Goal: Task Accomplishment & Management: Manage account settings

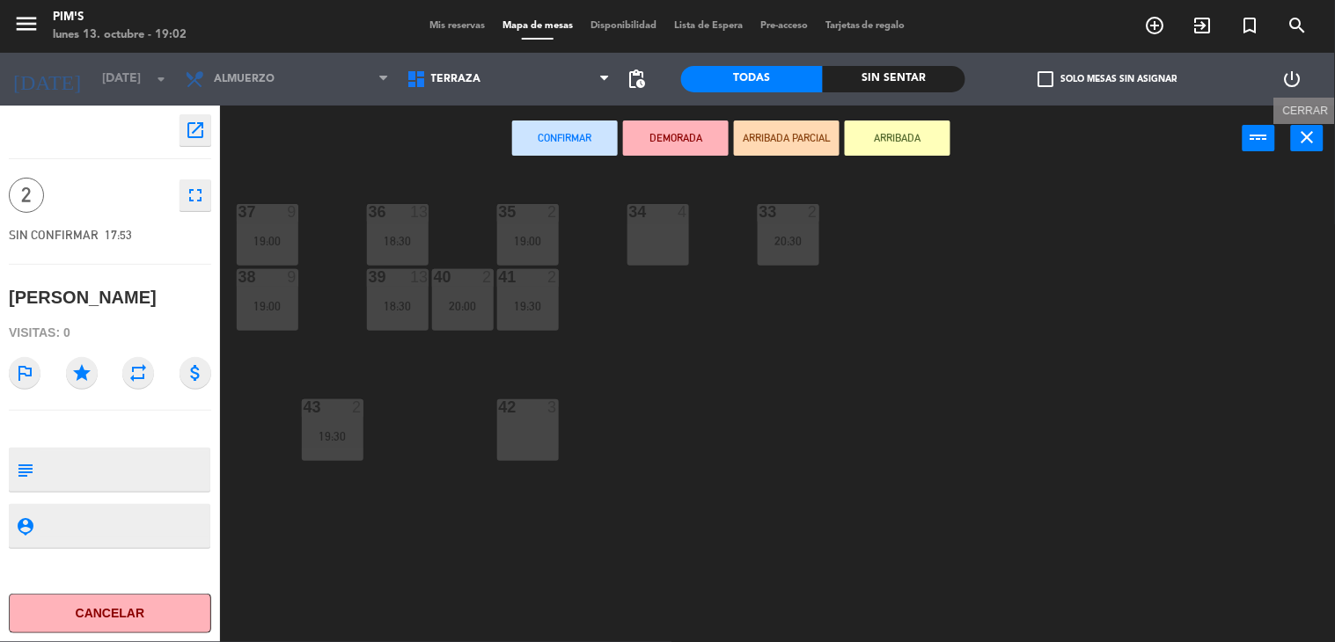
click at [1300, 139] on icon "close" at bounding box center [1307, 137] width 21 height 21
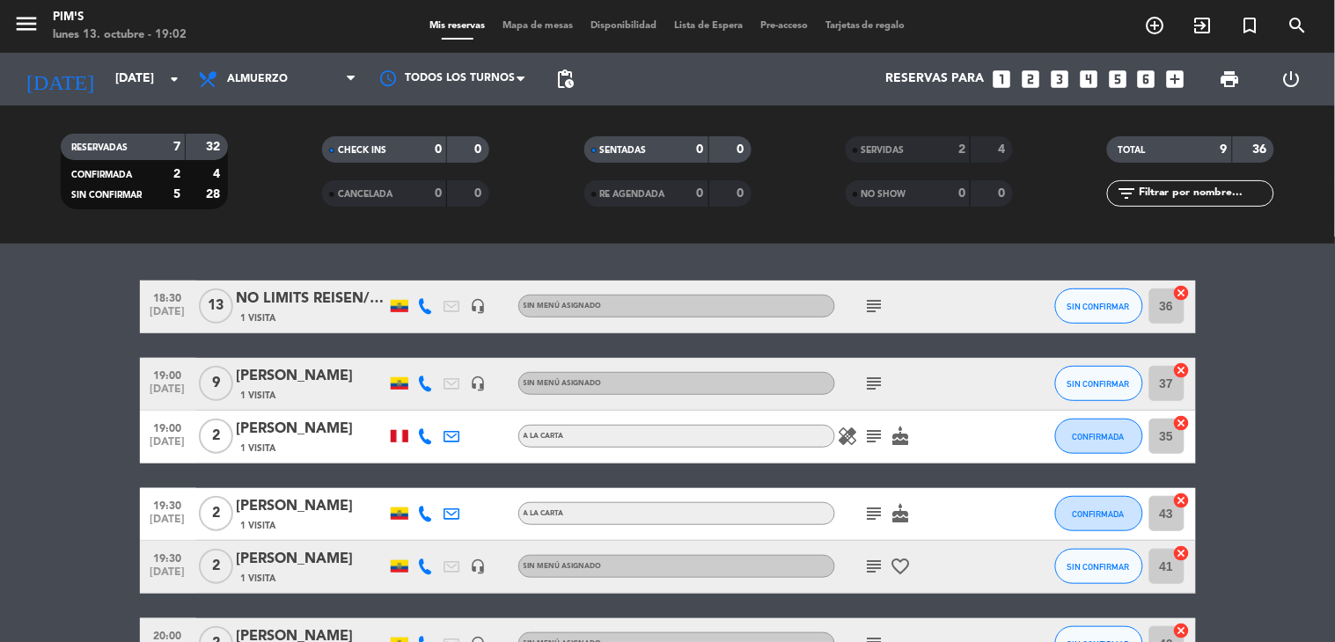
scroll to position [293, 0]
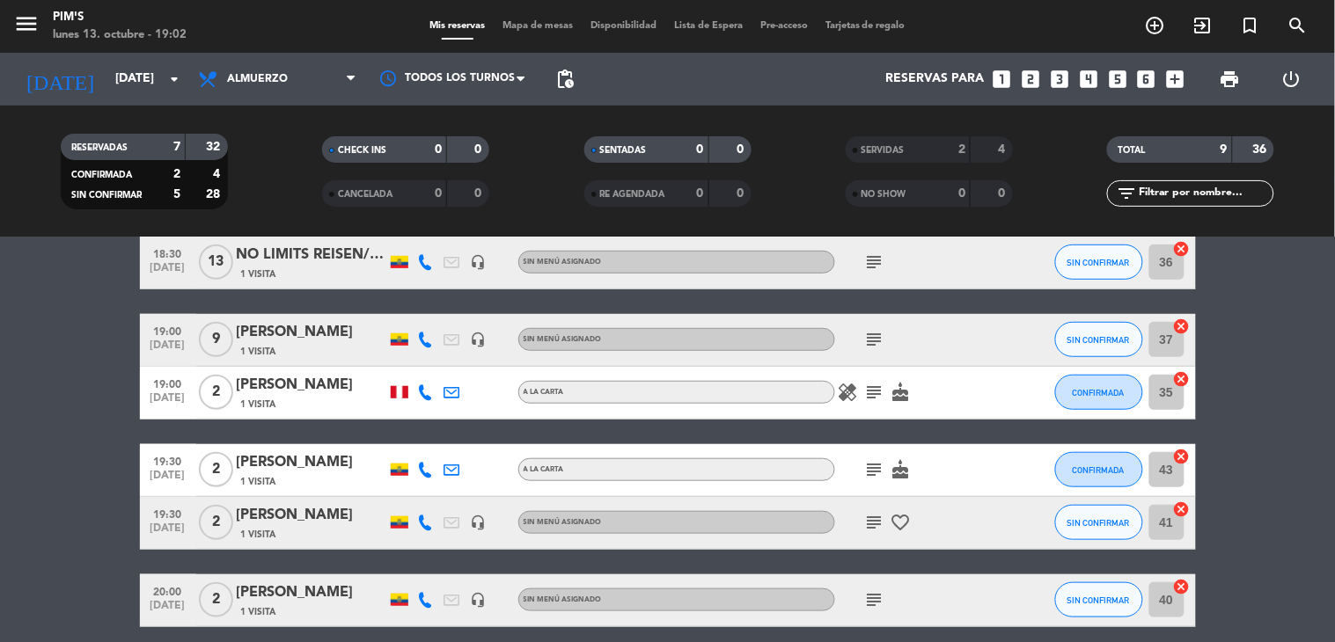
click at [864, 394] on icon "subject" at bounding box center [874, 392] width 21 height 21
click at [838, 392] on icon "healing" at bounding box center [848, 392] width 21 height 21
click at [893, 392] on icon "cake" at bounding box center [900, 392] width 21 height 21
click at [1084, 389] on span "CONFIRMADA" at bounding box center [1099, 393] width 52 height 10
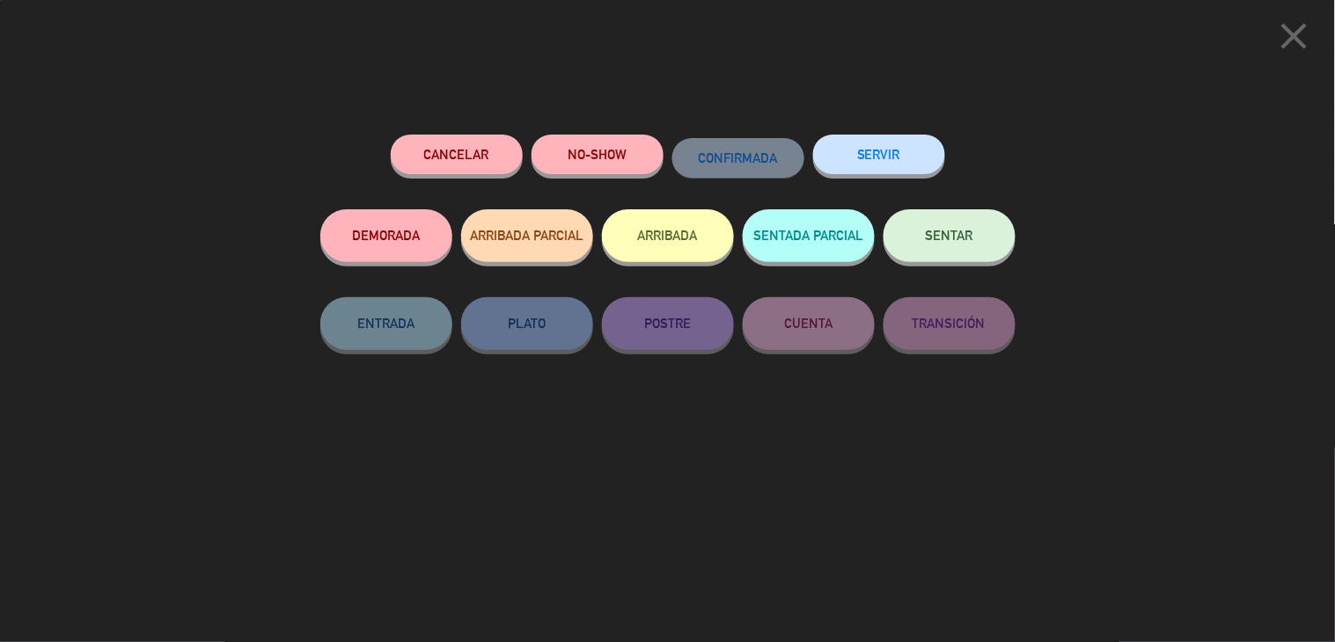
click at [975, 249] on button "SENTAR" at bounding box center [949, 235] width 132 height 53
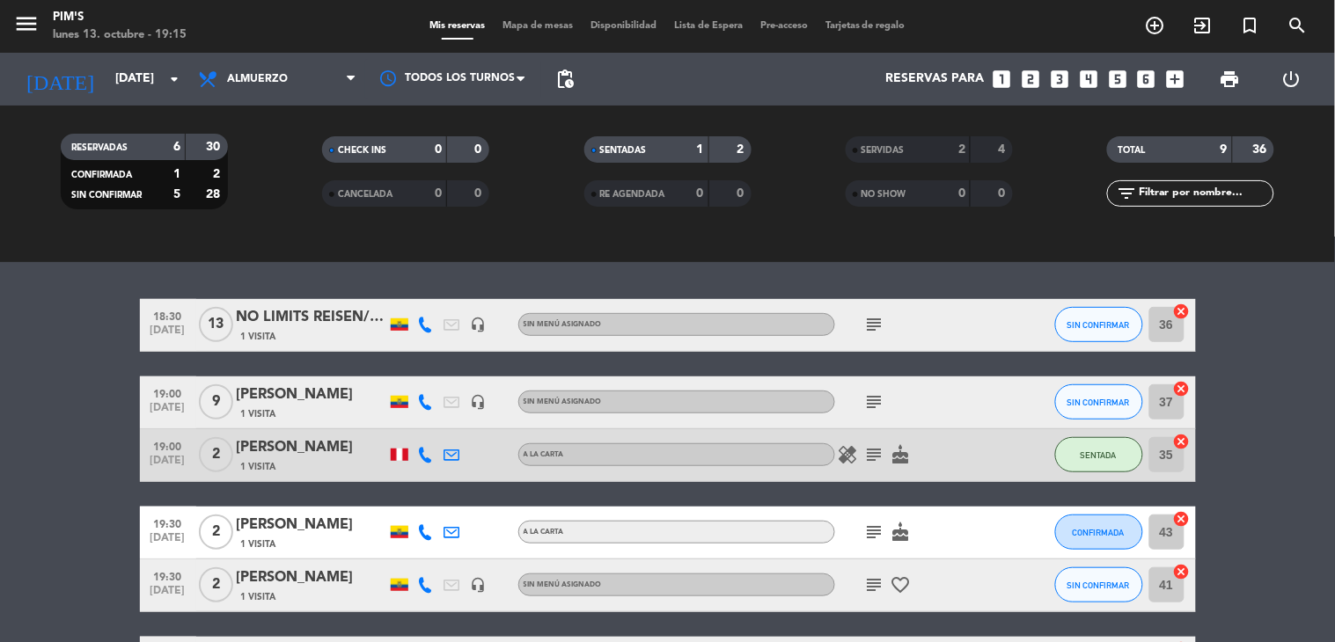
scroll to position [195, 0]
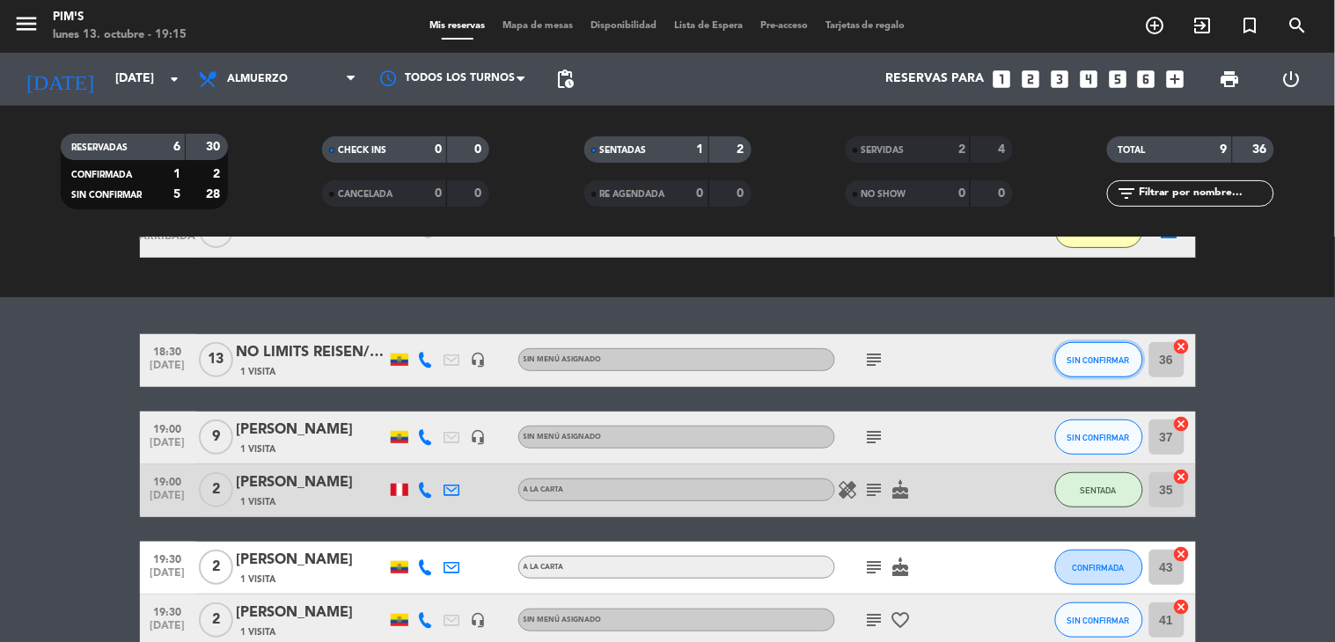
click at [1060, 368] on button "SIN CONFIRMAR" at bounding box center [1099, 359] width 88 height 35
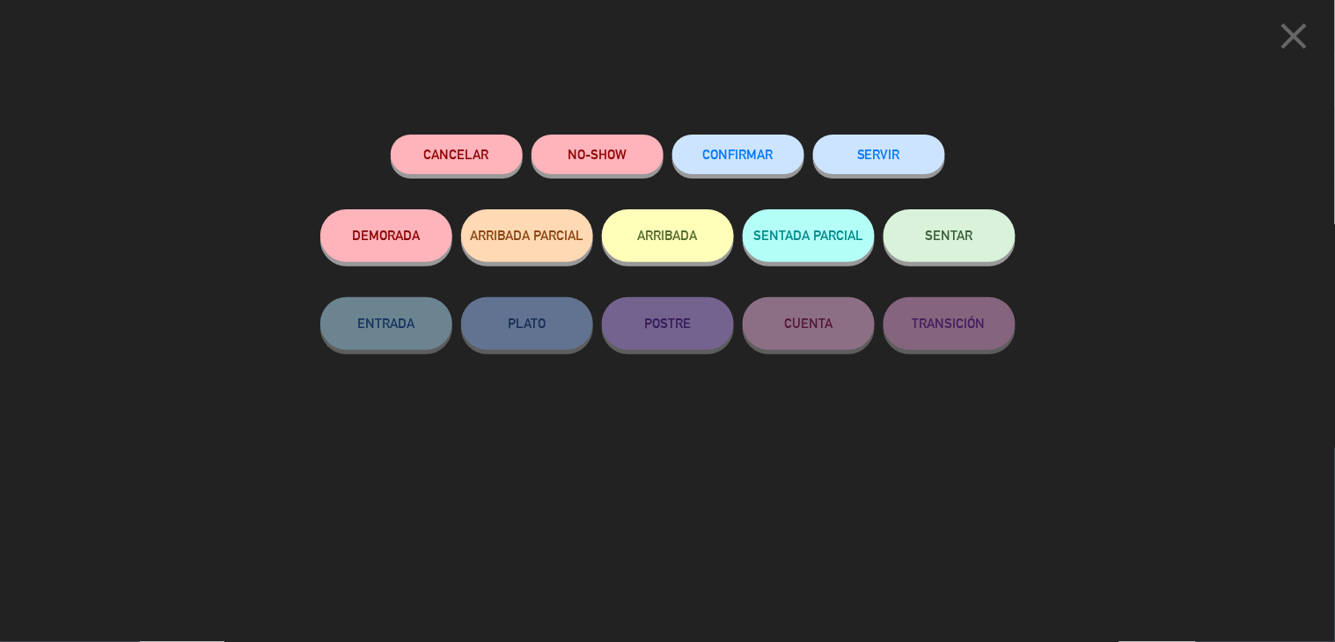
click at [966, 249] on button "SENTAR" at bounding box center [949, 235] width 132 height 53
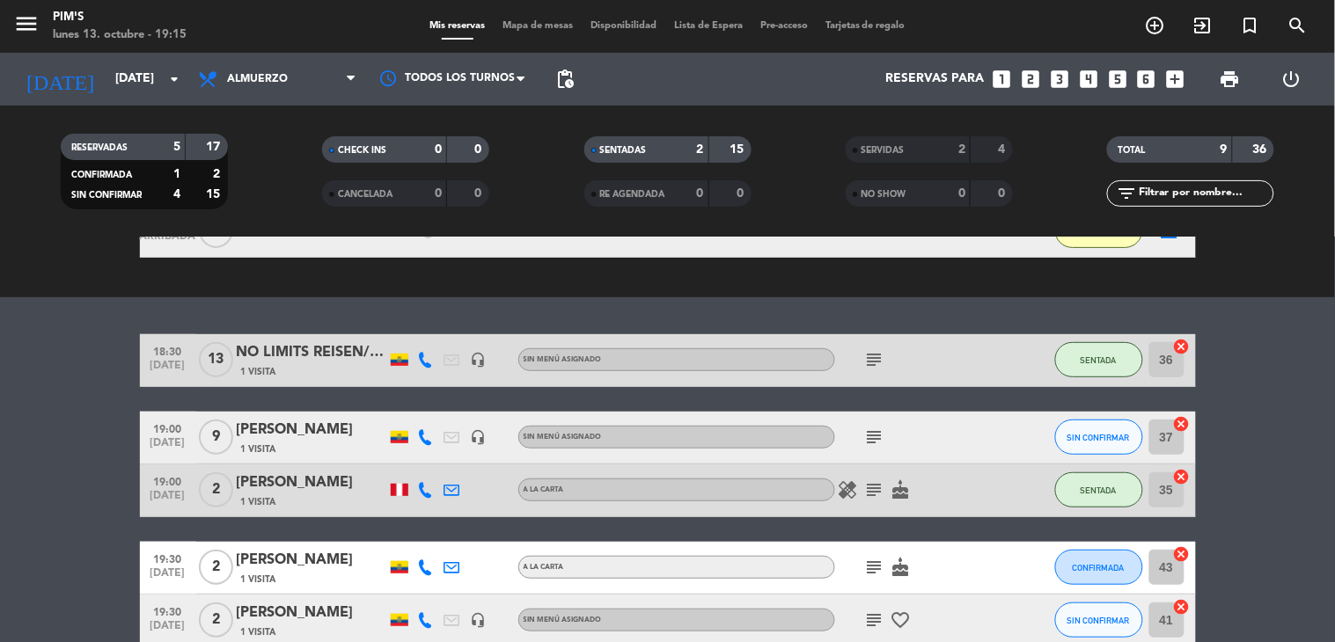
click at [881, 365] on div "subject" at bounding box center [914, 360] width 158 height 52
click at [866, 365] on icon "subject" at bounding box center [874, 359] width 21 height 21
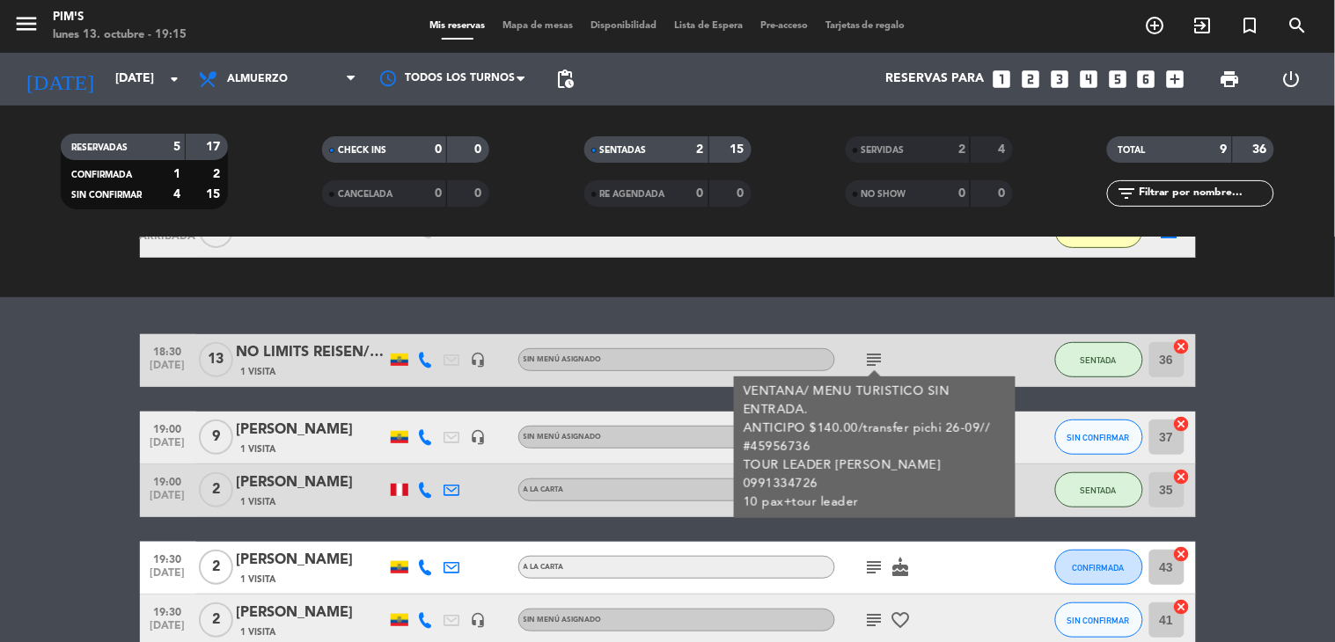
click at [866, 365] on icon "subject" at bounding box center [874, 359] width 21 height 21
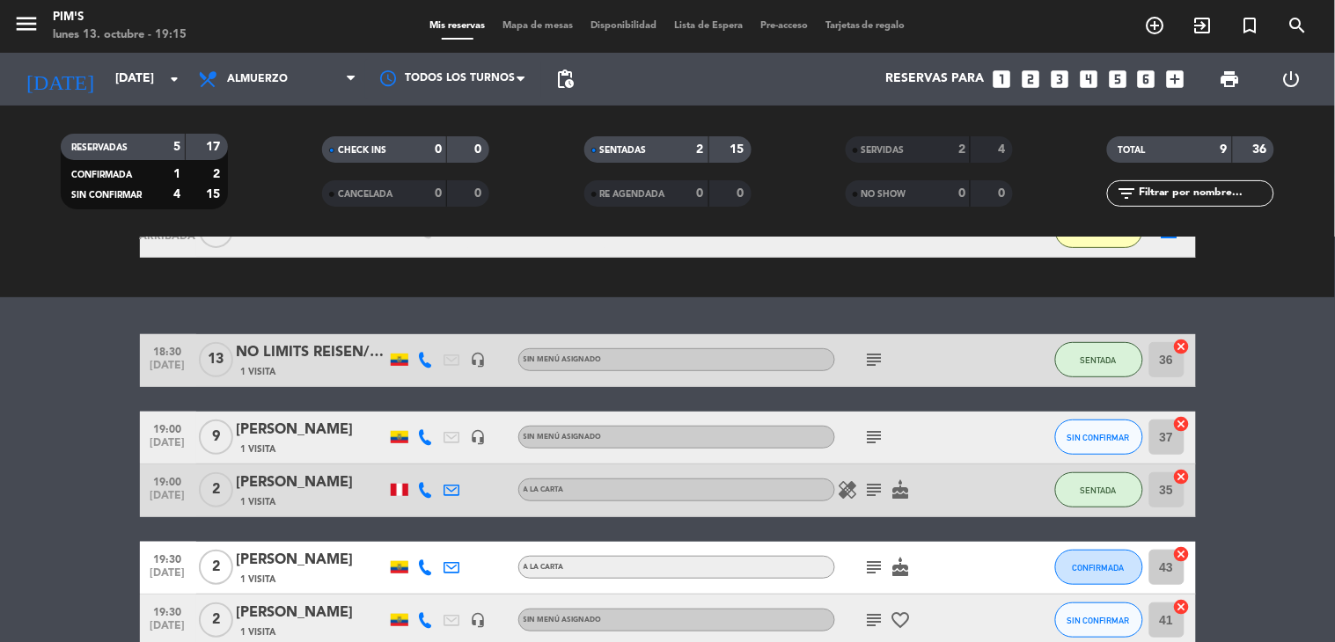
click at [868, 443] on icon "subject" at bounding box center [874, 437] width 21 height 21
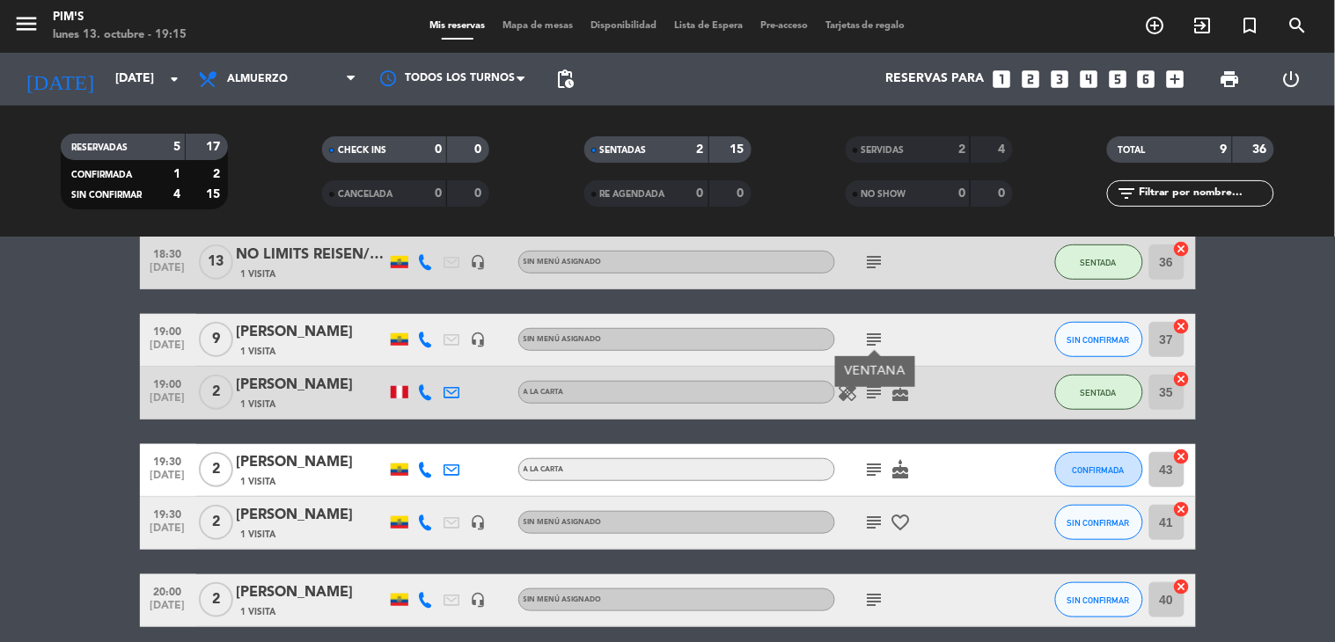
click at [868, 459] on icon "subject" at bounding box center [874, 469] width 21 height 21
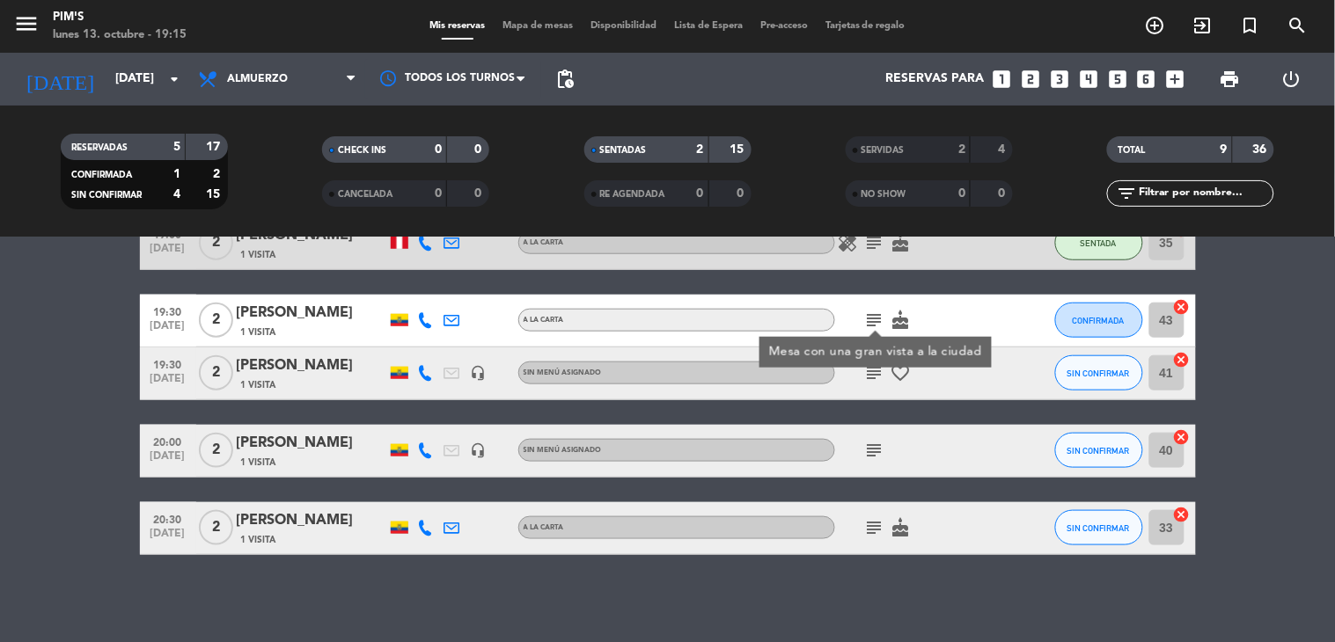
scroll to position [345, 0]
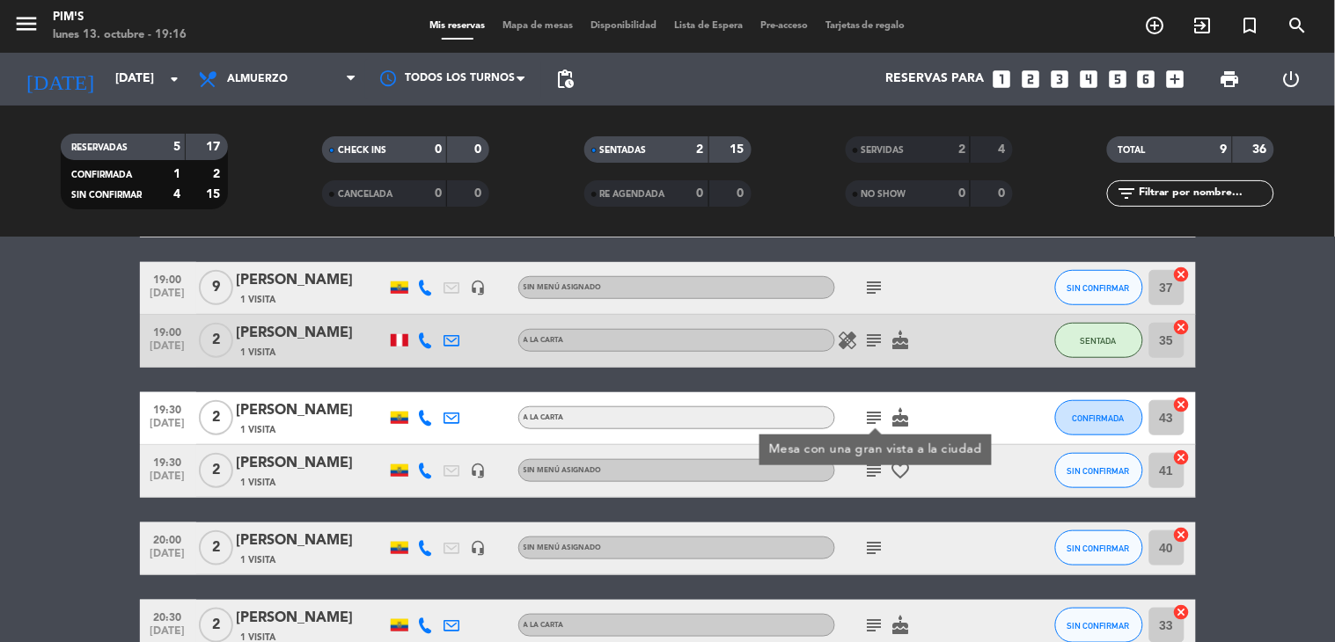
click at [1089, 81] on icon "looks_4" at bounding box center [1088, 79] width 23 height 23
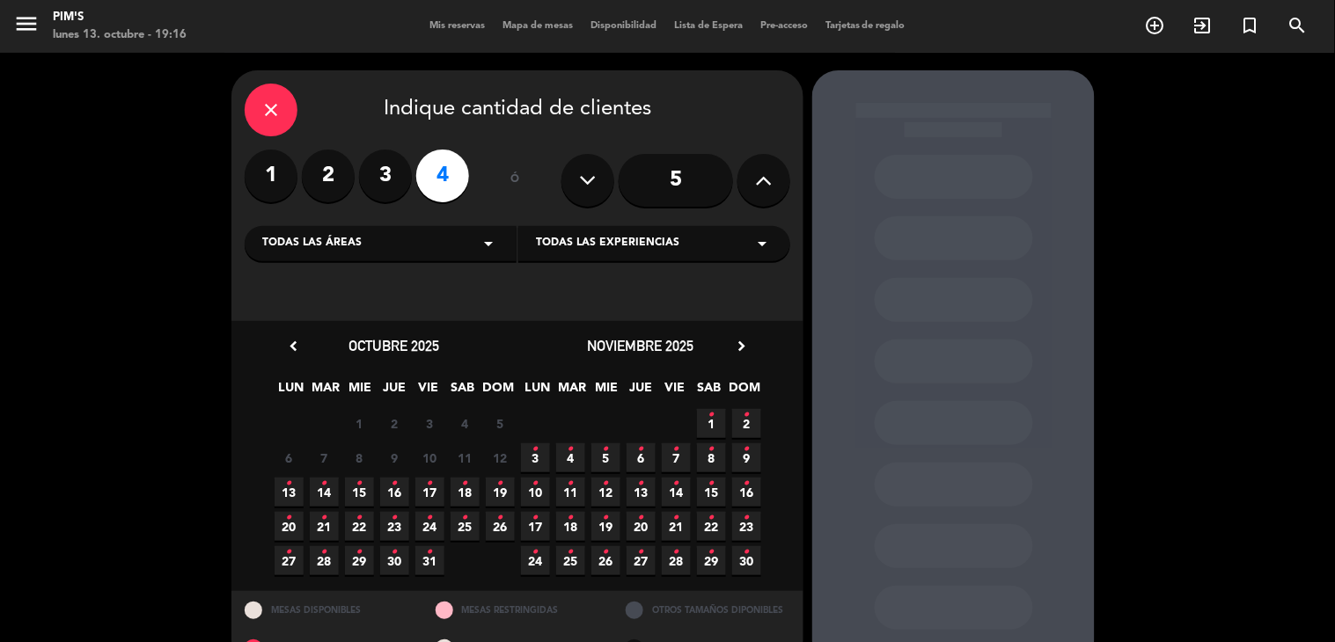
click at [278, 498] on span "13 •" at bounding box center [289, 492] width 29 height 29
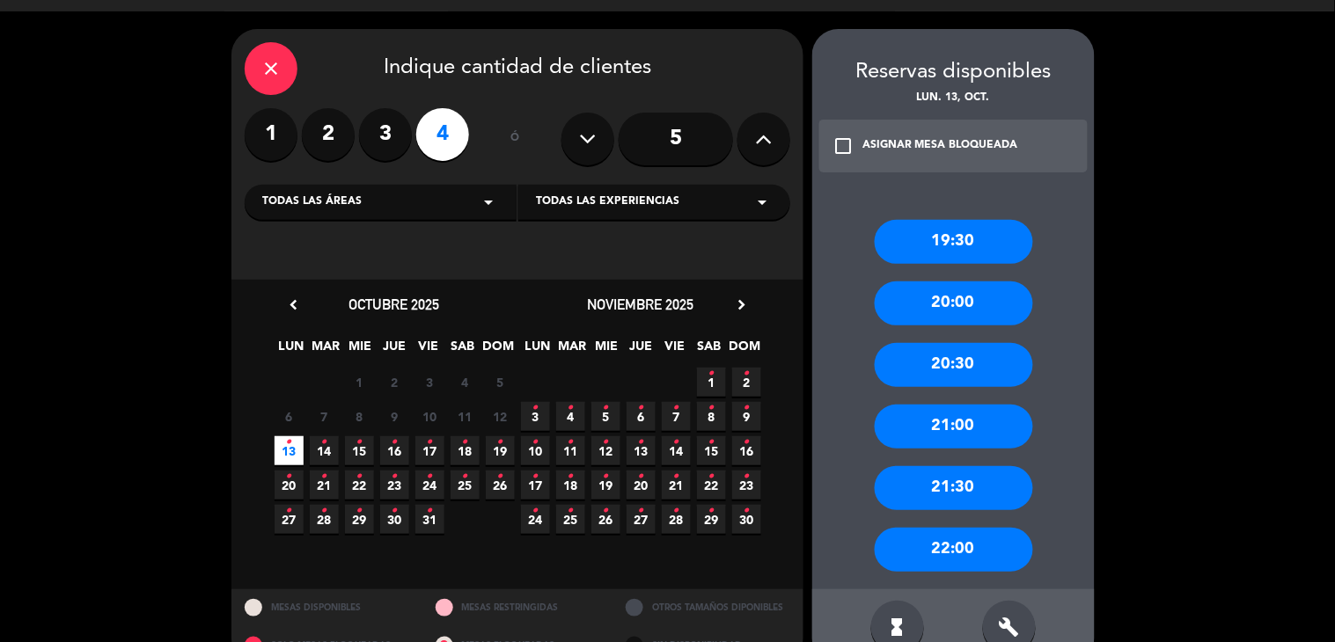
scroll to position [81, 0]
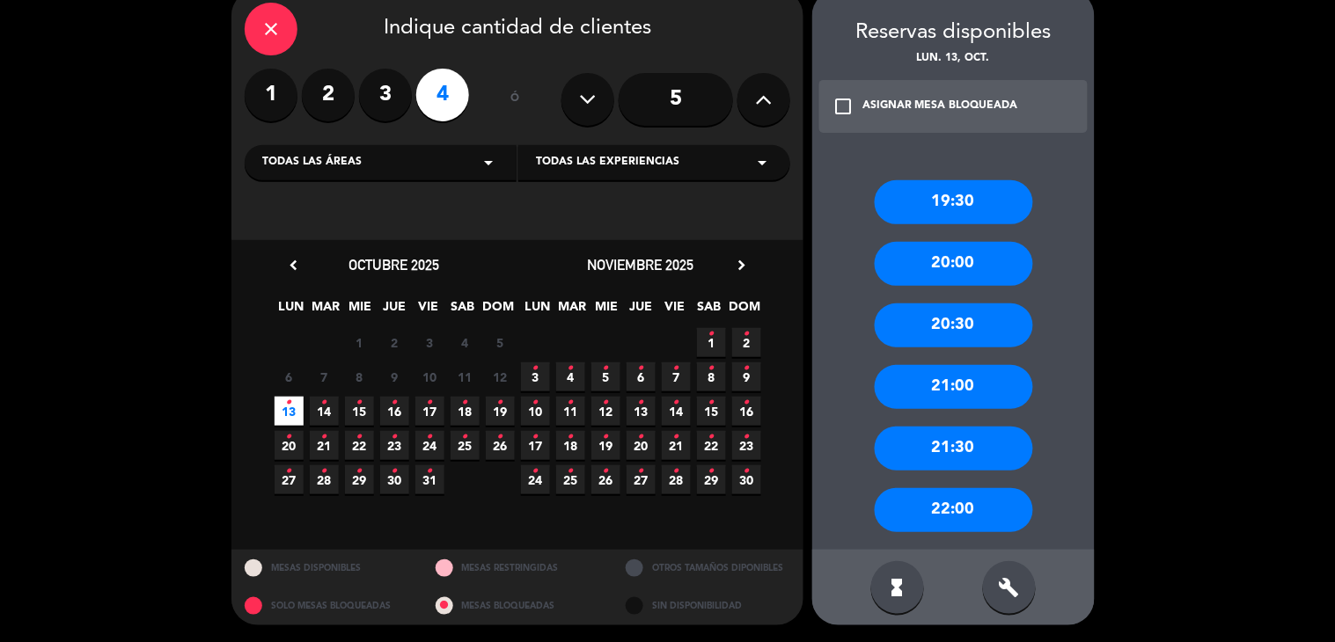
click at [896, 337] on div "20:30" at bounding box center [954, 326] width 158 height 44
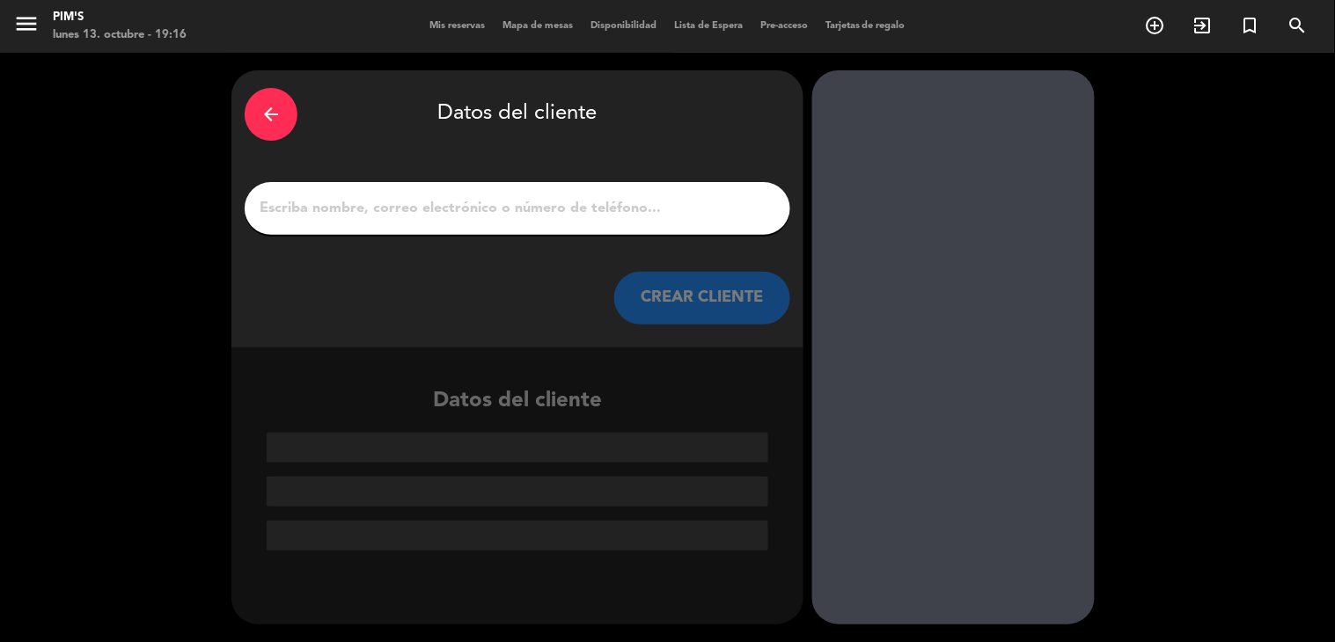
scroll to position [0, 0]
click at [440, 207] on input "1" at bounding box center [517, 208] width 519 height 25
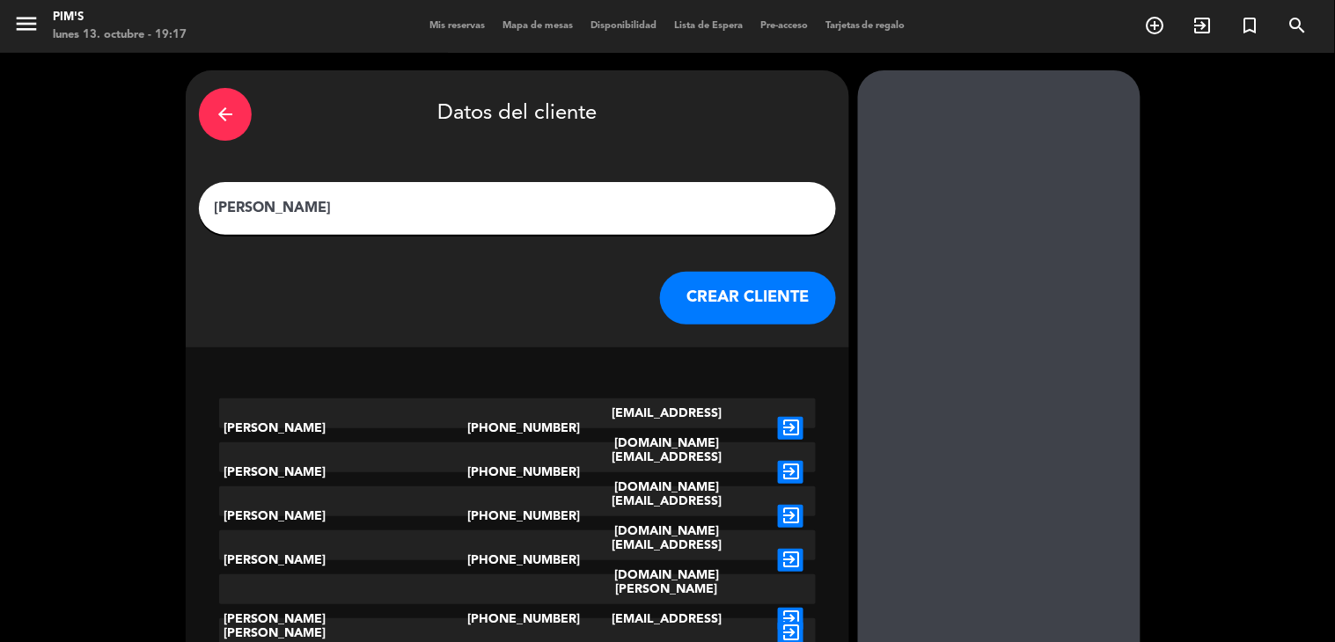
type input "[PERSON_NAME]"
click at [767, 331] on div "arrow_back Datos del cliente [PERSON_NAME] CLIENTE" at bounding box center [517, 208] width 663 height 277
click at [768, 315] on button "CREAR CLIENTE" at bounding box center [748, 298] width 176 height 53
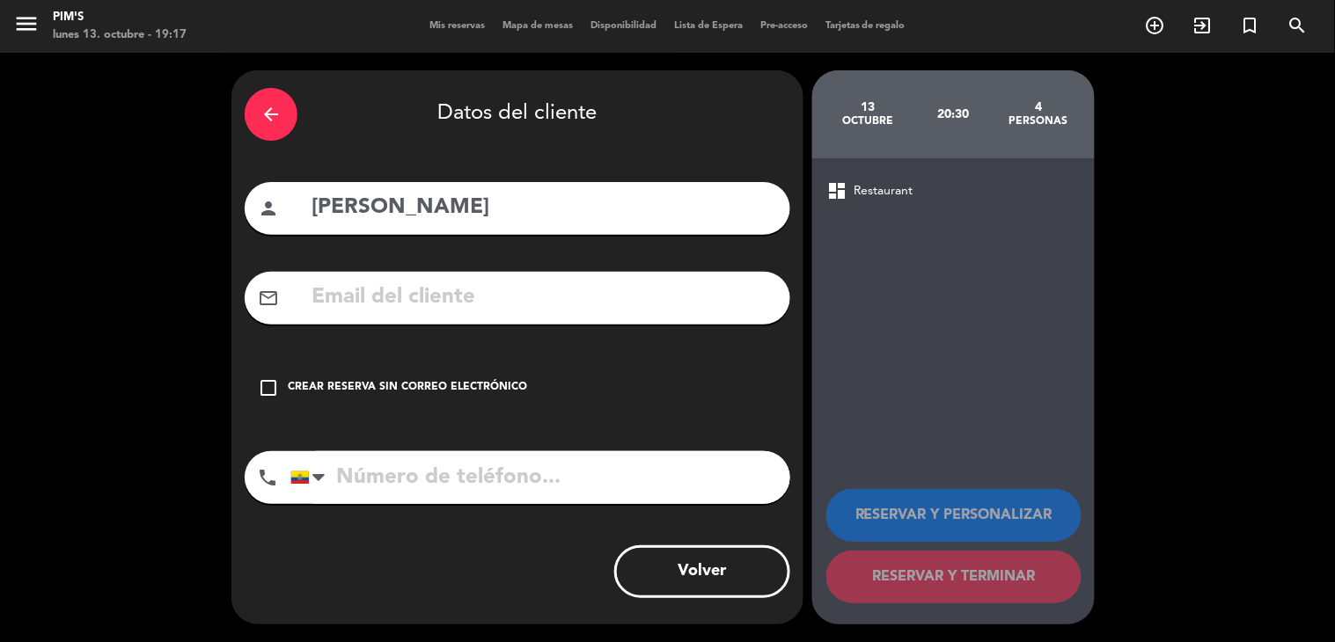
click at [686, 487] on input "tel" at bounding box center [540, 477] width 500 height 53
click at [406, 389] on div "Crear reserva sin correo electrónico" at bounding box center [407, 388] width 239 height 18
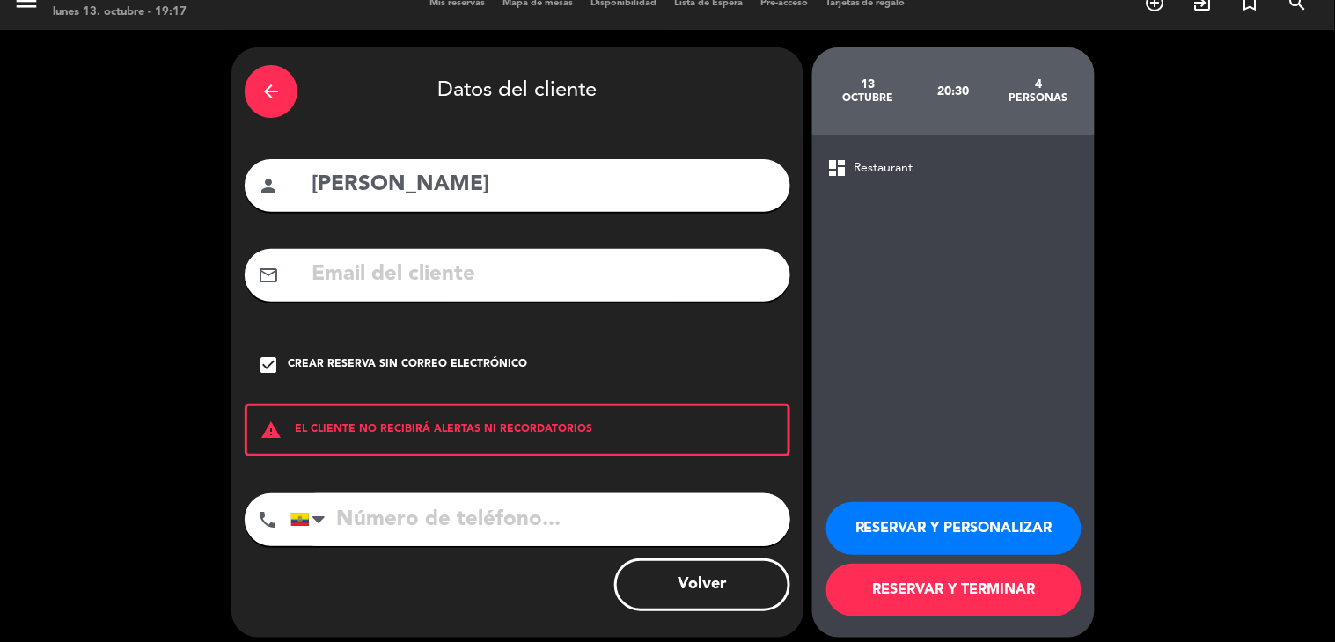
scroll to position [36, 0]
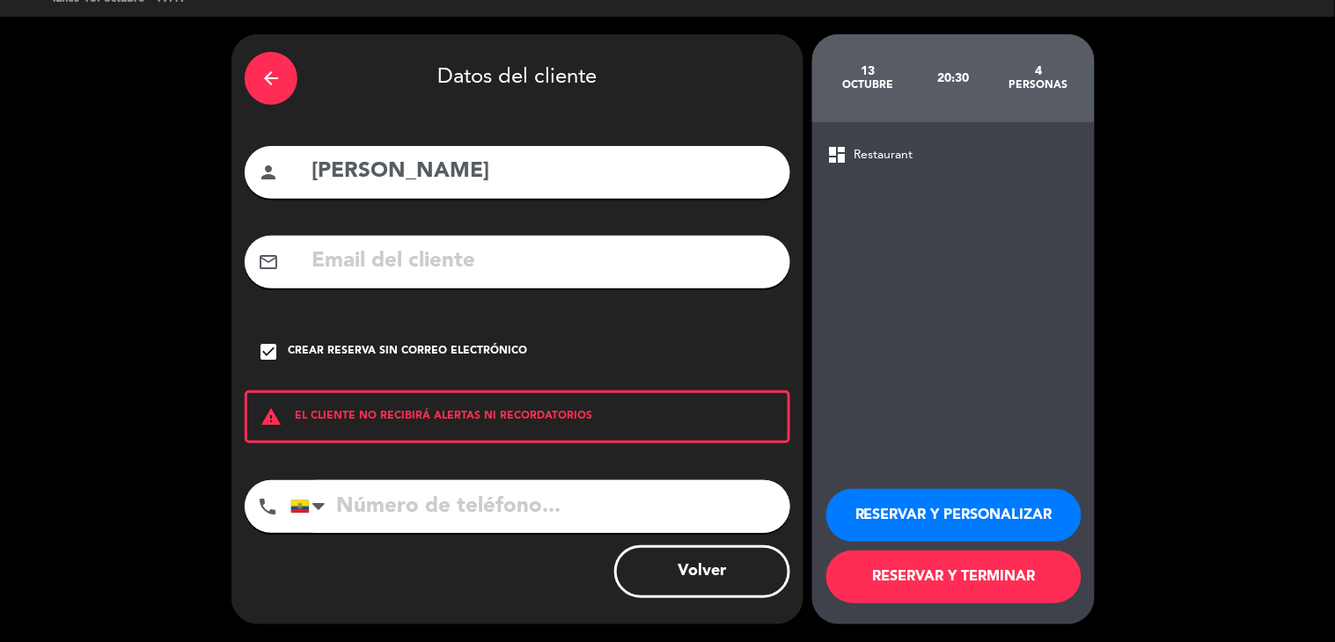
click at [860, 579] on button "RESERVAR Y TERMINAR" at bounding box center [953, 577] width 255 height 53
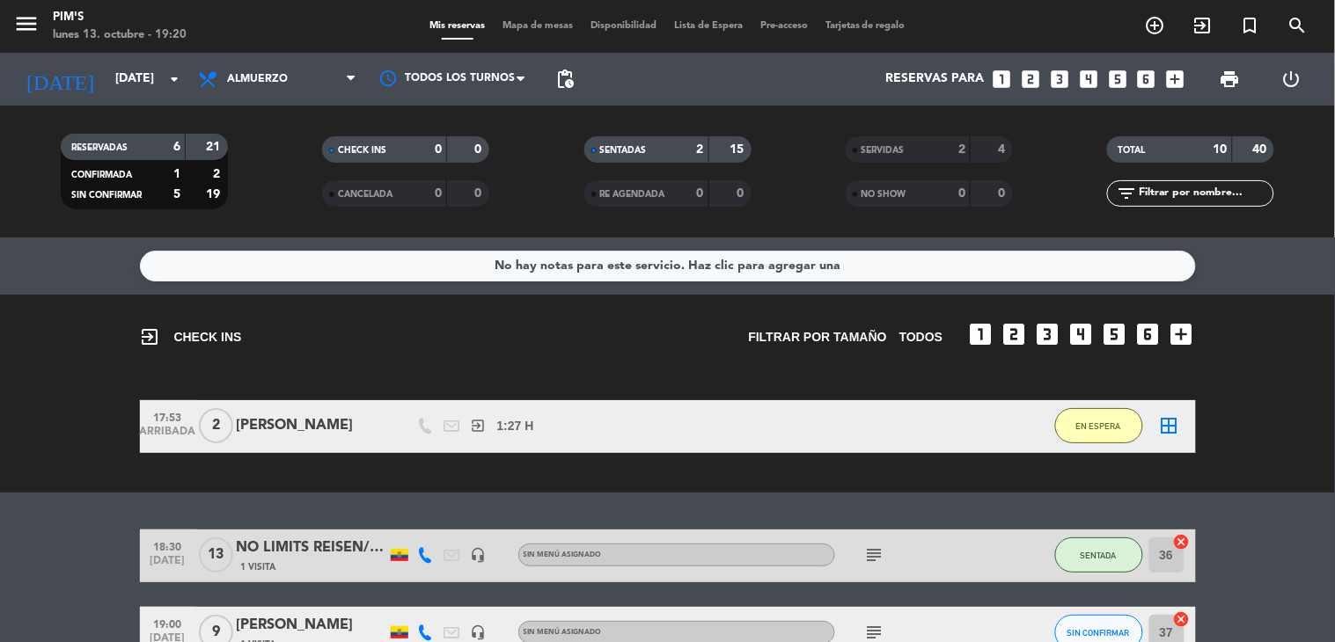
scroll to position [195, 0]
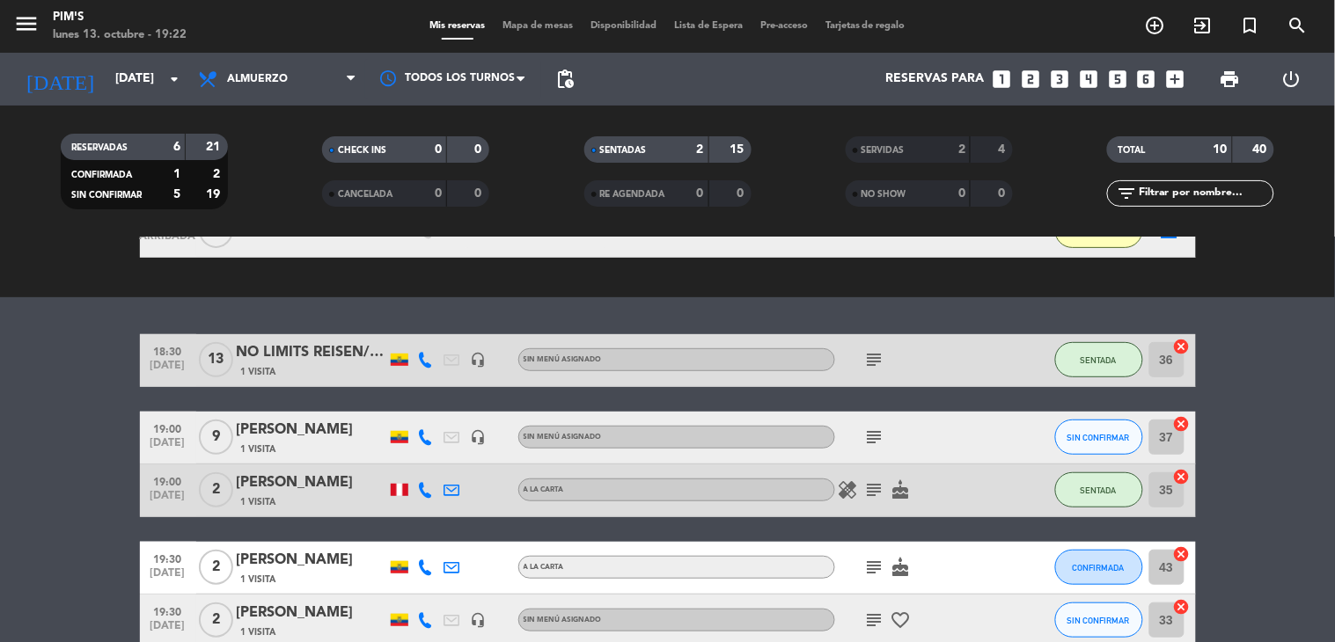
click at [1270, 330] on div "No hay notas para este servicio. Haz clic para agregar una exit_to_app CHECK IN…" at bounding box center [667, 440] width 1335 height 405
click at [1114, 441] on span "SIN CONFIRMAR" at bounding box center [1098, 438] width 62 height 10
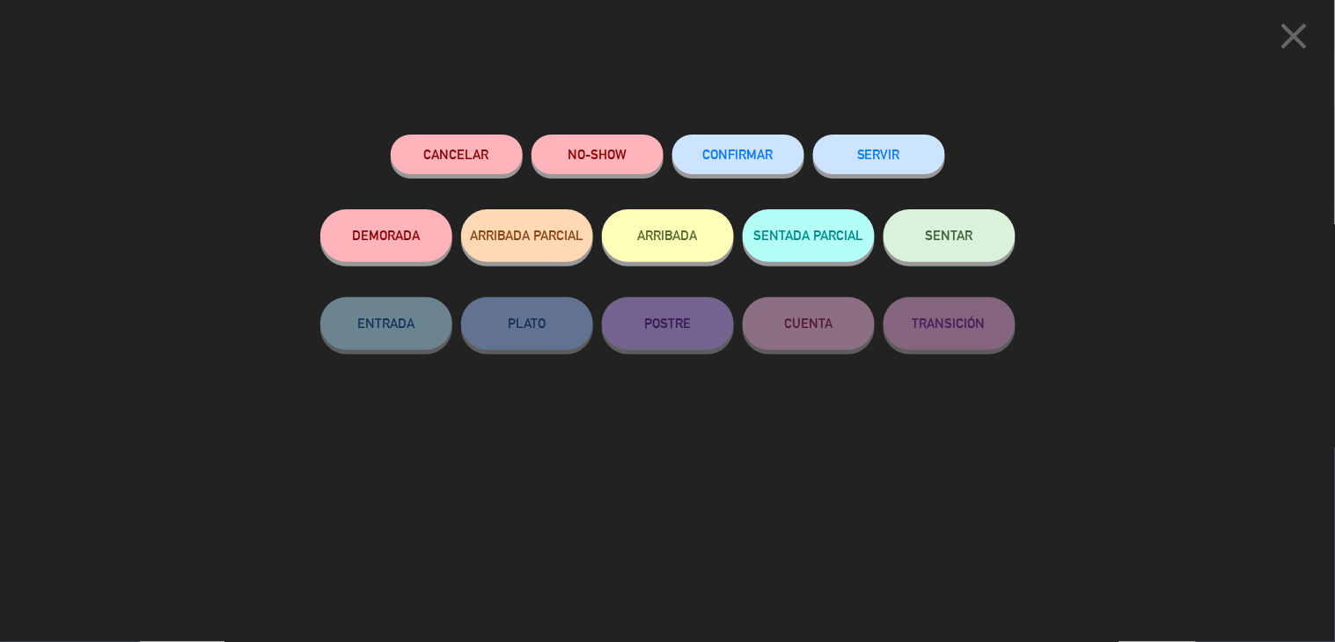
click at [925, 233] on button "SENTAR" at bounding box center [949, 235] width 132 height 53
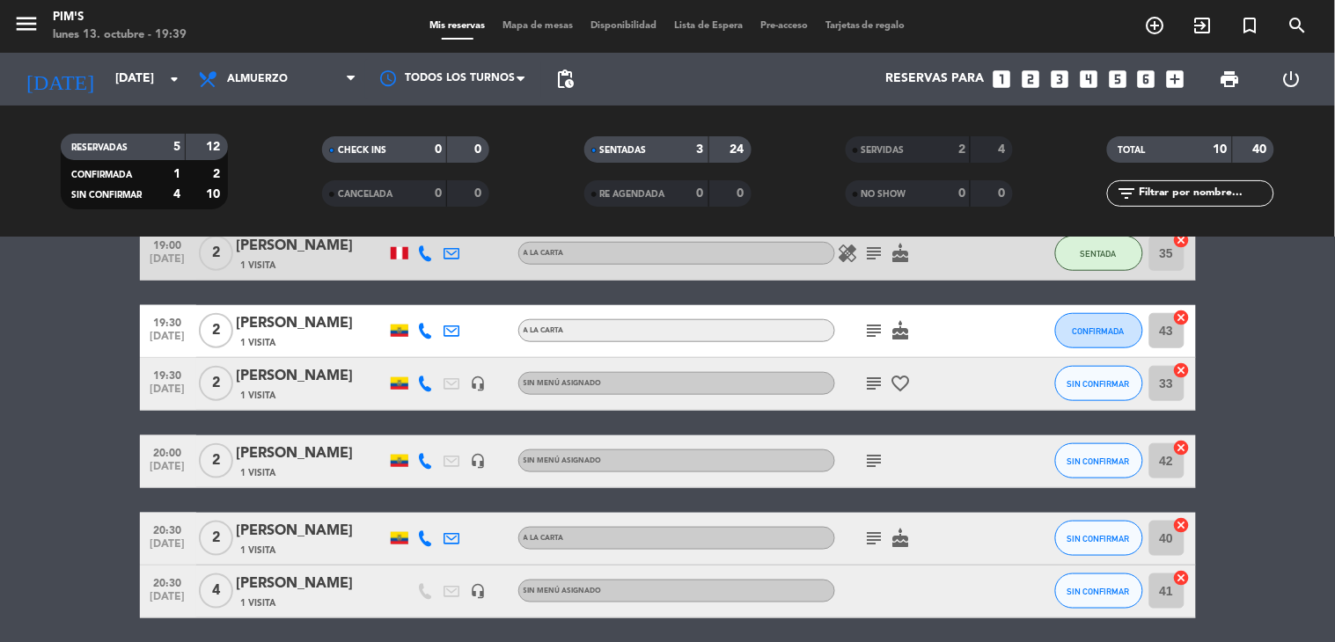
scroll to position [398, 0]
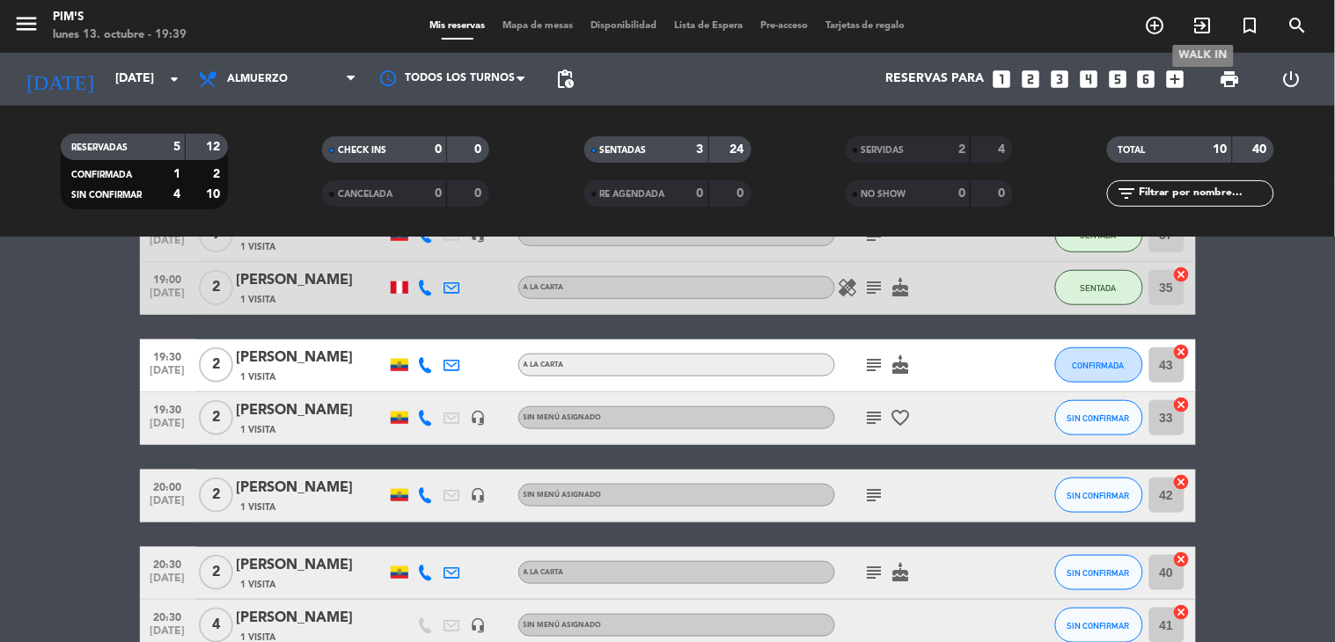
click at [1194, 29] on icon "exit_to_app" at bounding box center [1202, 25] width 21 height 21
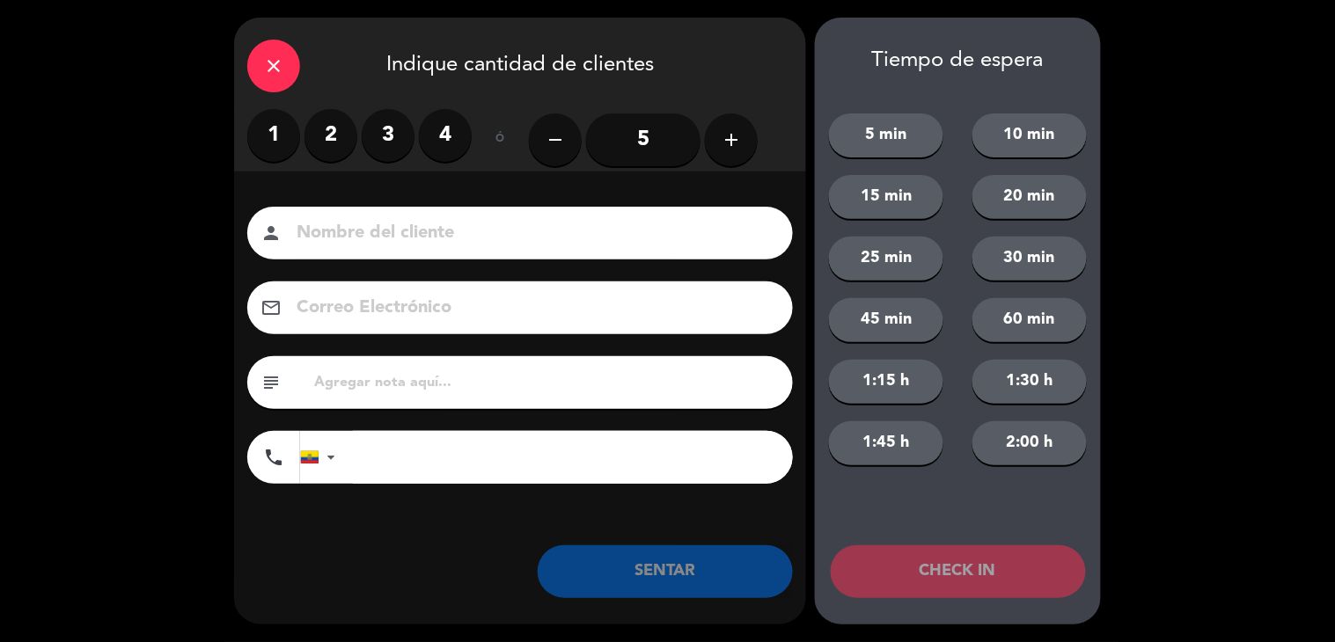
click at [332, 123] on label "2" at bounding box center [330, 135] width 53 height 53
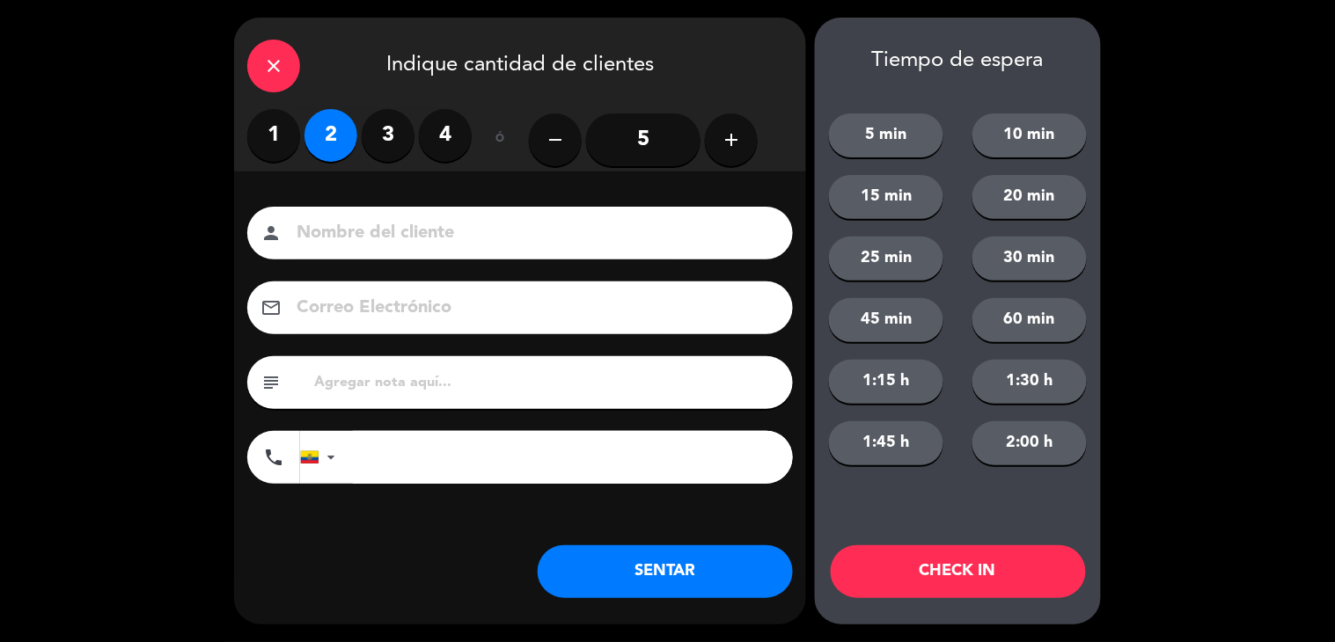
click at [340, 239] on input at bounding box center [532, 233] width 475 height 31
click at [464, 253] on div "person" at bounding box center [519, 233] width 545 height 53
click at [497, 244] on input at bounding box center [532, 233] width 475 height 31
type input "[PERSON_NAME]"
click at [603, 592] on button "SENTAR" at bounding box center [665, 571] width 255 height 53
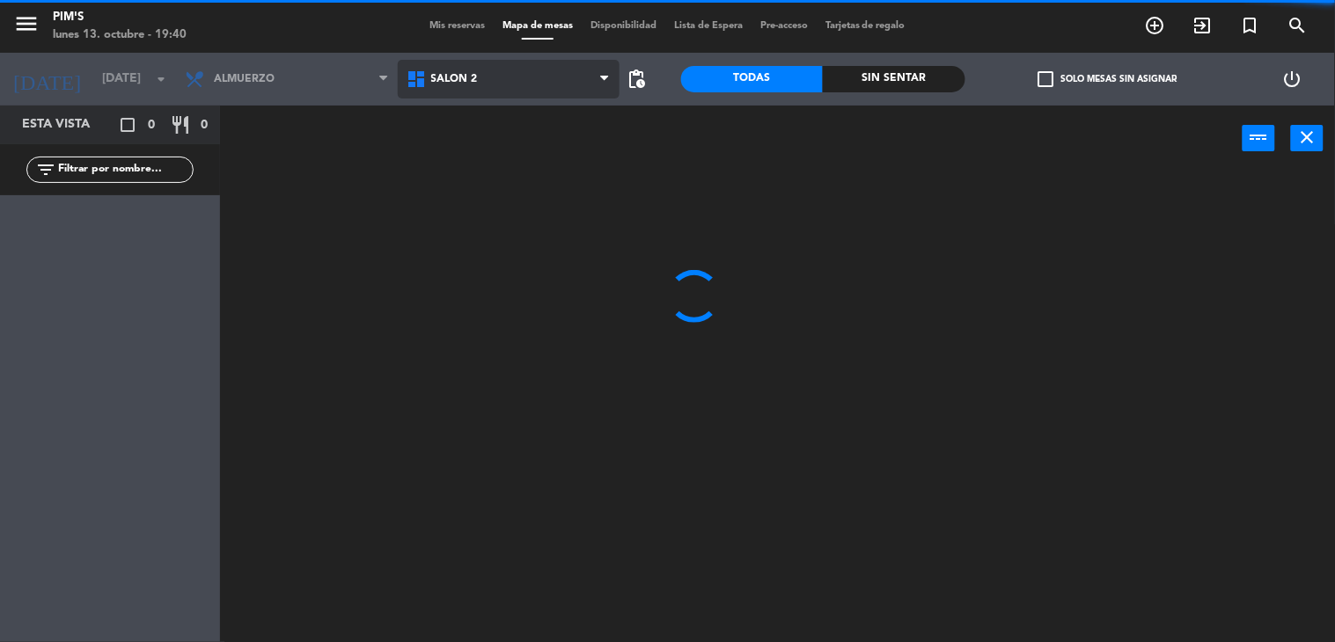
click at [577, 84] on span "Salón 2" at bounding box center [509, 79] width 222 height 39
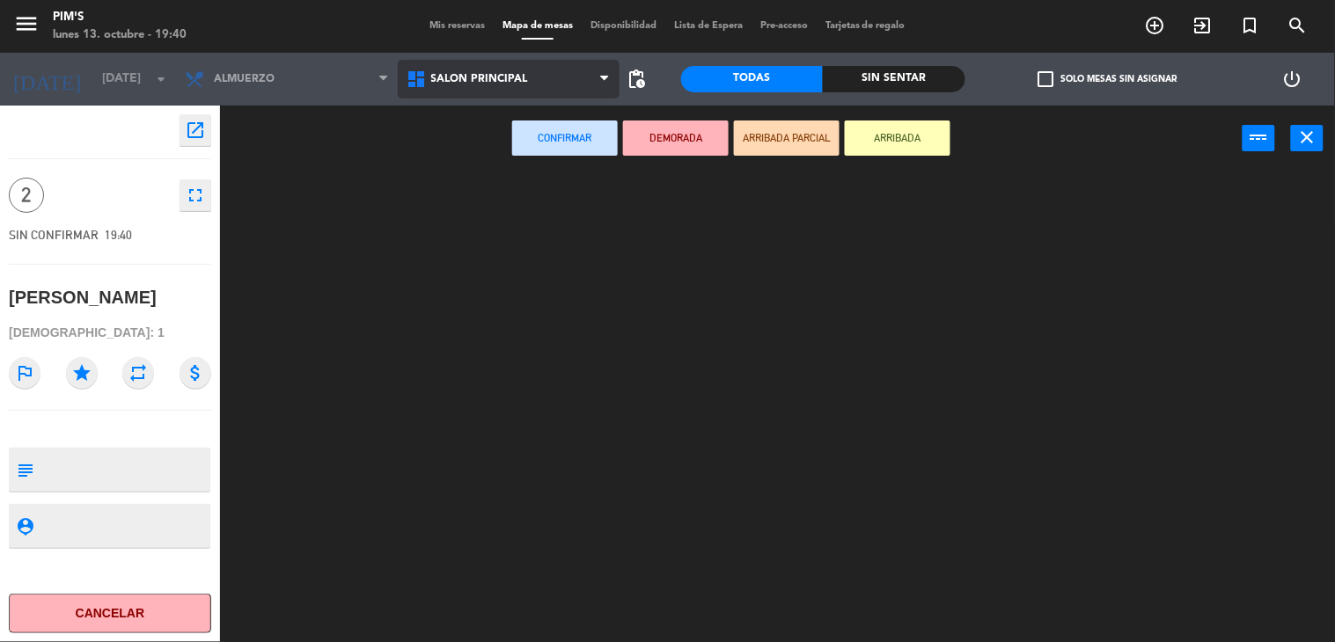
click at [590, 163] on ng-component "menu Pim's [DATE] 13. octubre - 19:40 Mis reservas Mapa de mesas Disponibilidad…" at bounding box center [667, 321] width 1335 height 643
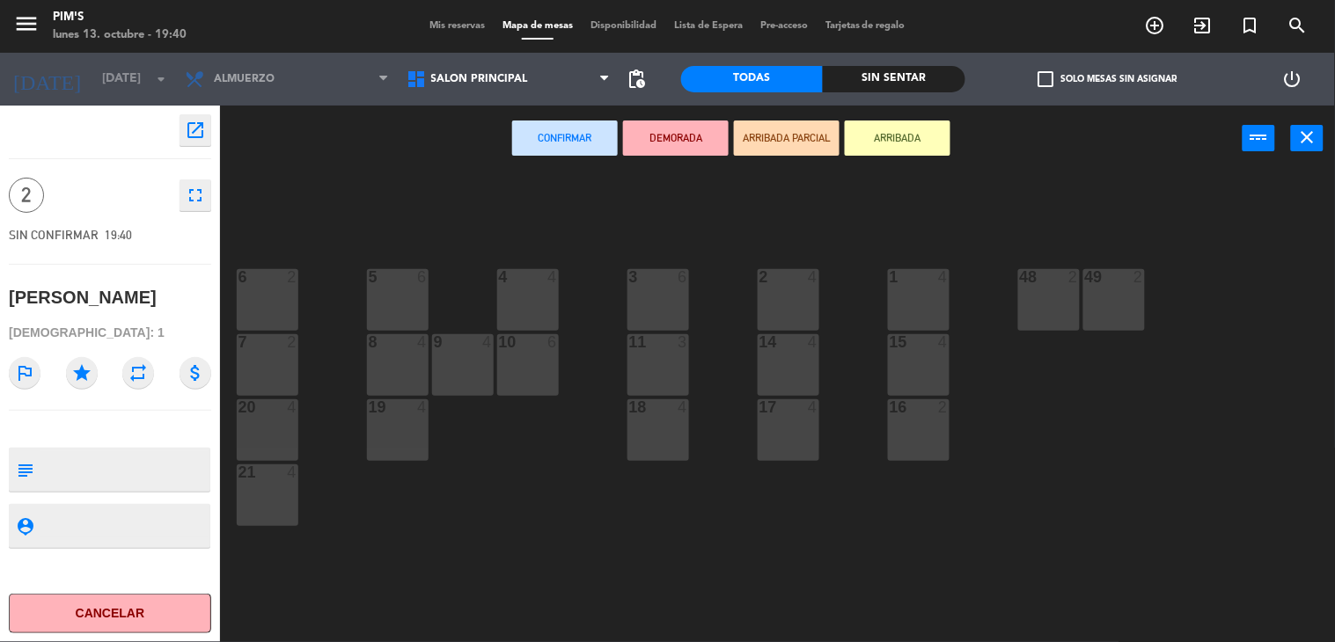
click at [922, 236] on div "6 2 5 6 4 4 3 6 48 2 2 4 1 4 49 2 7 2 8 4 10 6 14 4 15 4 9 4 11 3 20 4 18 4 17 …" at bounding box center [784, 407] width 1102 height 471
click at [1026, 295] on div "48 2" at bounding box center [1049, 300] width 62 height 62
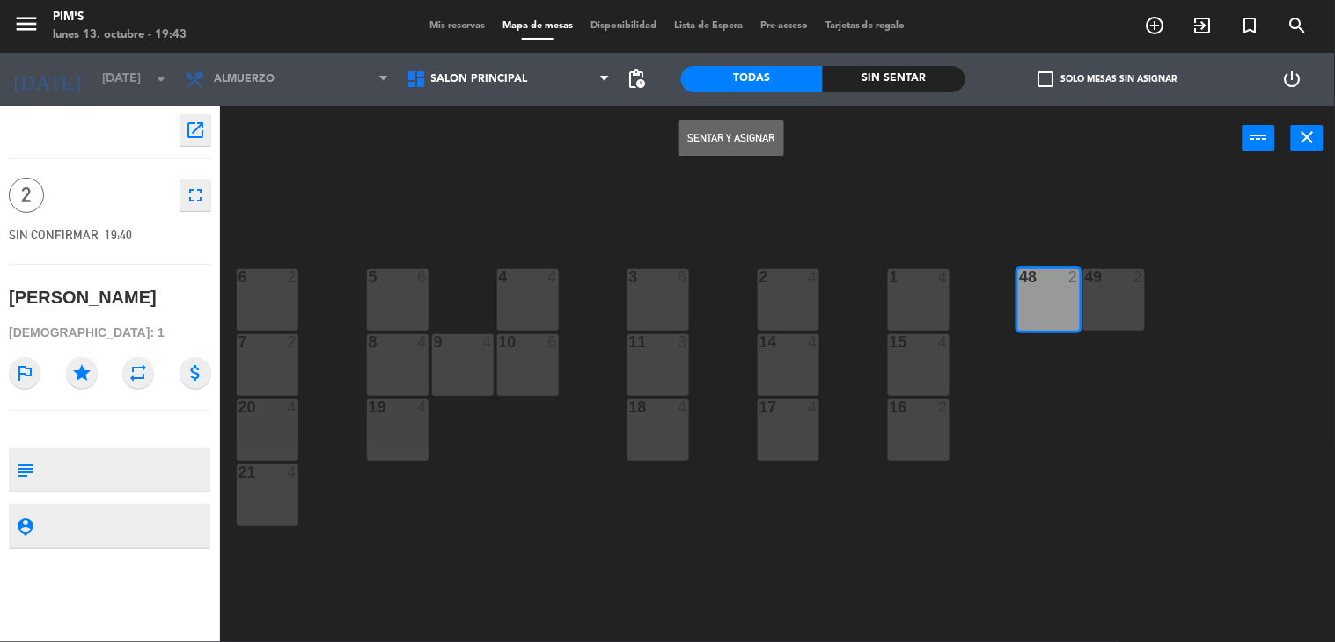
click at [731, 141] on button "Sentar y Asignar" at bounding box center [731, 138] width 106 height 35
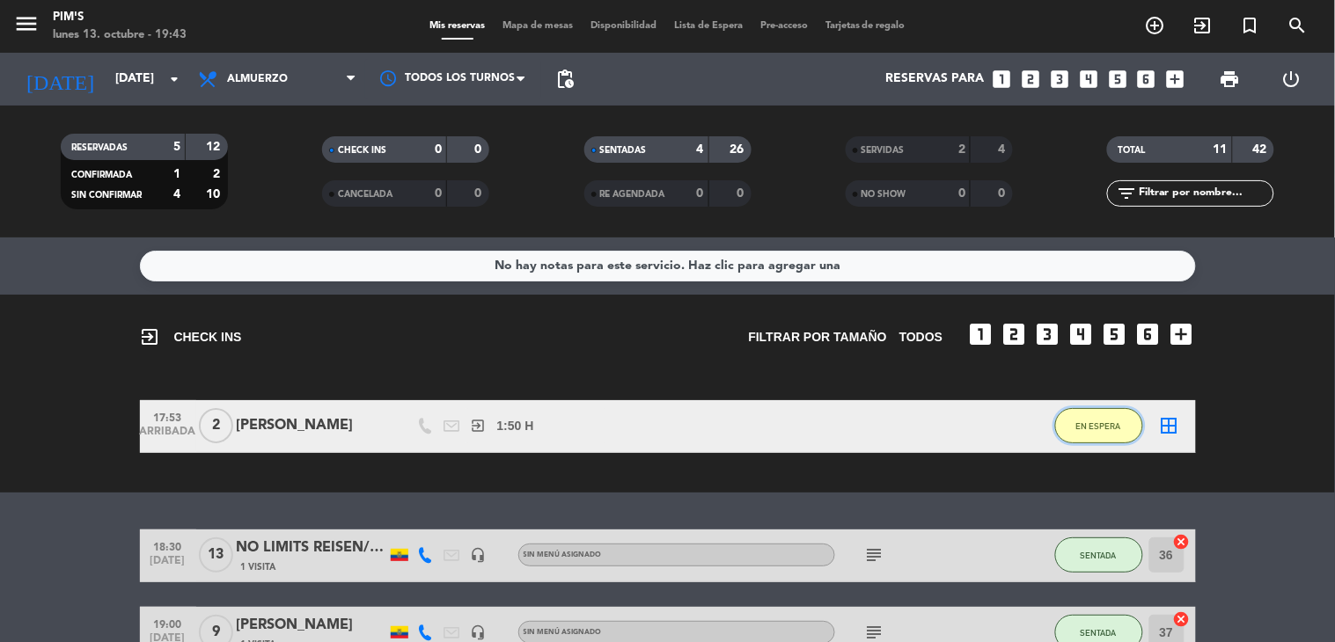
click at [1103, 414] on button "EN ESPERA" at bounding box center [1099, 425] width 88 height 35
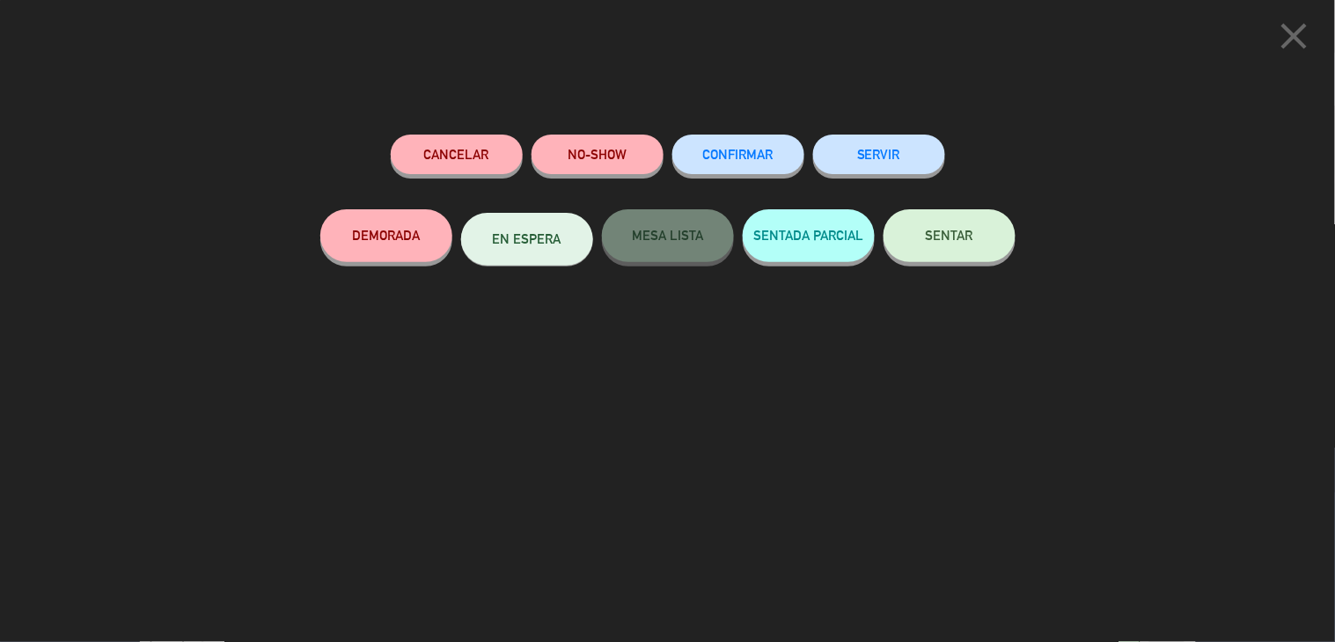
click at [605, 142] on button "NO-SHOW" at bounding box center [597, 155] width 132 height 40
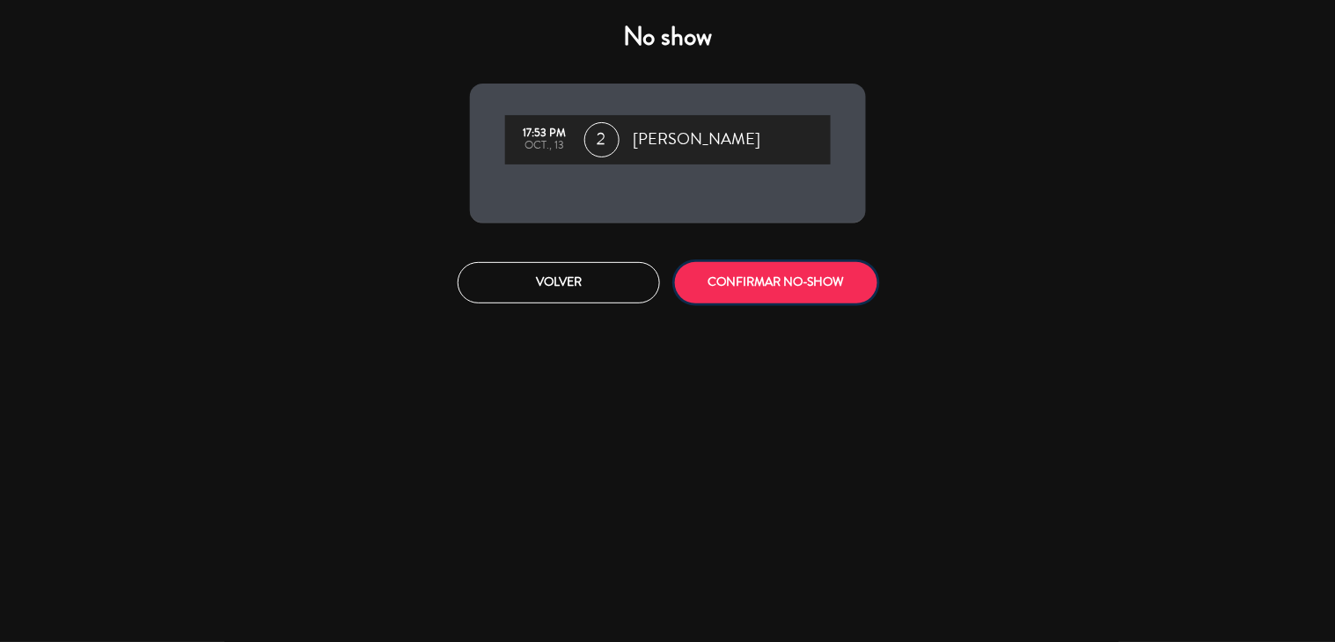
click at [745, 303] on button "CONFIRMAR NO-SHOW" at bounding box center [776, 282] width 202 height 41
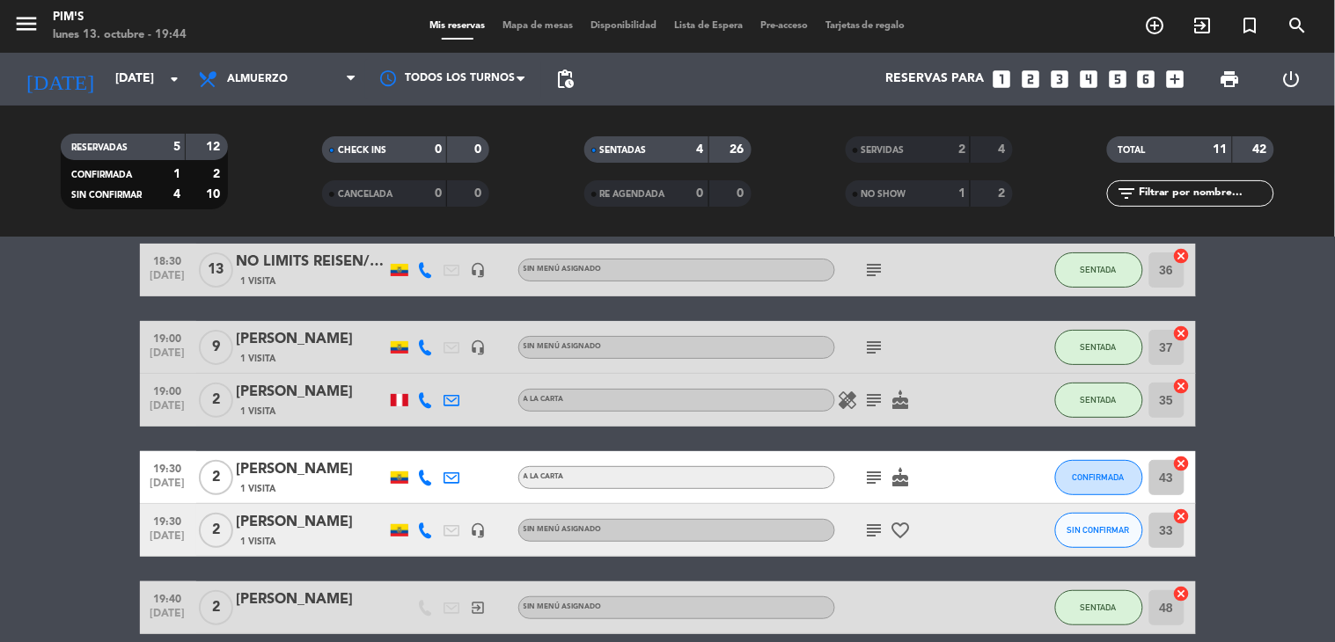
scroll to position [69, 0]
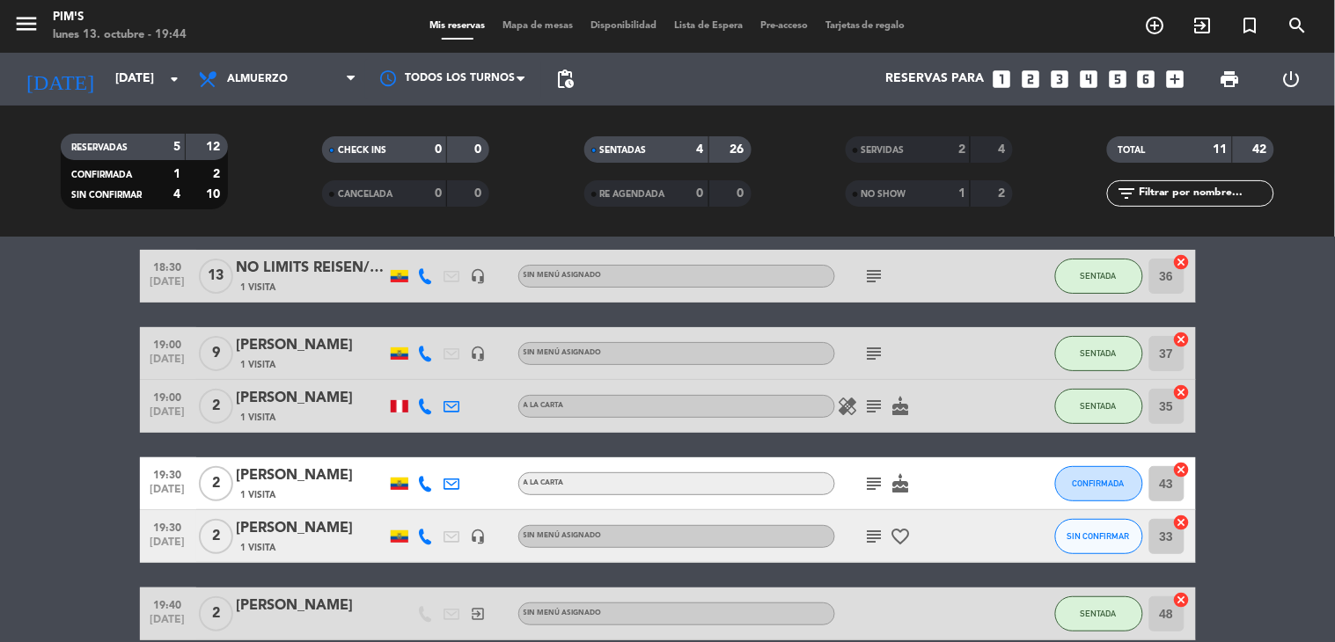
click at [864, 482] on icon "subject" at bounding box center [874, 483] width 21 height 21
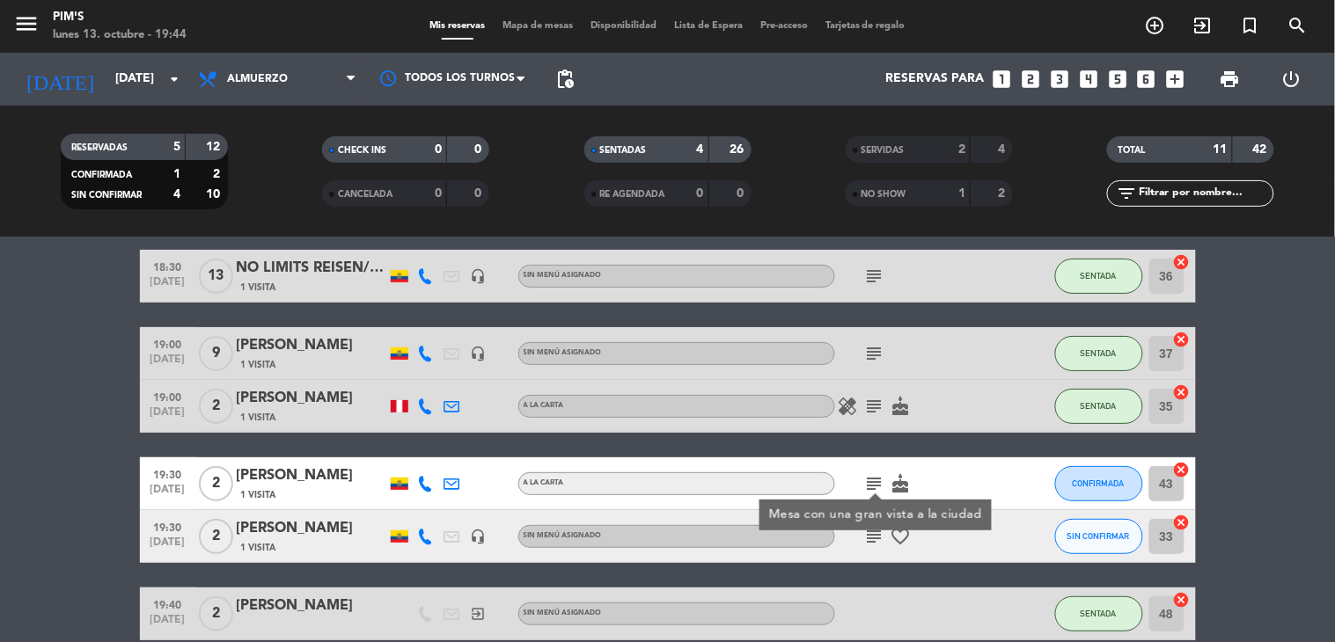
click at [1102, 503] on div "CONFIRMADA" at bounding box center [1099, 484] width 88 height 52
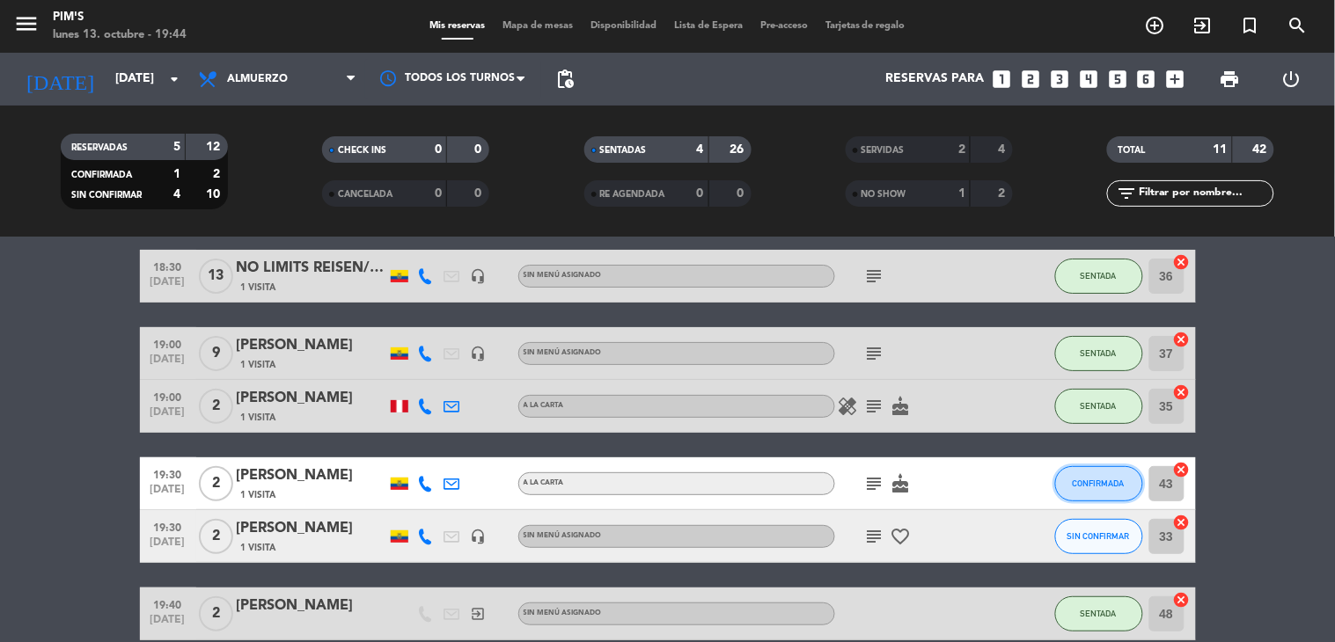
click at [1098, 480] on span "CONFIRMADA" at bounding box center [1099, 484] width 52 height 10
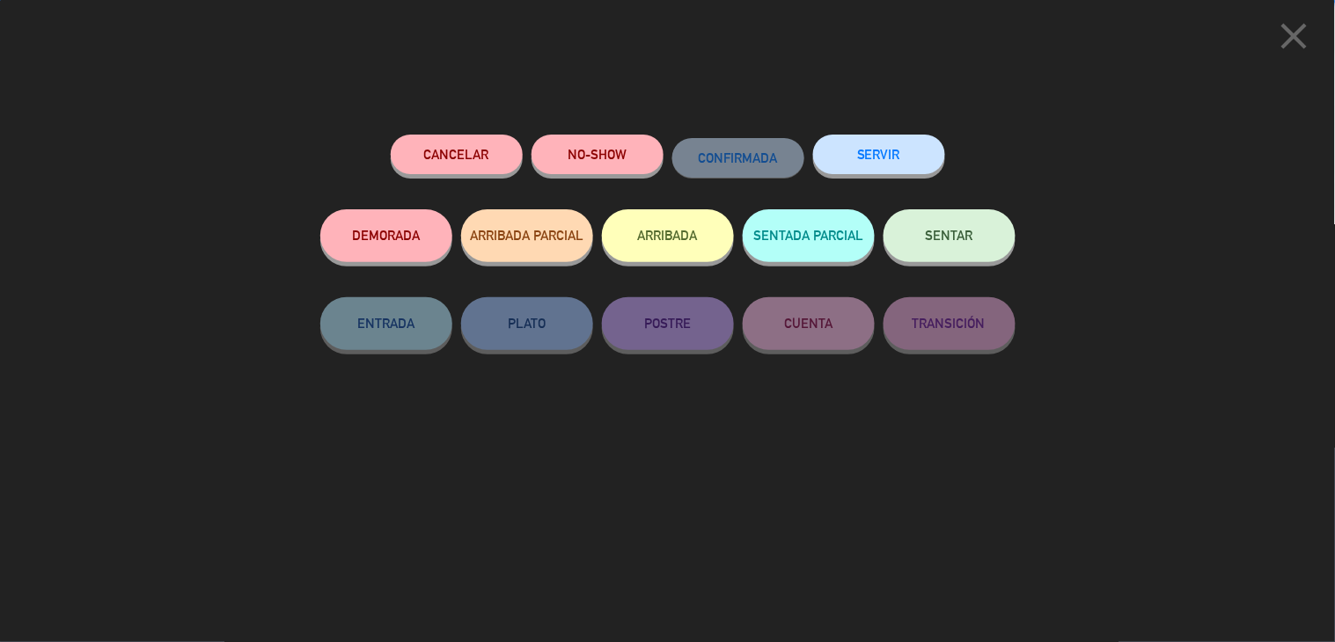
click at [963, 242] on span "SENTAR" at bounding box center [950, 235] width 48 height 15
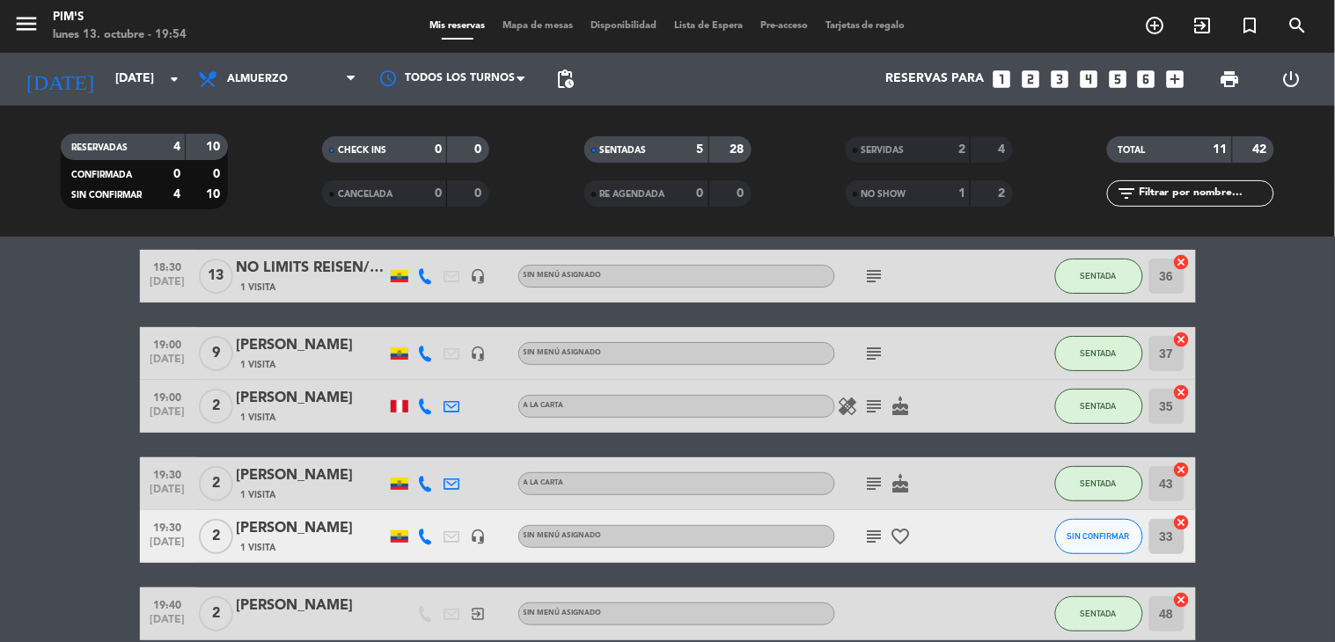
click at [93, 123] on div "RESERVADAS 4 10 CONFIRMADA 0 0 SIN CONFIRMAR 4 10" at bounding box center [143, 171] width 261 height 97
click at [106, 83] on input "[DATE]" at bounding box center [189, 79] width 167 height 32
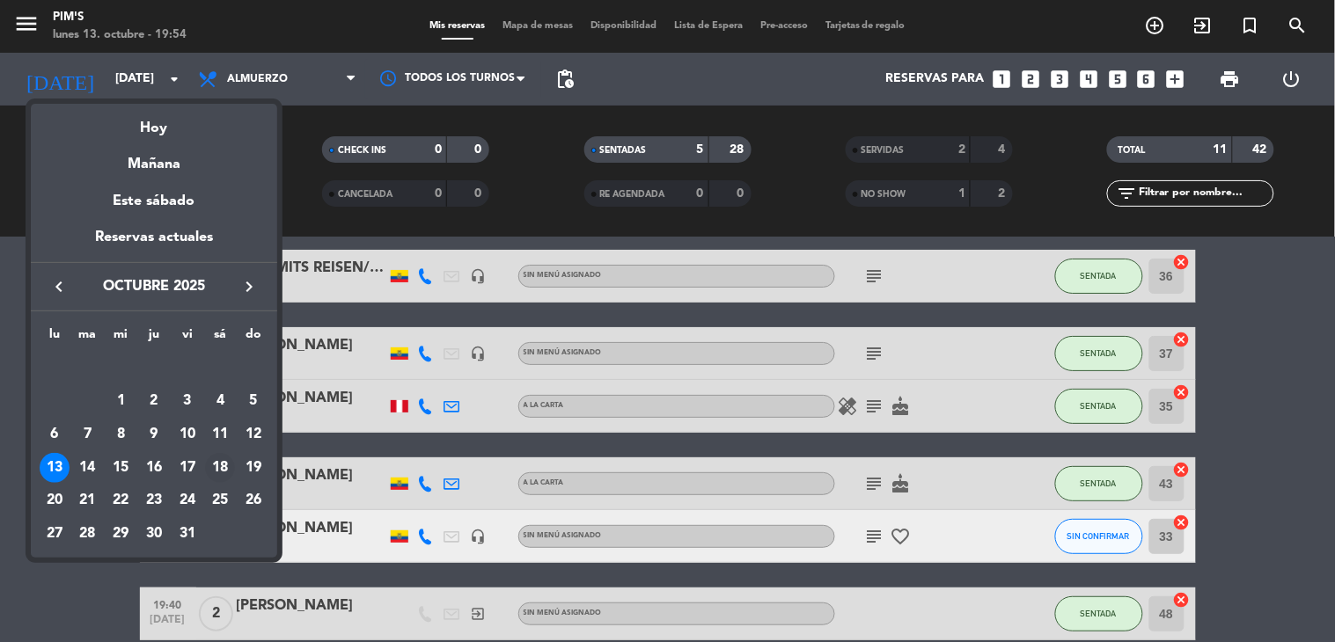
click at [216, 462] on div "18" at bounding box center [220, 468] width 30 height 30
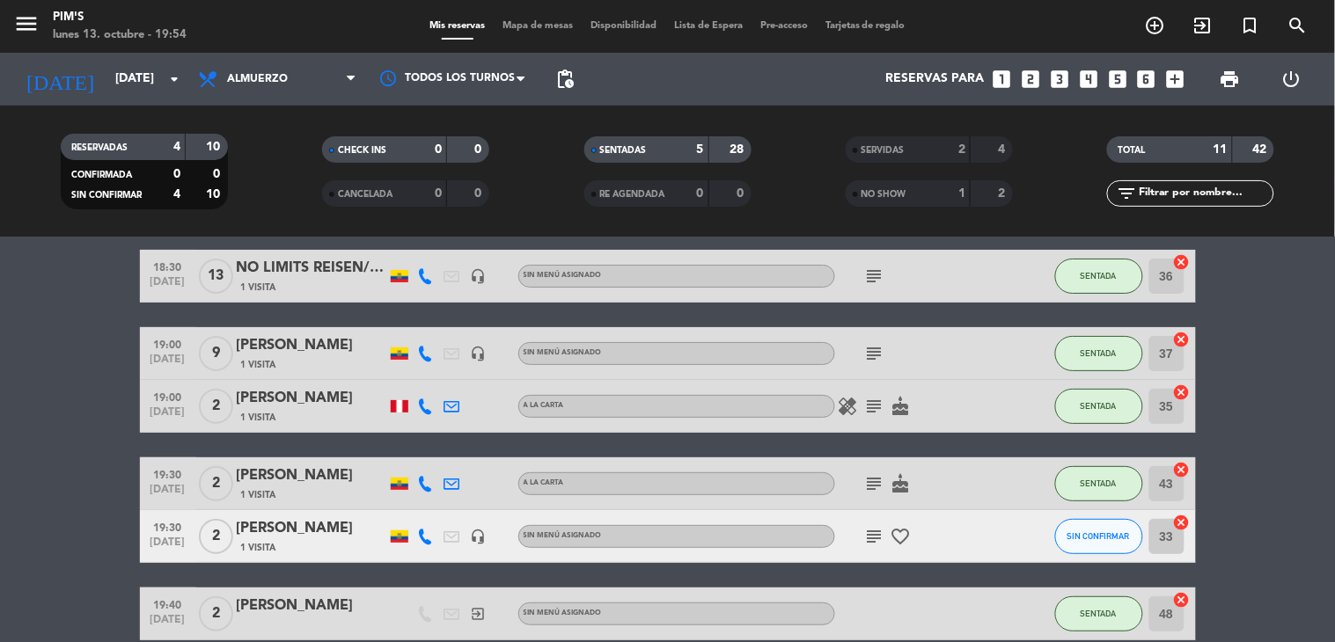
type input "[DATE]"
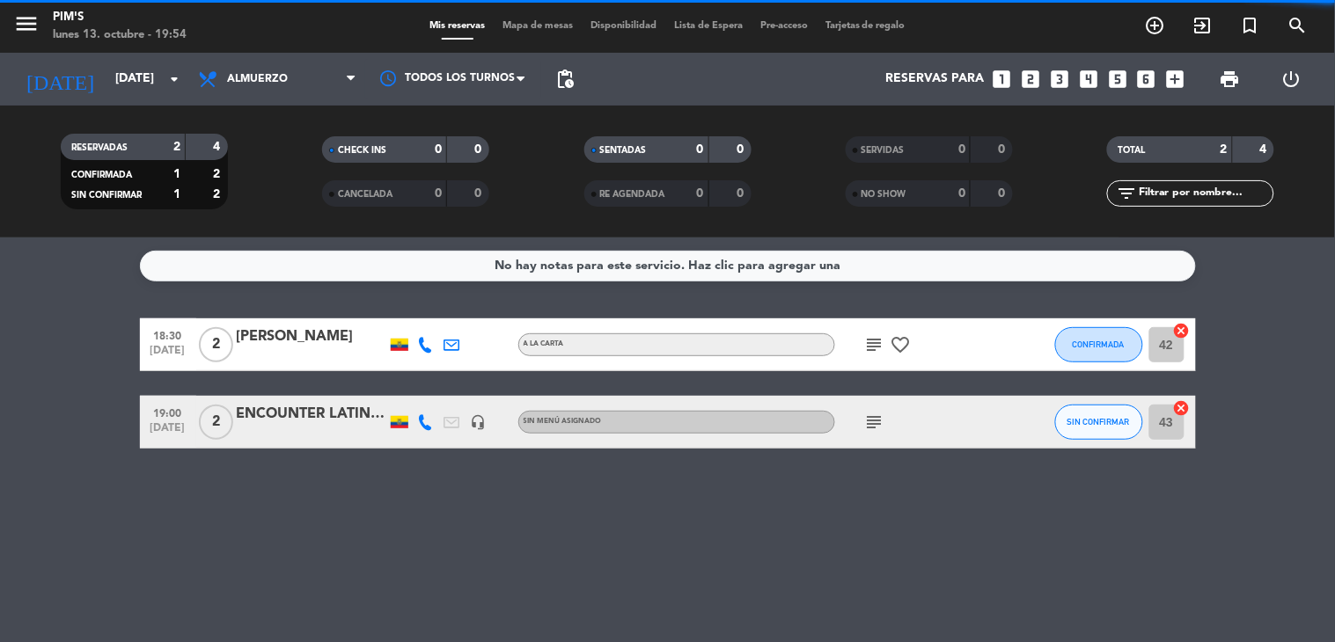
scroll to position [0, 0]
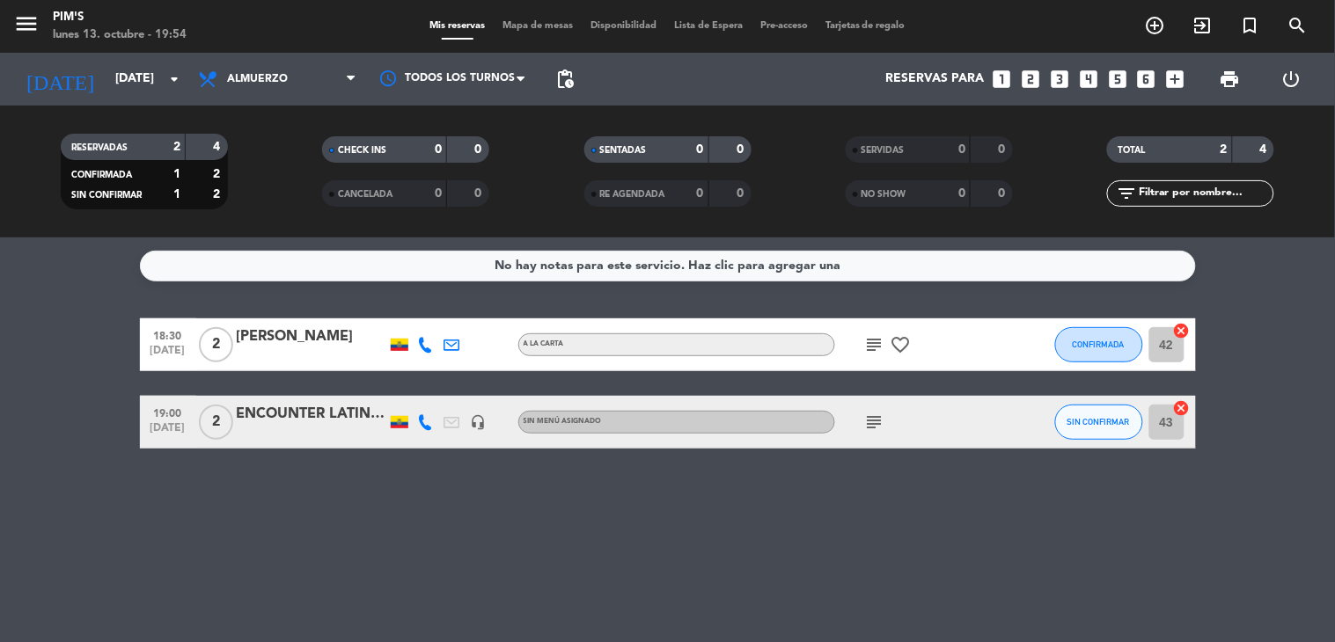
click at [1033, 85] on icon "looks_two" at bounding box center [1030, 79] width 23 height 23
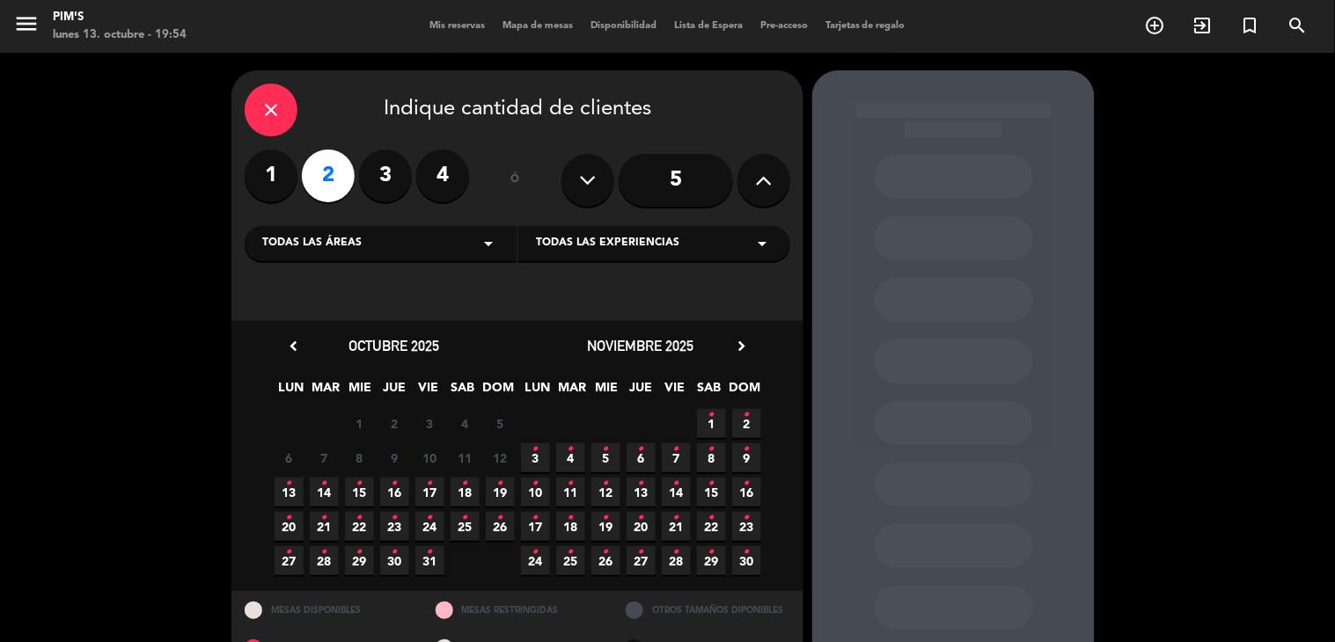
click at [467, 485] on span "18 •" at bounding box center [464, 492] width 29 height 29
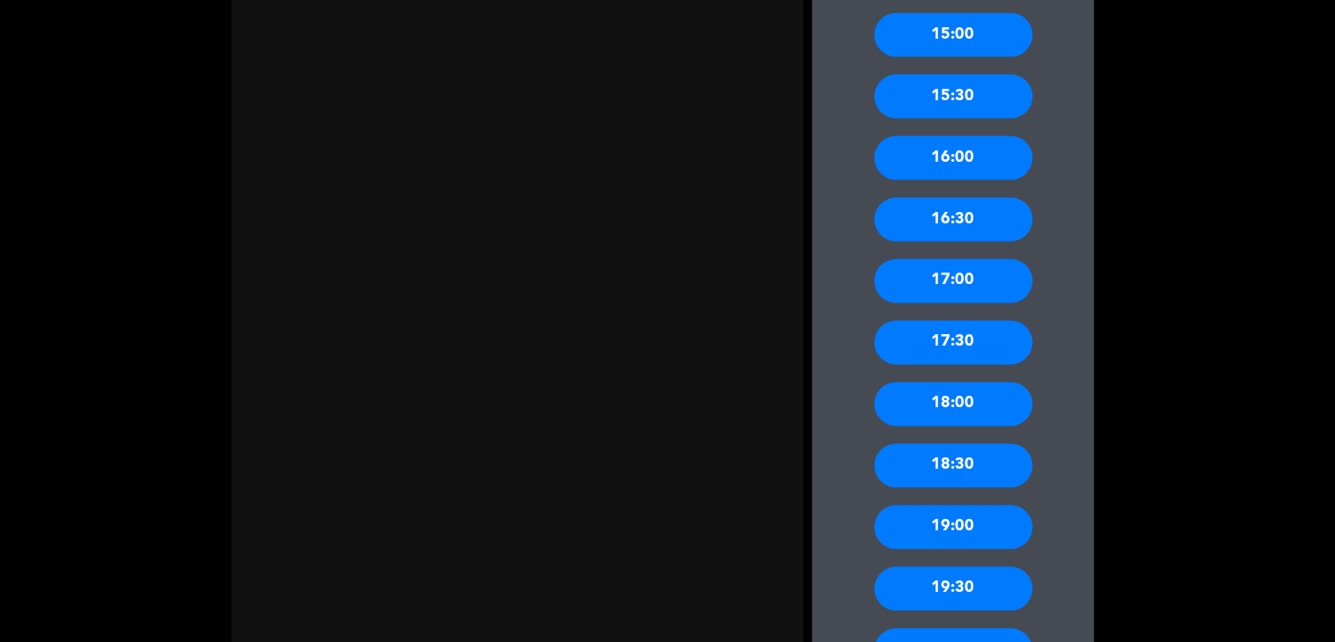
scroll to position [628, 0]
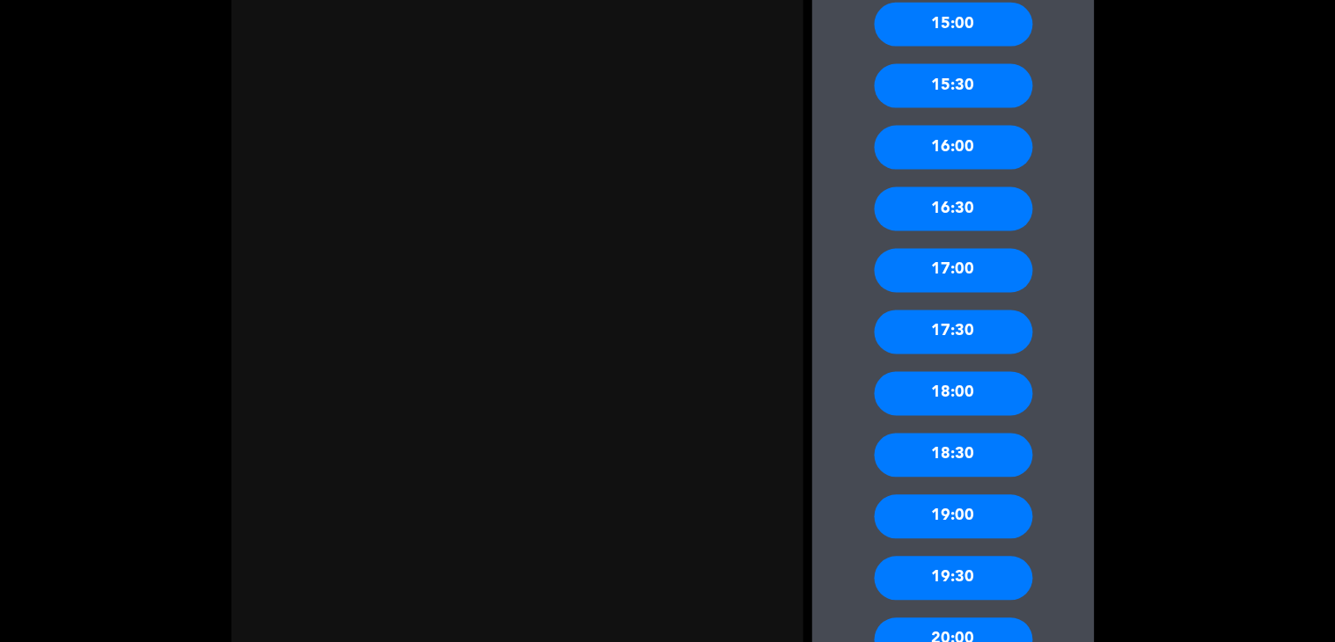
click at [919, 524] on div "19:00" at bounding box center [954, 517] width 158 height 44
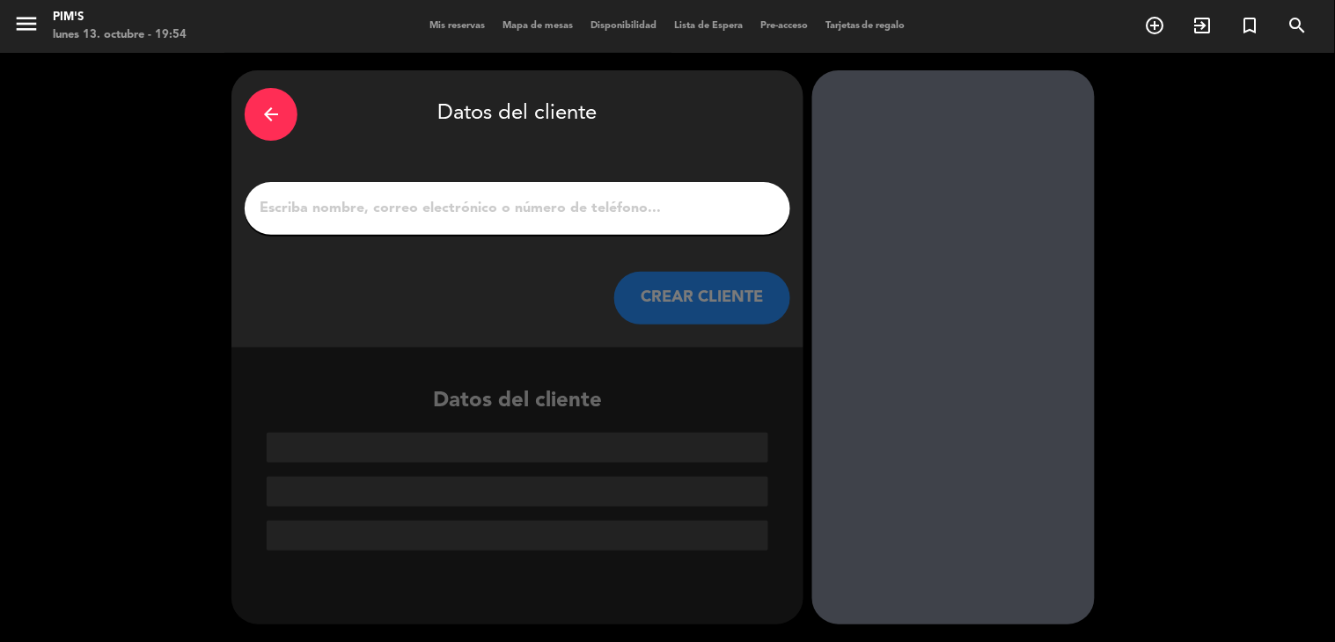
click at [401, 215] on input "1" at bounding box center [517, 208] width 519 height 25
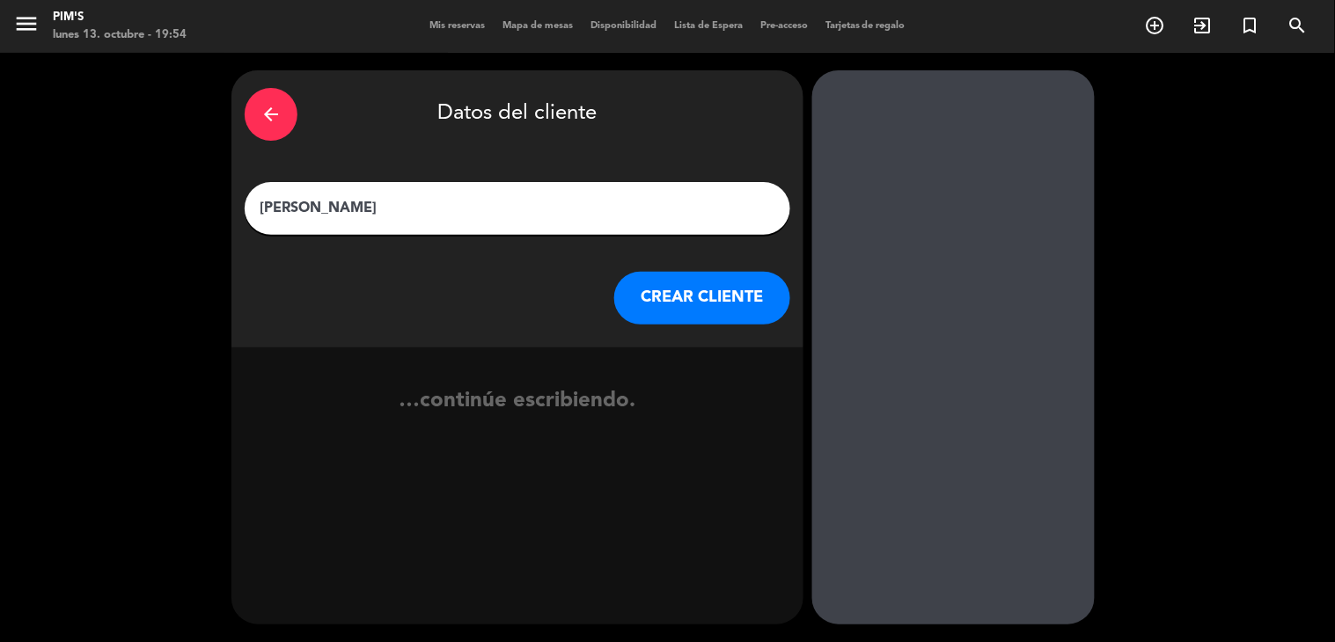
type input "[PERSON_NAME]"
click at [772, 304] on button "CREAR CLIENTE" at bounding box center [702, 298] width 176 height 53
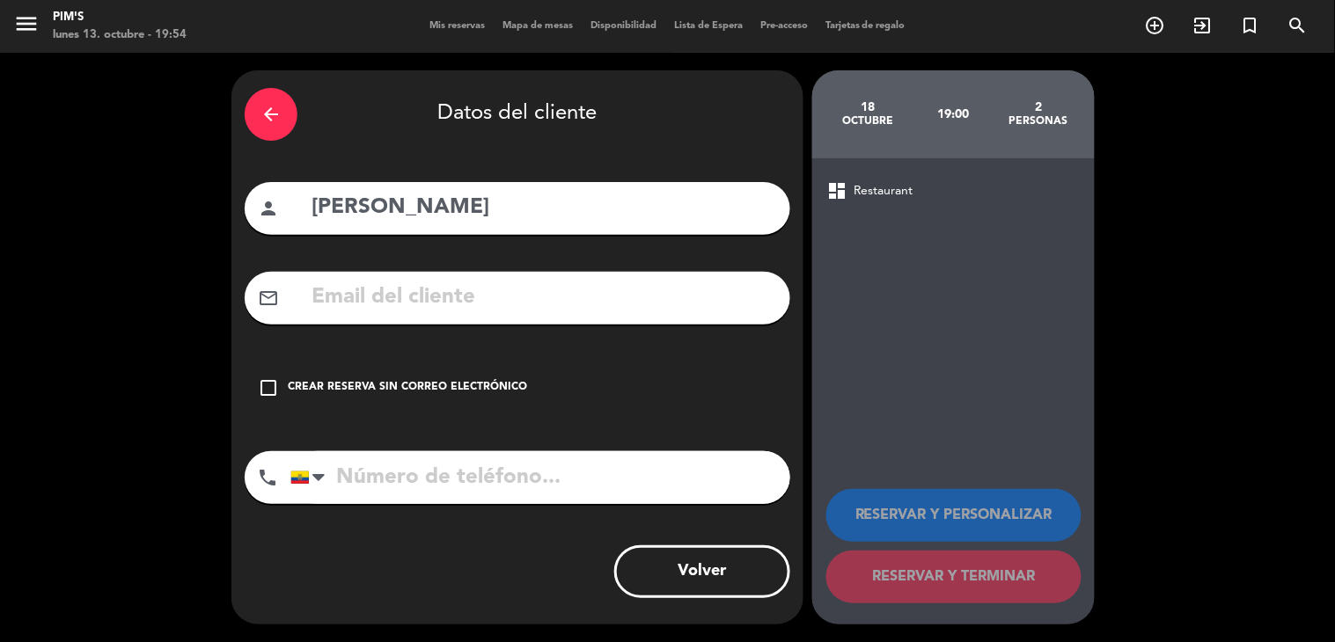
click at [410, 387] on div "Crear reserva sin correo electrónico" at bounding box center [407, 388] width 239 height 18
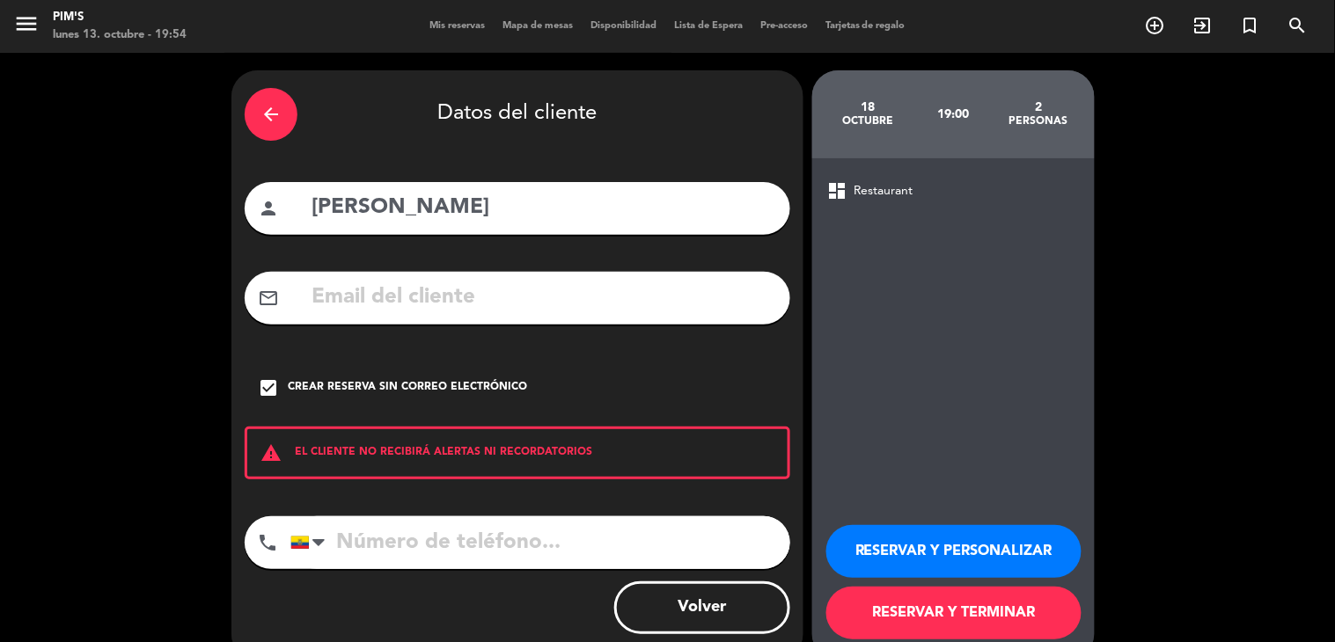
scroll to position [36, 0]
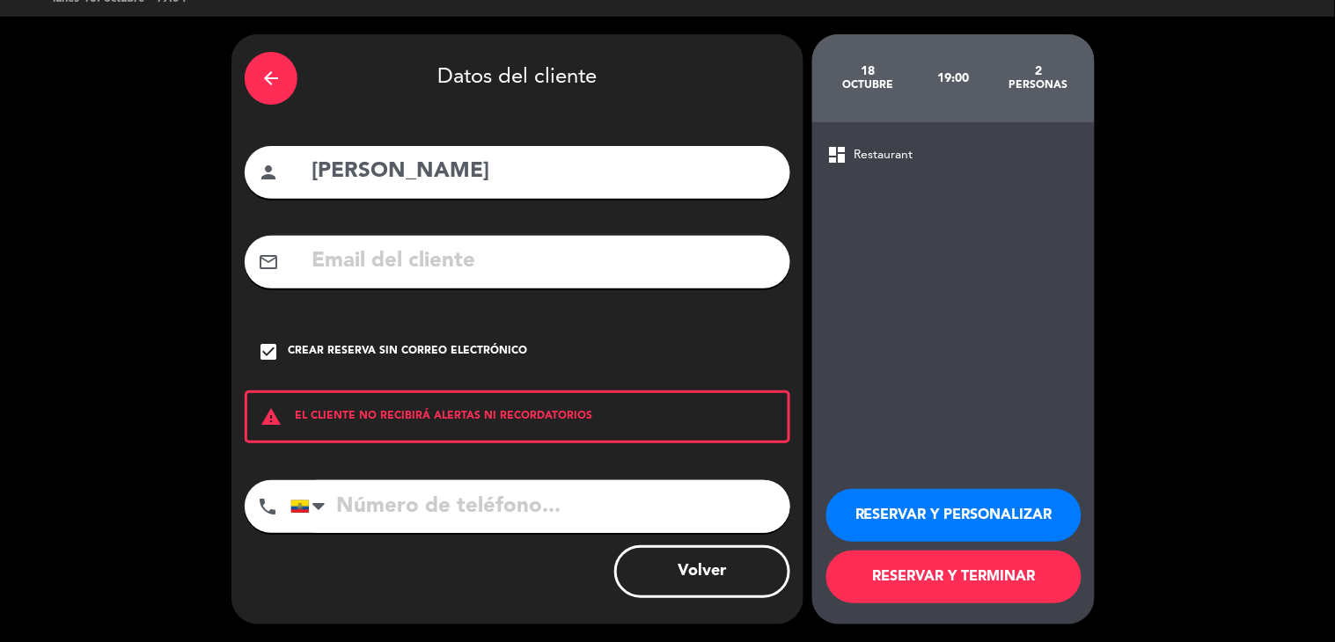
click at [568, 512] on input "tel" at bounding box center [540, 506] width 500 height 53
click at [886, 516] on button "RESERVAR Y PERSONALIZAR" at bounding box center [953, 515] width 255 height 53
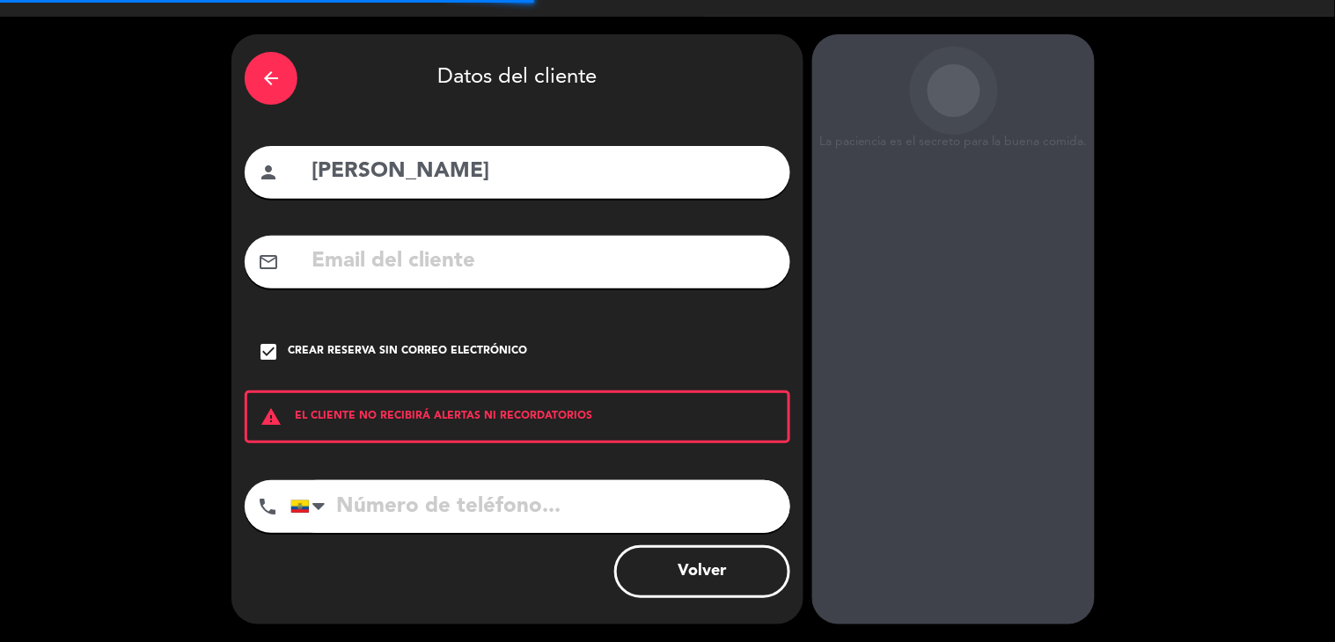
scroll to position [62, 0]
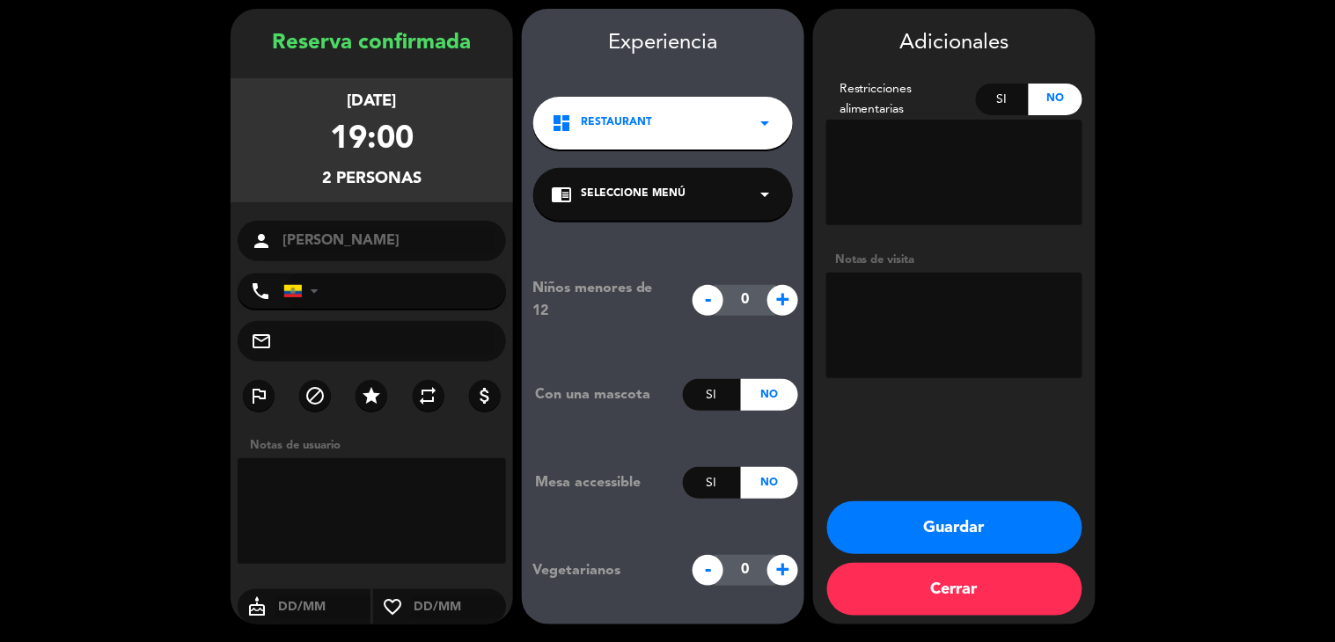
click at [341, 470] on textarea at bounding box center [372, 511] width 268 height 106
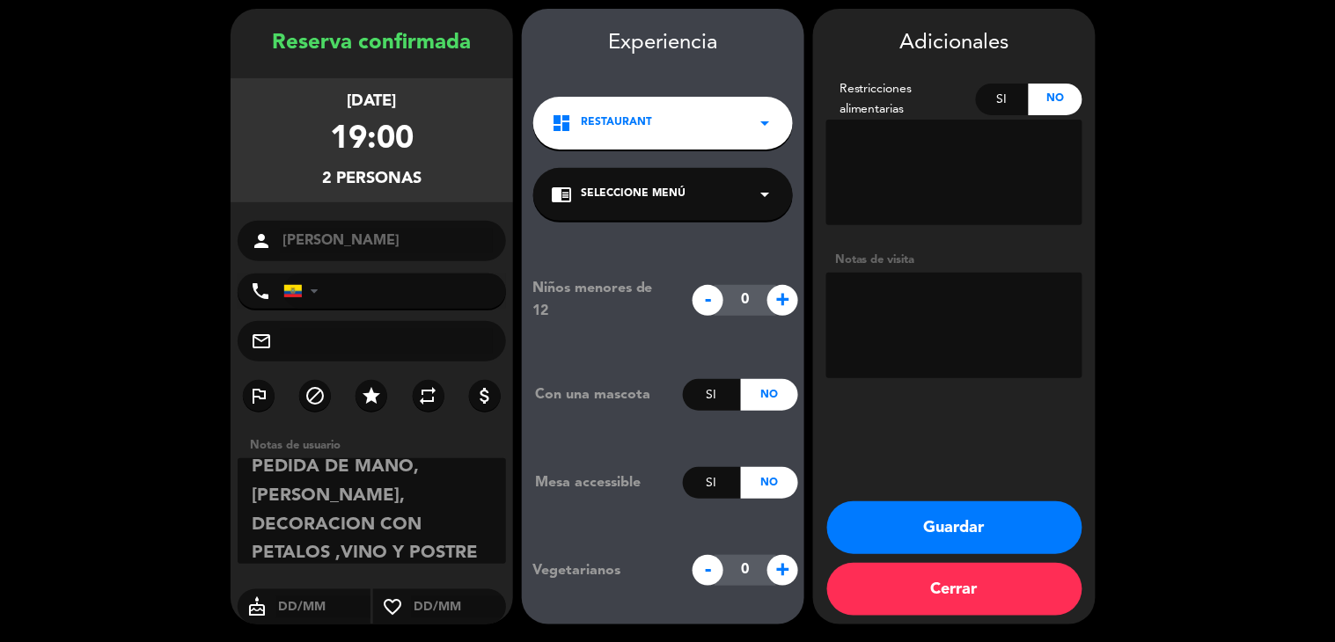
scroll to position [40, 0]
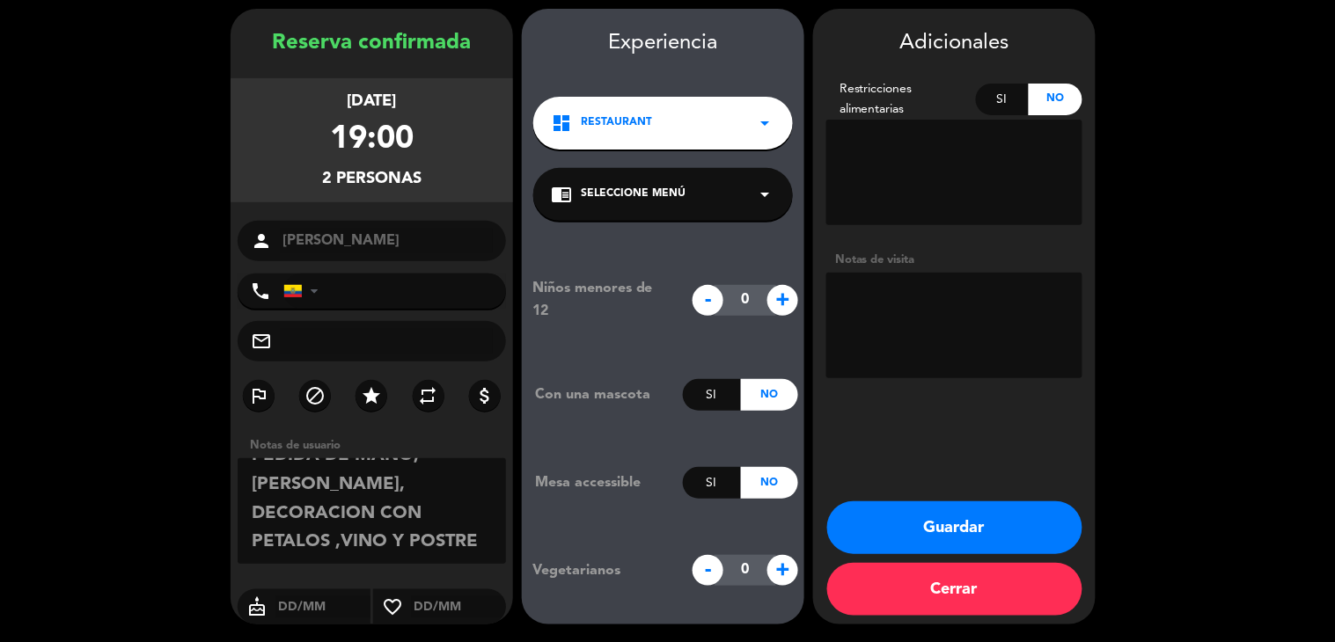
click at [340, 529] on textarea at bounding box center [372, 511] width 268 height 106
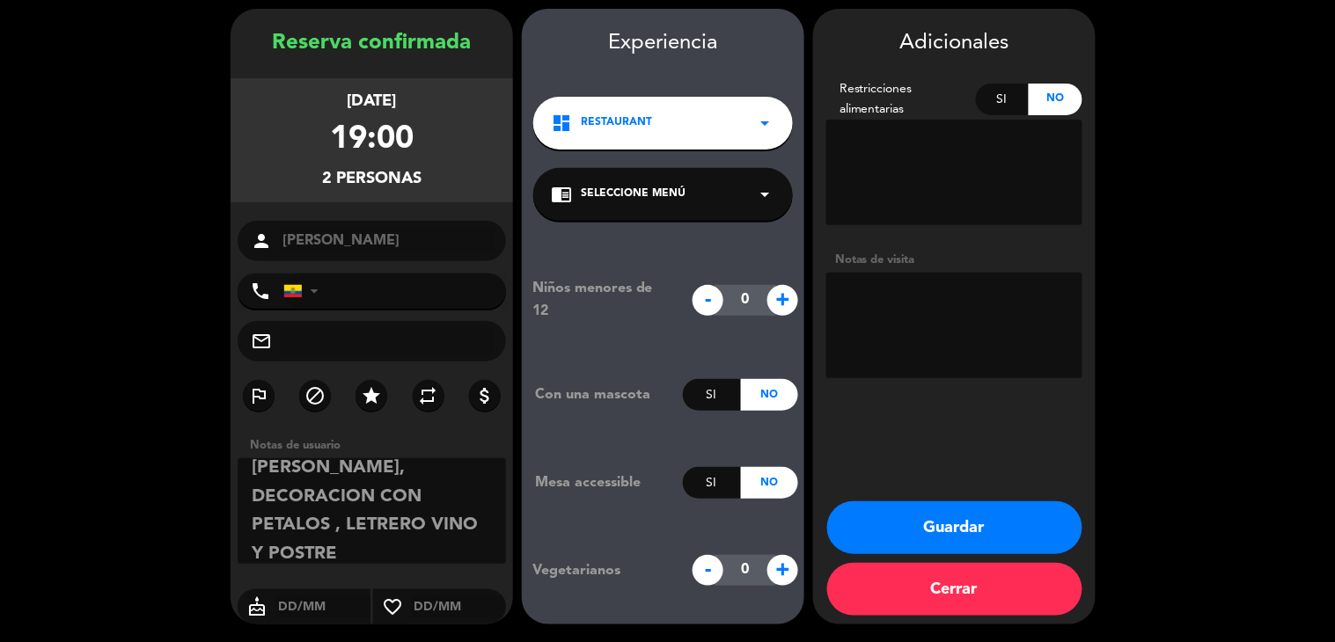
click at [422, 522] on textarea at bounding box center [372, 511] width 268 height 106
click at [402, 544] on textarea at bounding box center [372, 511] width 268 height 106
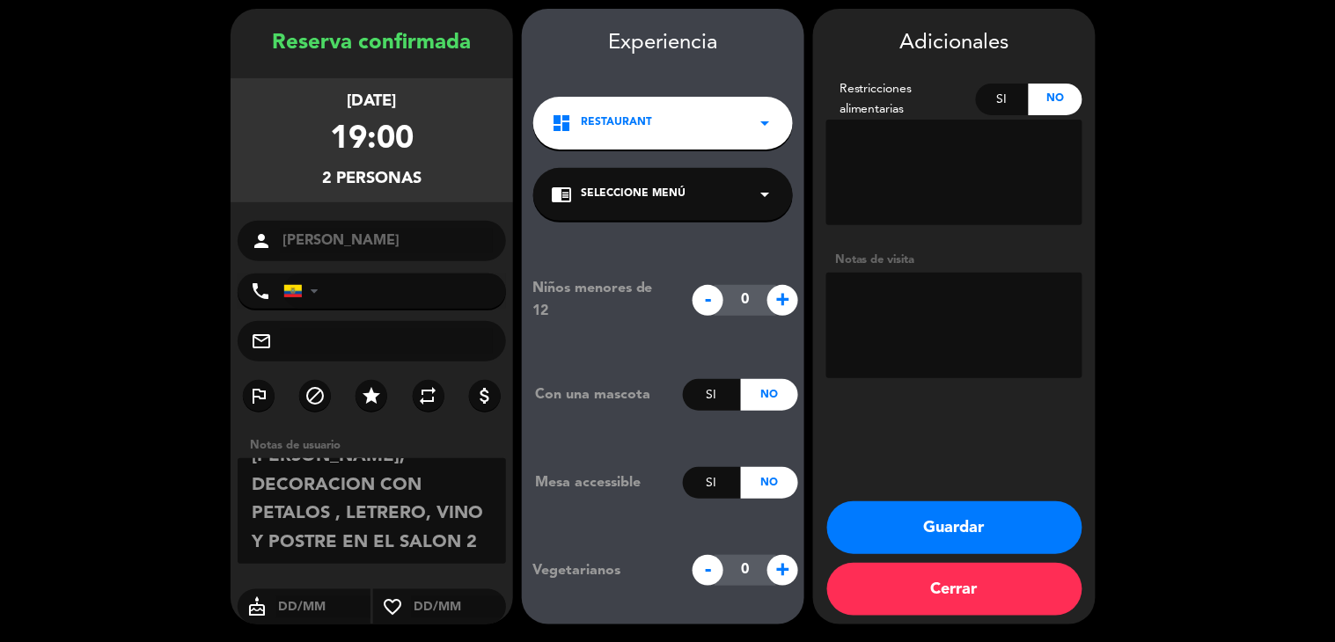
click at [384, 526] on textarea at bounding box center [372, 511] width 268 height 106
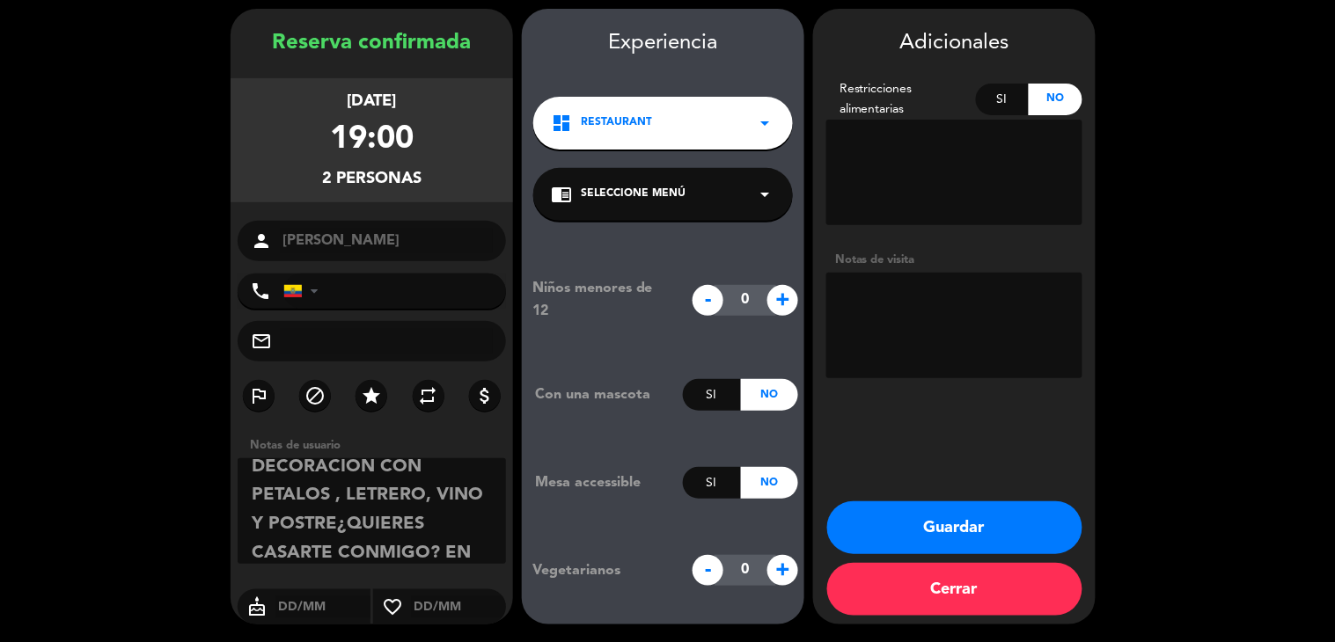
scroll to position [109, 0]
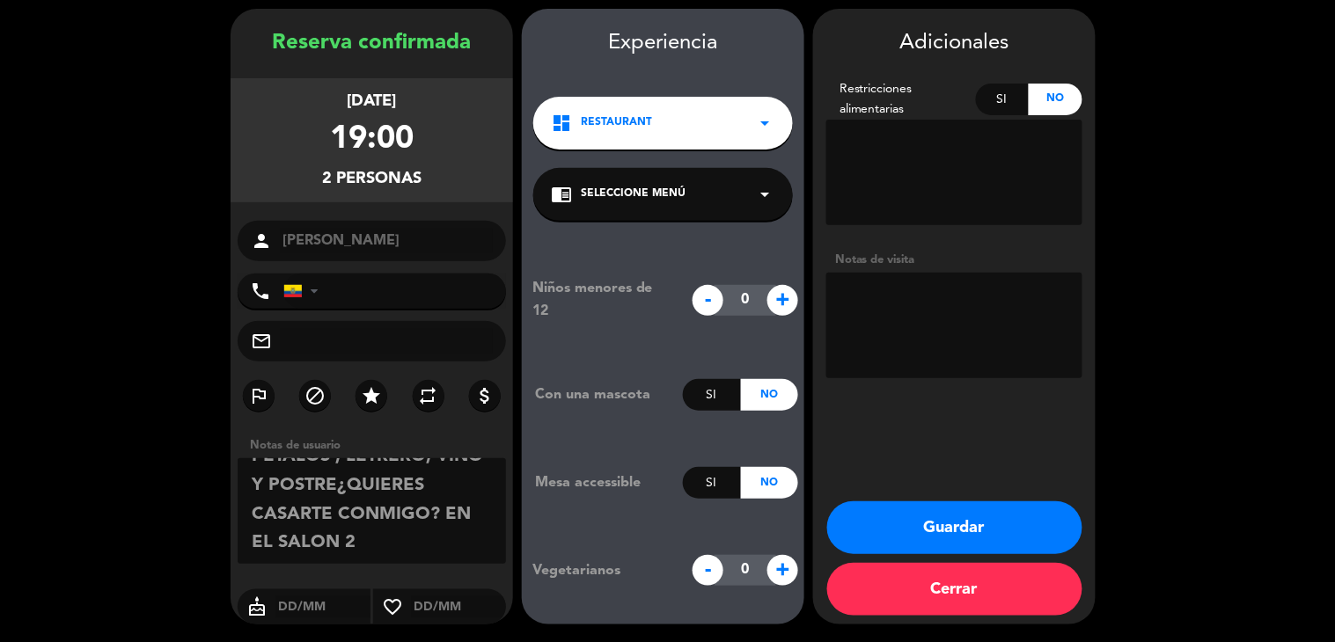
click at [417, 541] on textarea at bounding box center [372, 511] width 268 height 106
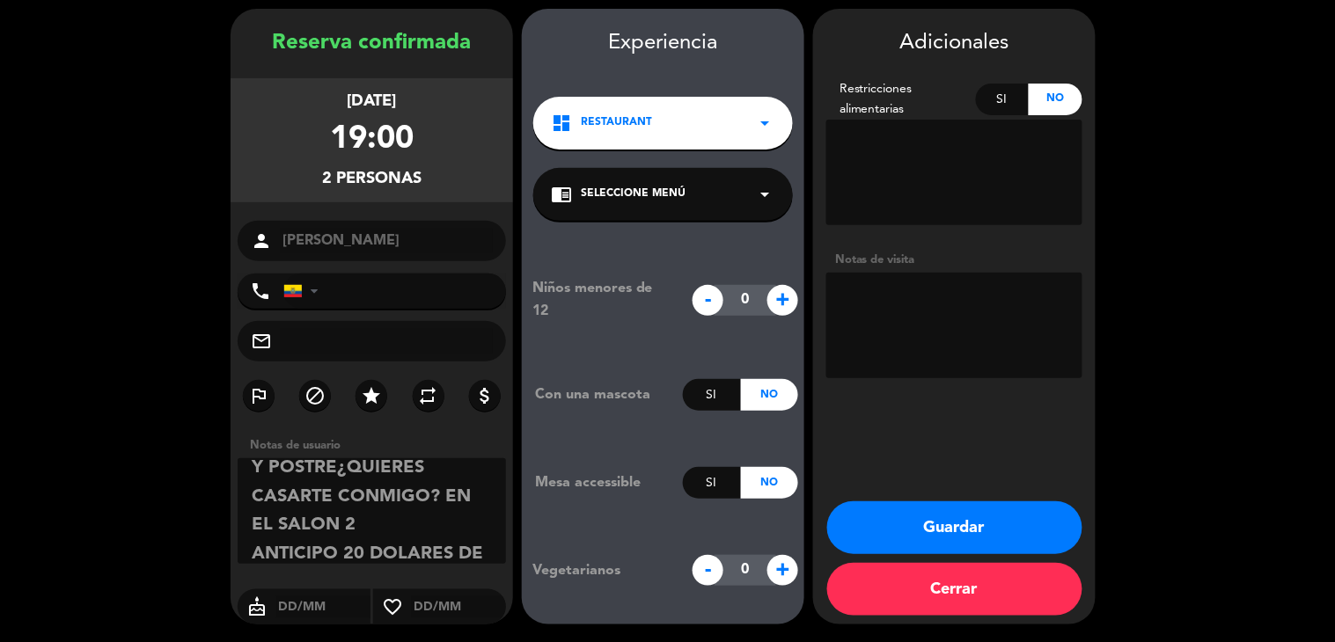
scroll to position [156, 0]
type textarea "PEDIDA DE MANO, [PERSON_NAME], DECORACION CON PETALOS , LETRERO, VINO Y POSTRE¿…"
click at [908, 540] on button "Guardar" at bounding box center [954, 528] width 255 height 53
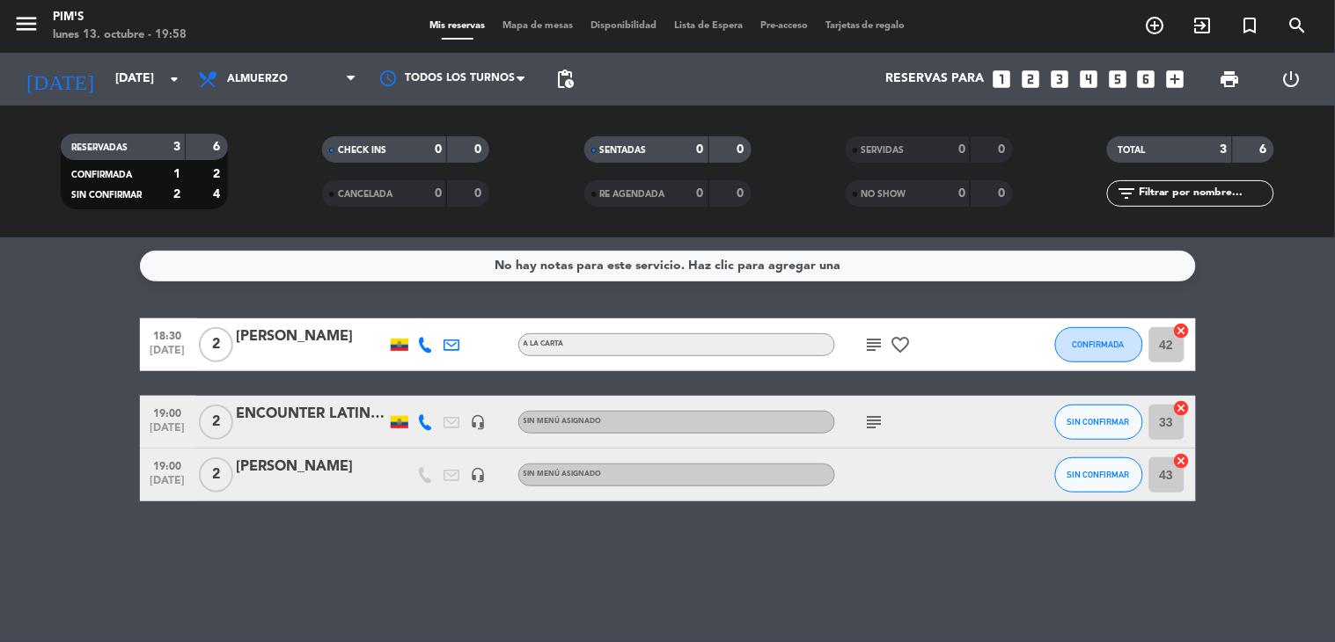
click at [854, 487] on div at bounding box center [914, 475] width 158 height 52
click at [275, 472] on div "[PERSON_NAME]" at bounding box center [312, 467] width 150 height 23
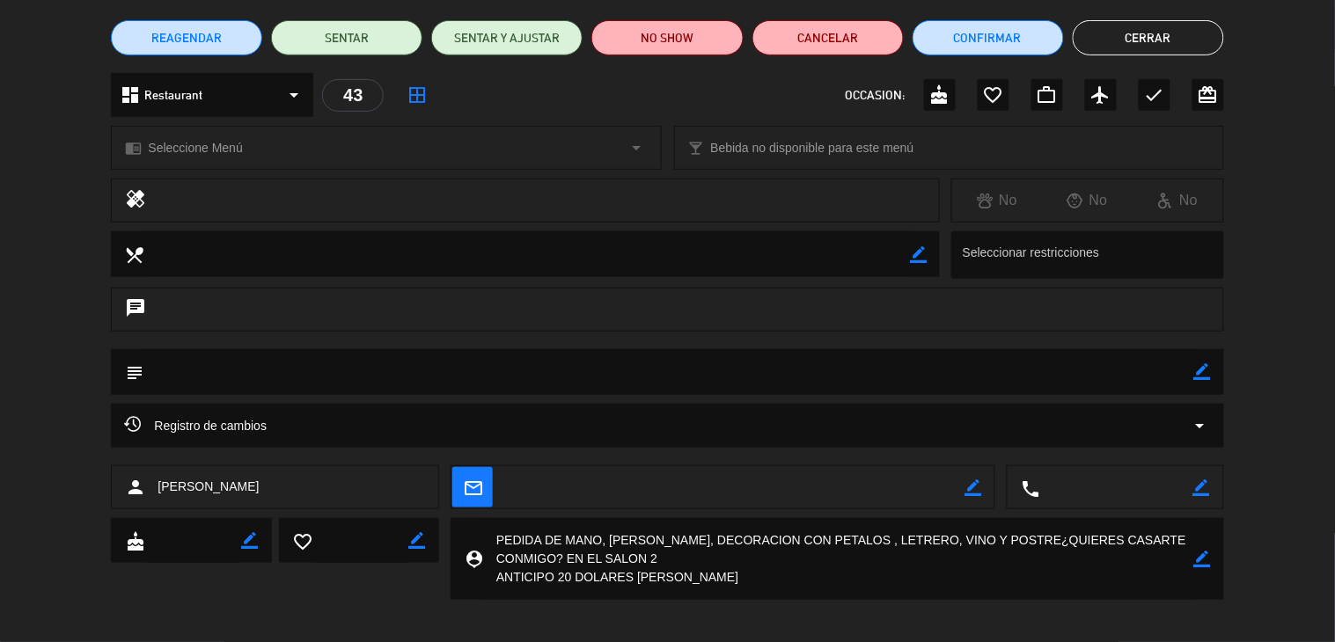
scroll to position [148, 0]
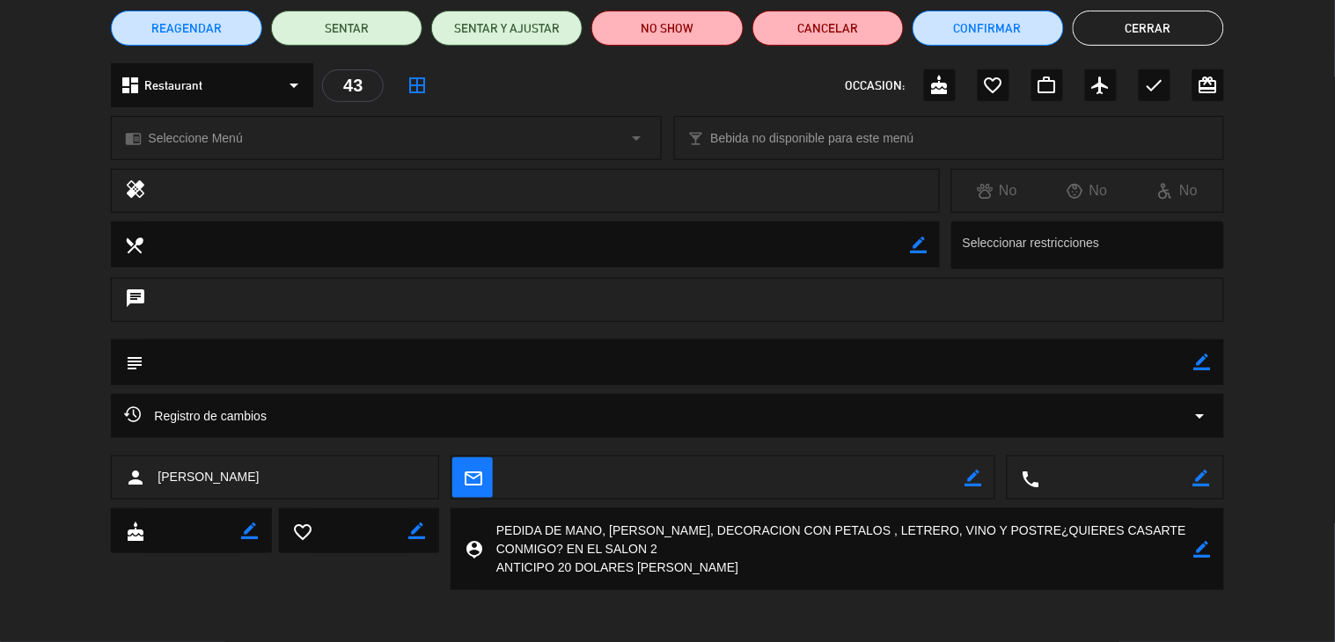
click at [701, 594] on div "cake border_color favorite_border border_color person_pin border_color" at bounding box center [667, 554] width 1335 height 91
click at [686, 581] on textarea at bounding box center [838, 550] width 711 height 82
click at [1194, 547] on icon "border_color" at bounding box center [1202, 549] width 17 height 17
drag, startPoint x: 734, startPoint y: 578, endPoint x: 409, endPoint y: 537, distance: 327.3
click at [409, 537] on div "cake border_color favorite_border border_color person_pin" at bounding box center [667, 550] width 1112 height 82
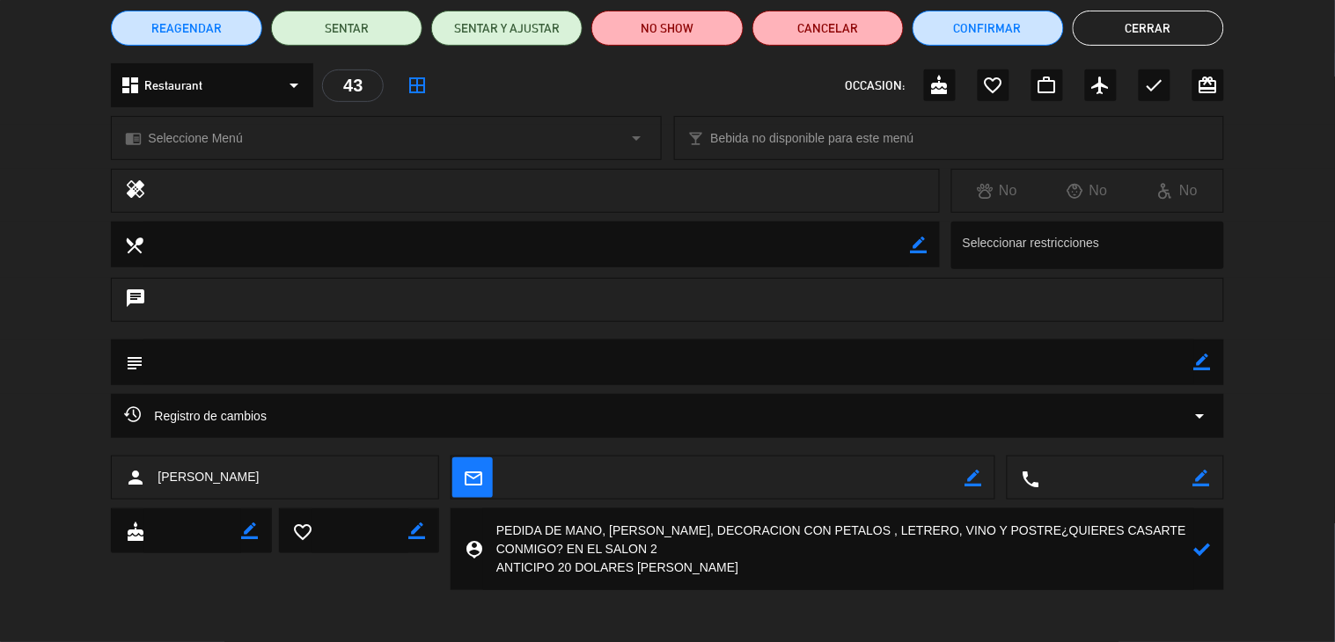
click at [421, 349] on textarea at bounding box center [668, 362] width 1050 height 45
click at [1194, 362] on icon "border_color" at bounding box center [1202, 362] width 17 height 17
paste textarea "PEDIDA DE MANO, [PERSON_NAME], DECORACION CON PETALOS , LETRERO, VINO Y POSTRE¿…"
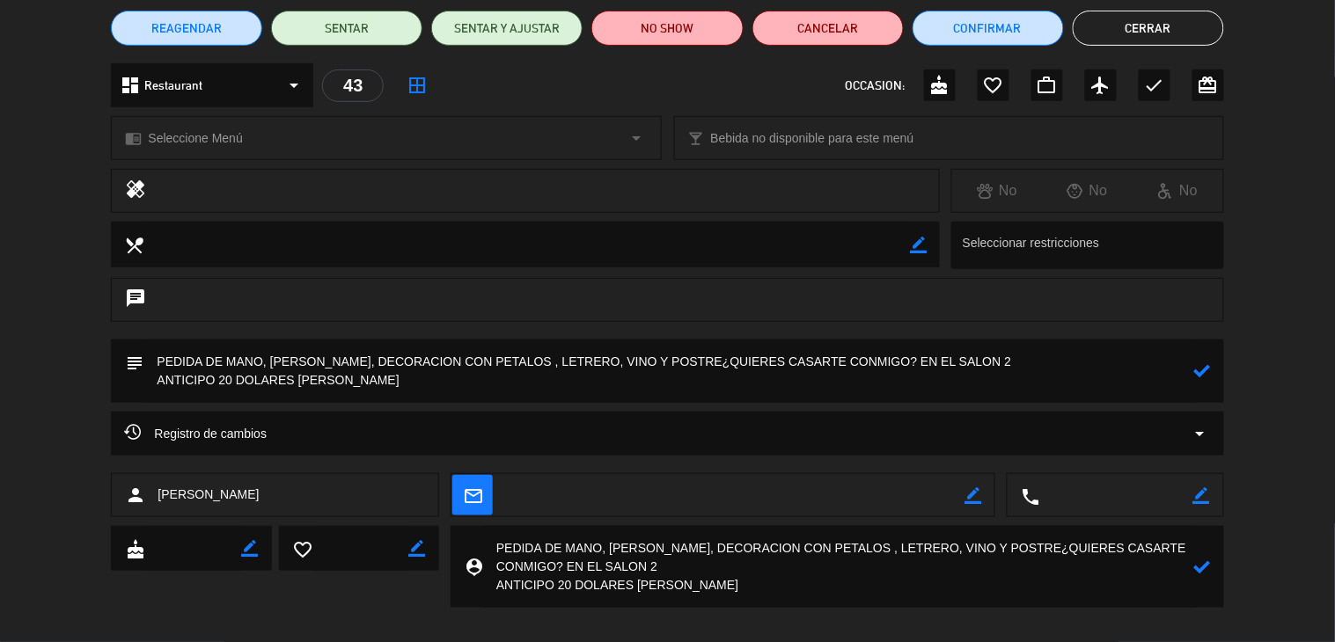
type textarea "PEDIDA DE MANO, [PERSON_NAME], DECORACION CON PETALOS , LETRERO, VINO Y POSTRE¿…"
click at [1194, 373] on icon at bounding box center [1202, 370] width 17 height 17
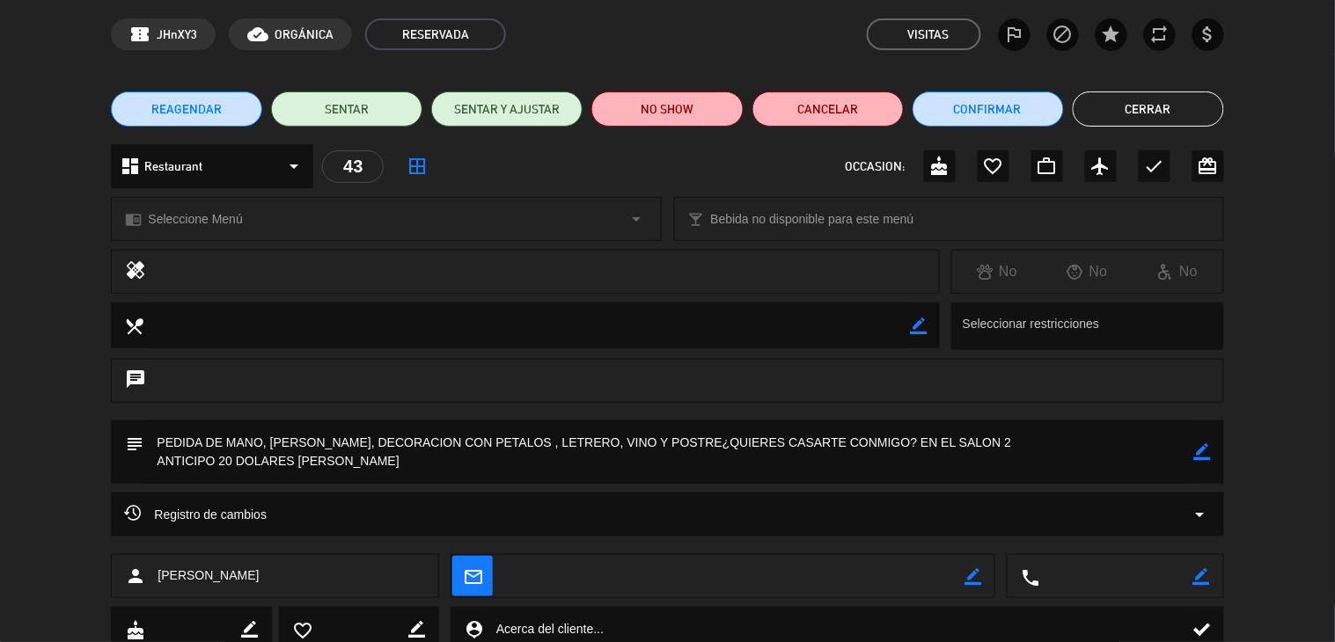
scroll to position [0, 0]
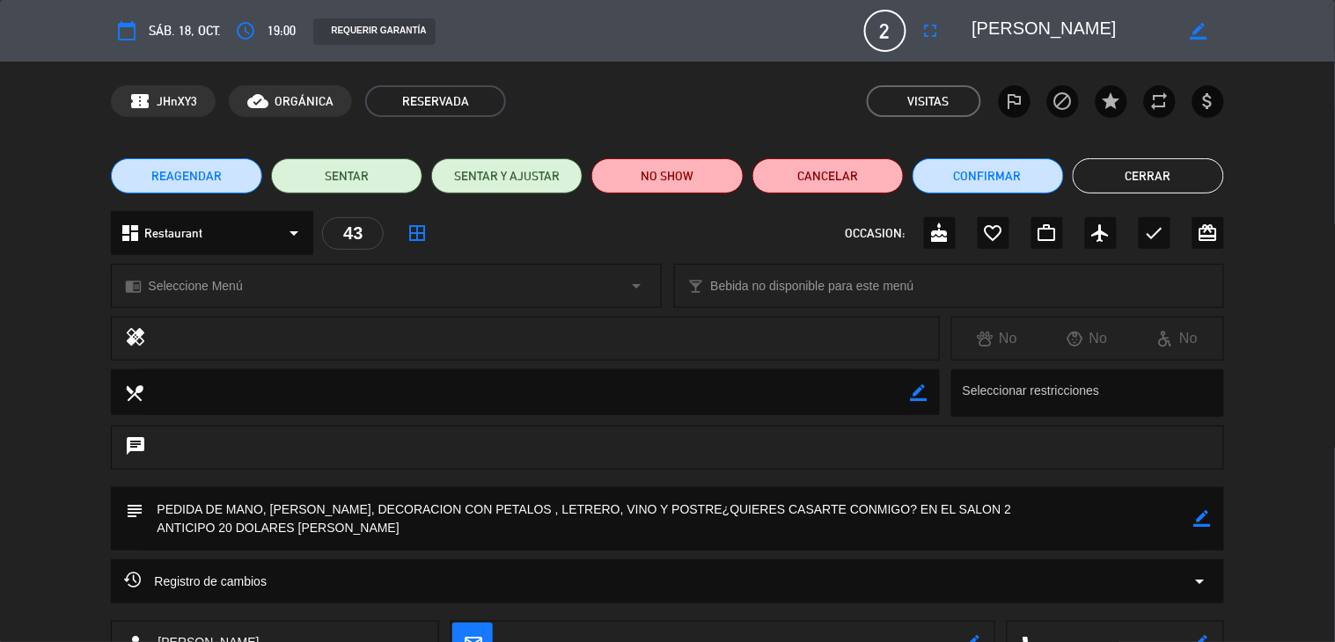
click at [1137, 187] on button "Cerrar" at bounding box center [1148, 175] width 151 height 35
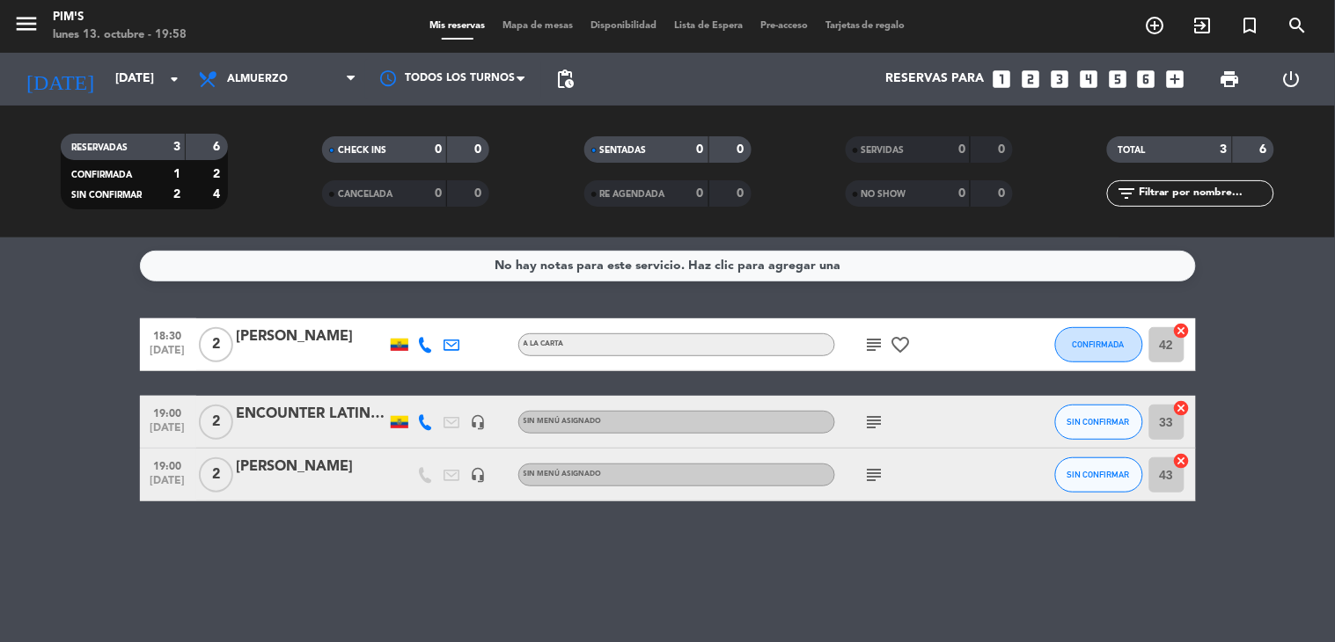
click at [874, 472] on icon "subject" at bounding box center [874, 475] width 21 height 21
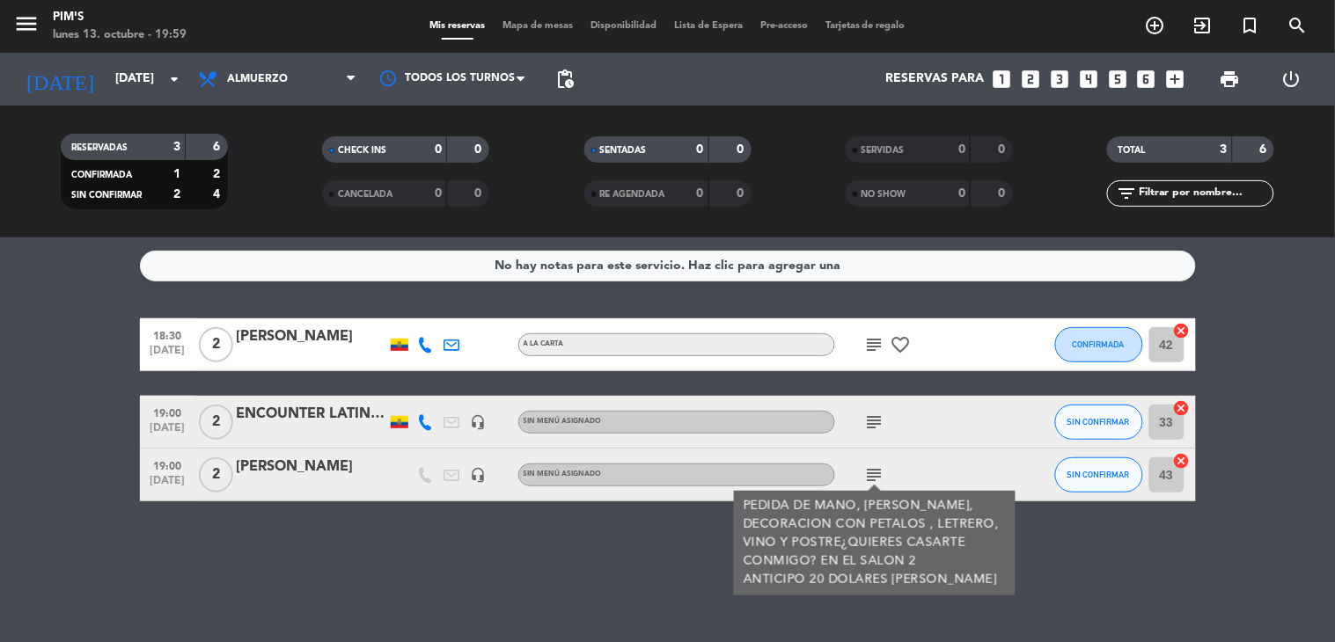
click at [301, 472] on div "[PERSON_NAME]" at bounding box center [312, 467] width 150 height 23
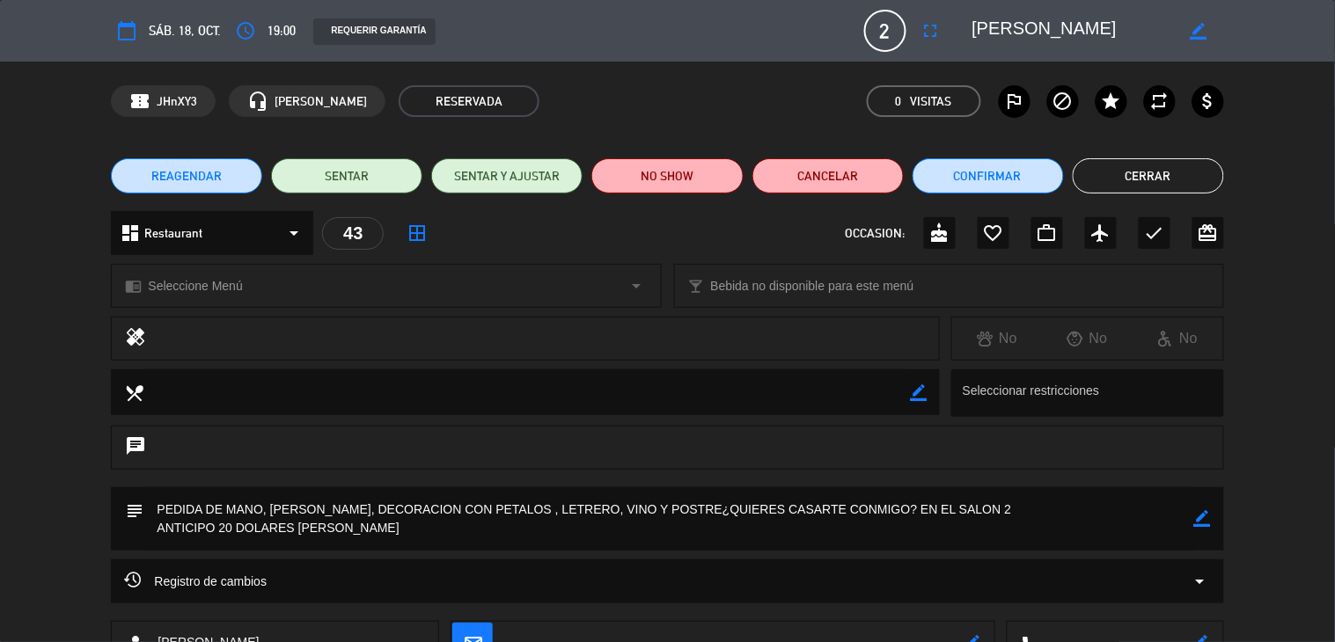
click at [1194, 533] on div "border_color" at bounding box center [1202, 518] width 17 height 63
click at [1194, 524] on icon "border_color" at bounding box center [1202, 518] width 17 height 17
click at [443, 526] on textarea at bounding box center [668, 518] width 1050 height 63
drag, startPoint x: 442, startPoint y: 526, endPoint x: 407, endPoint y: 528, distance: 34.4
click at [286, 528] on textarea at bounding box center [668, 518] width 1050 height 63
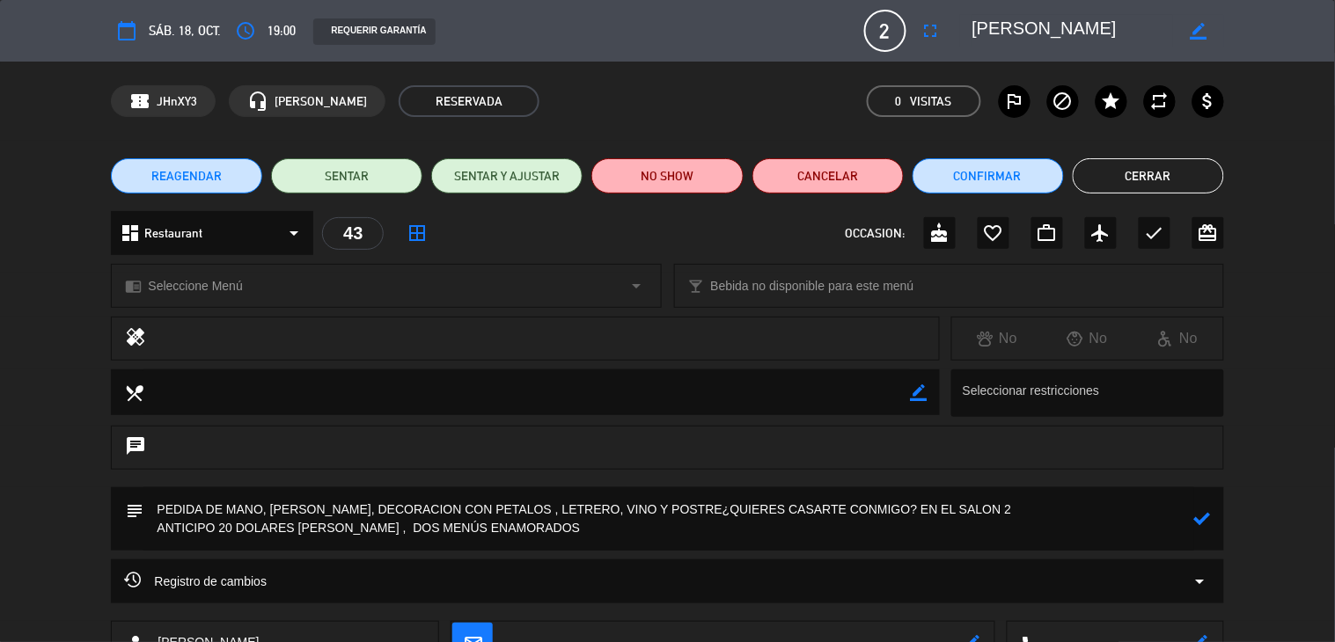
click at [1194, 522] on icon at bounding box center [1202, 518] width 17 height 17
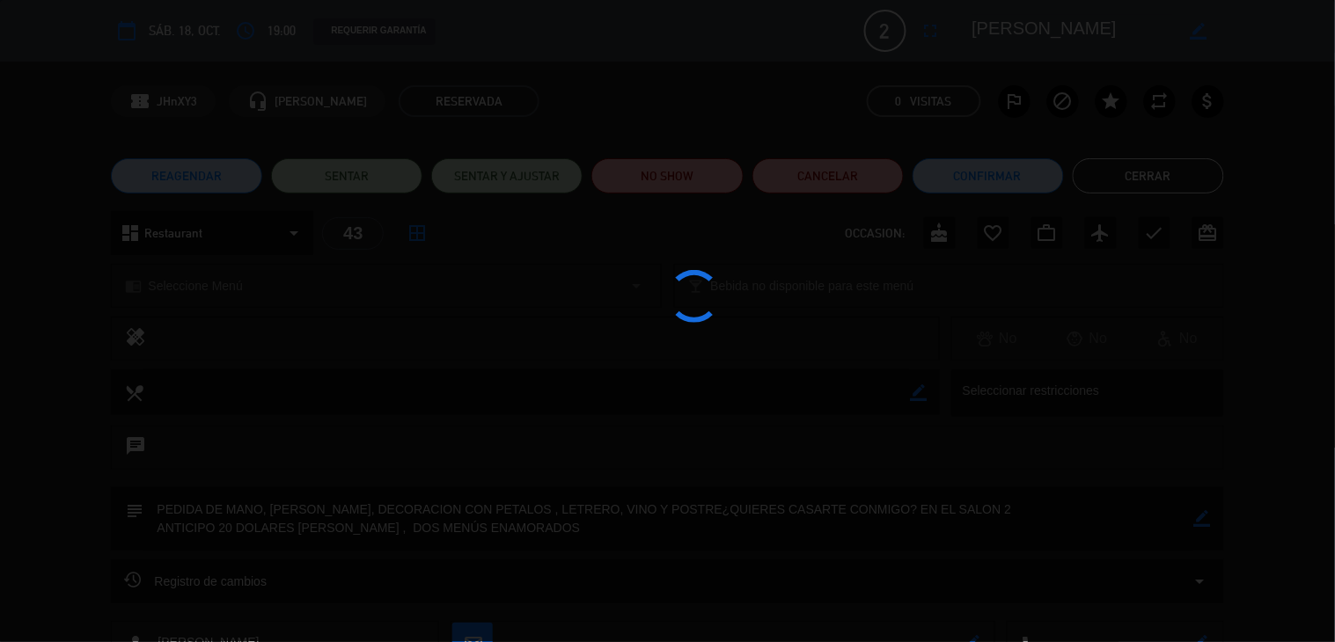
type textarea "PEDIDA DE MANO, [PERSON_NAME], DECORACION CON PETALOS , LETRERO, VINO Y POSTRE¿…"
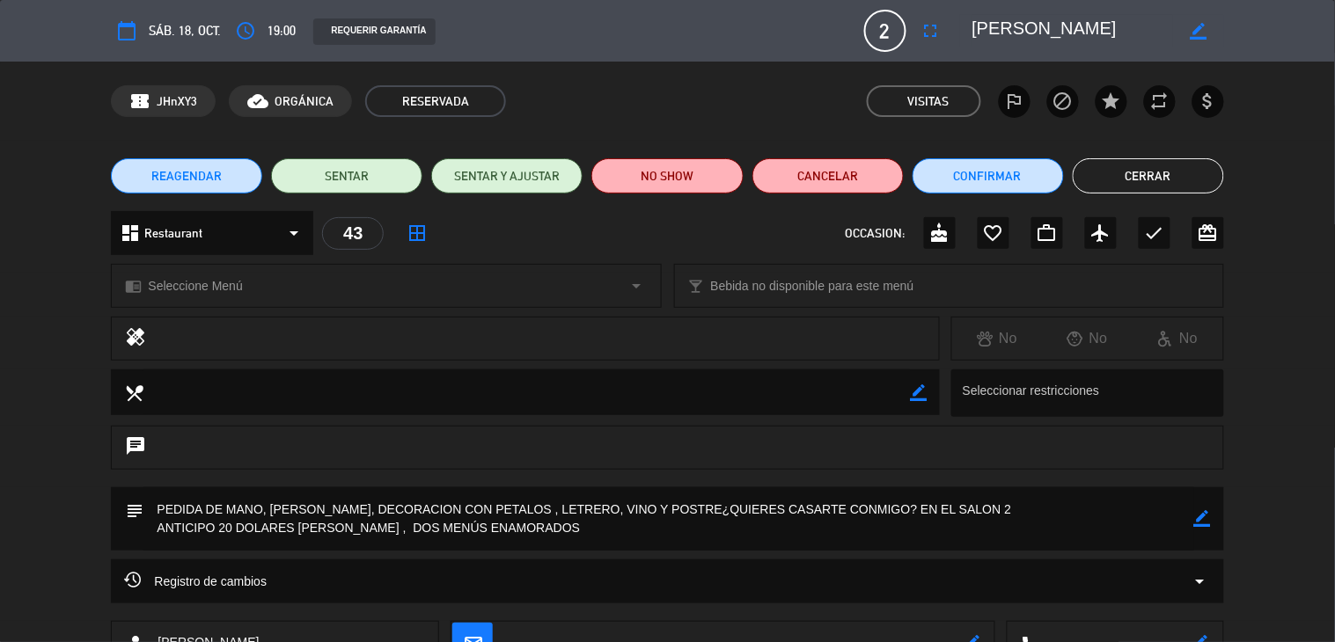
click at [1106, 162] on button "Cerrar" at bounding box center [1148, 175] width 151 height 35
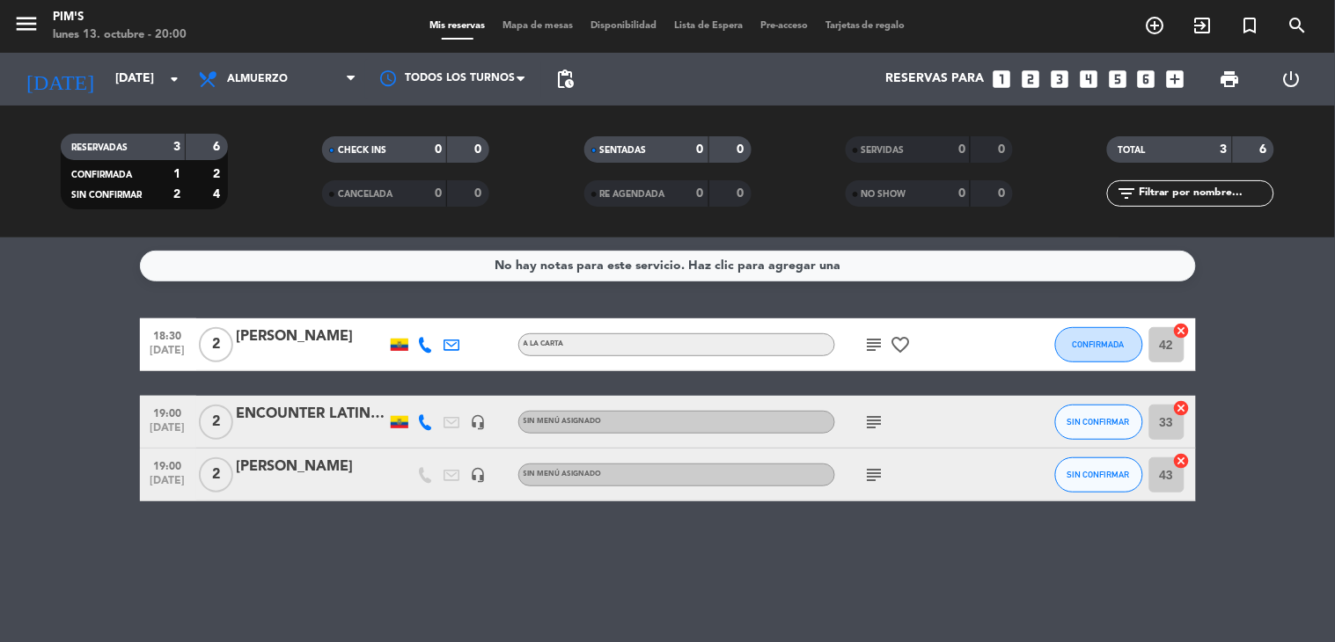
click at [876, 473] on icon "subject" at bounding box center [874, 475] width 21 height 21
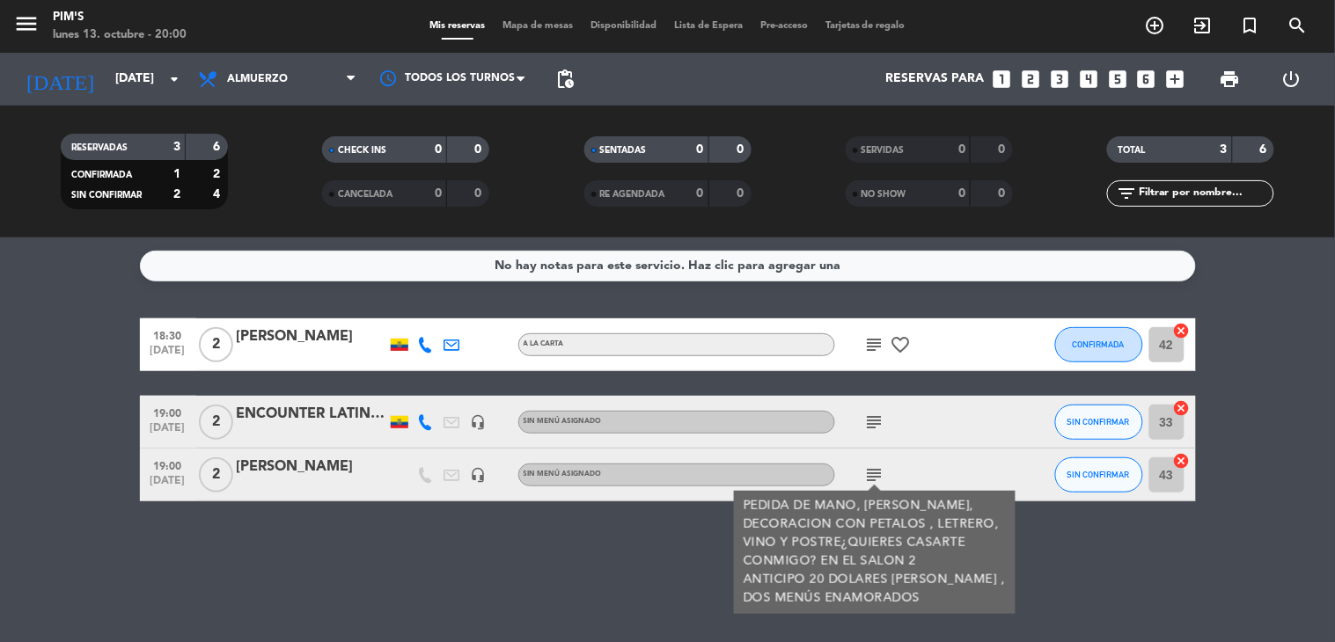
click at [610, 609] on div "No hay notas para este servicio. Haz clic para agregar una 18:30 [DATE] 2 [PERS…" at bounding box center [667, 440] width 1335 height 405
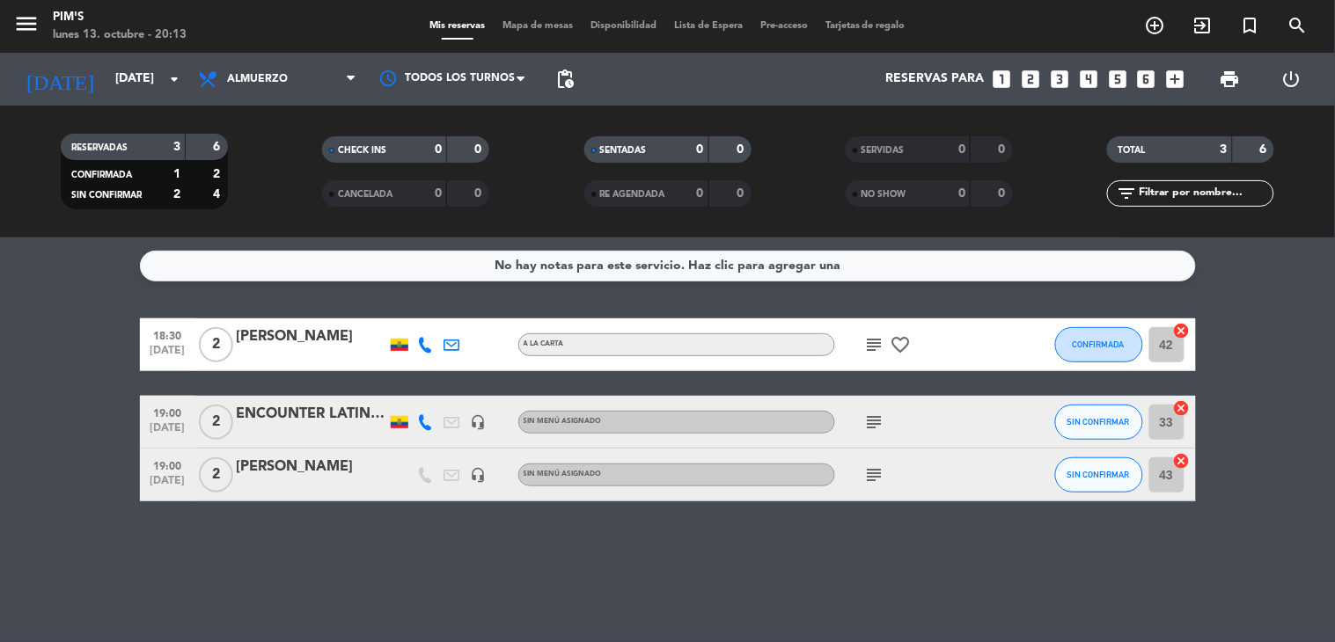
click at [75, 558] on div "No hay notas para este servicio. Haz clic para agregar una 18:30 [DATE] 2 [PERS…" at bounding box center [667, 440] width 1335 height 405
click at [138, 83] on input "[DATE]" at bounding box center [189, 79] width 167 height 32
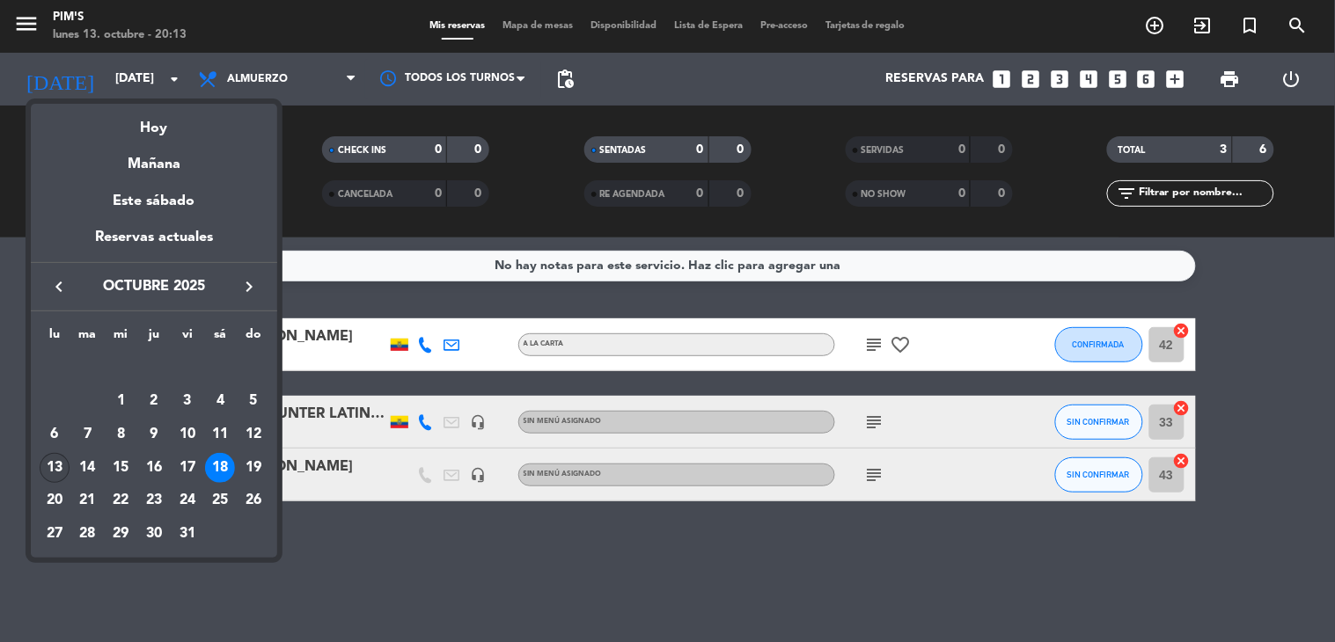
click at [60, 475] on div "13" at bounding box center [55, 468] width 30 height 30
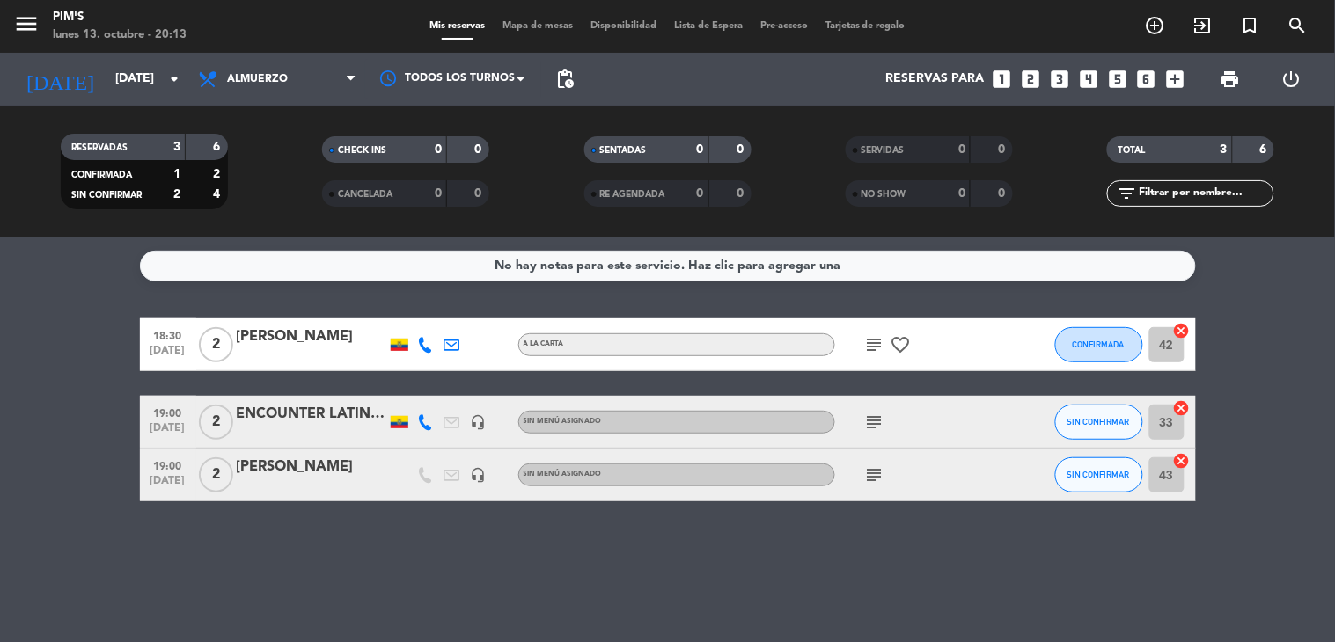
type input "[DATE]"
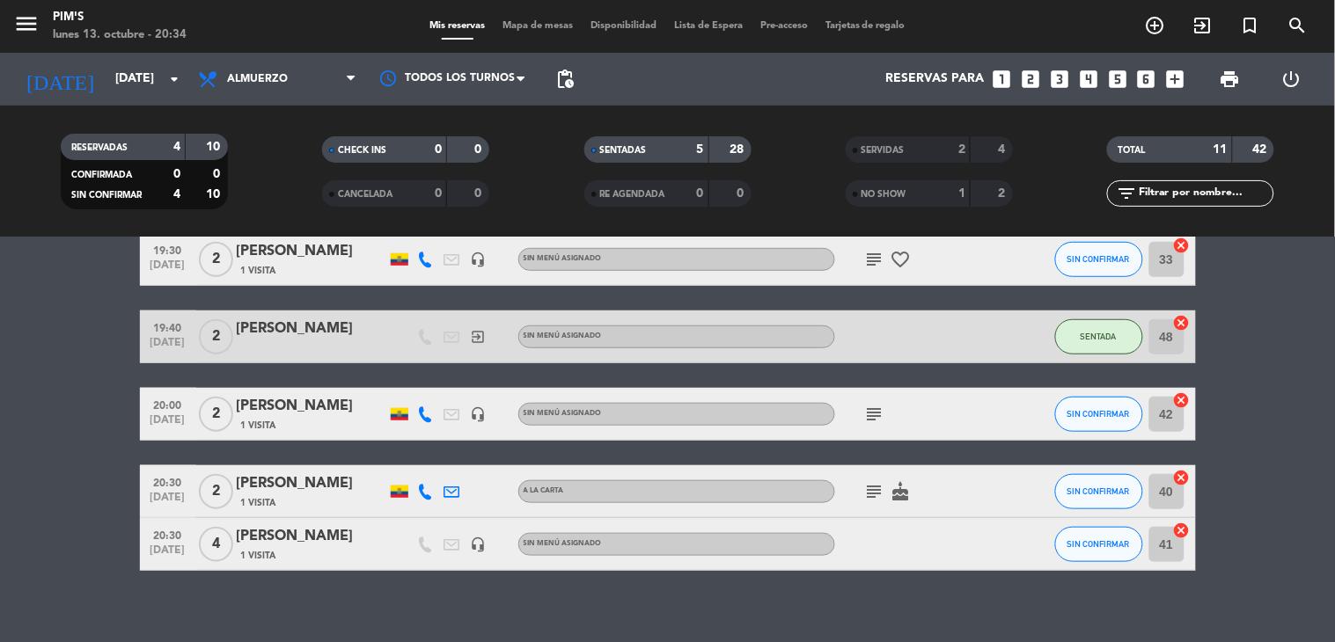
scroll to position [362, 0]
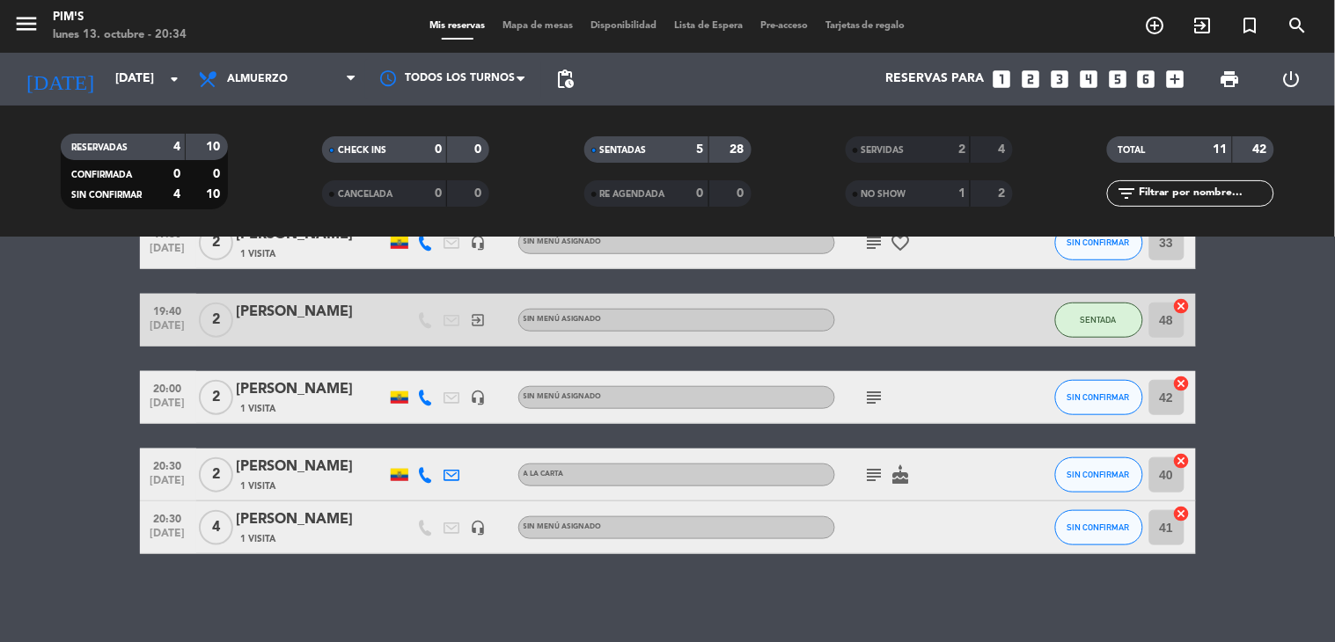
click at [869, 484] on icon "subject" at bounding box center [874, 475] width 21 height 21
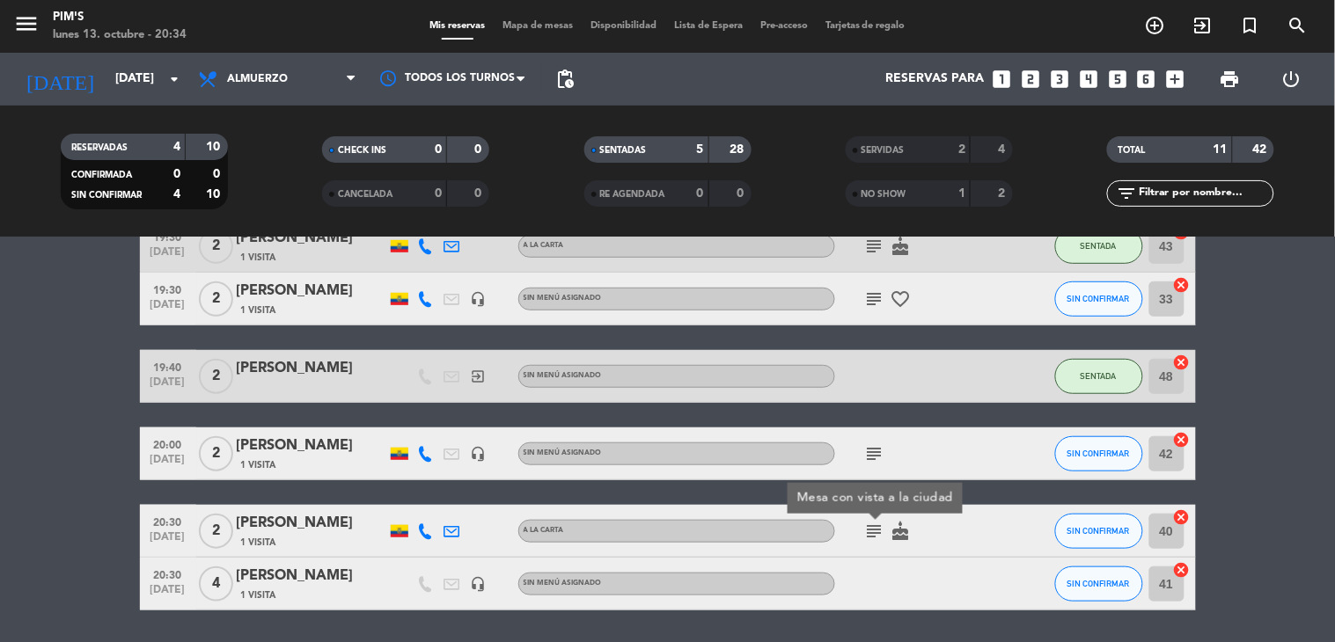
scroll to position [265, 0]
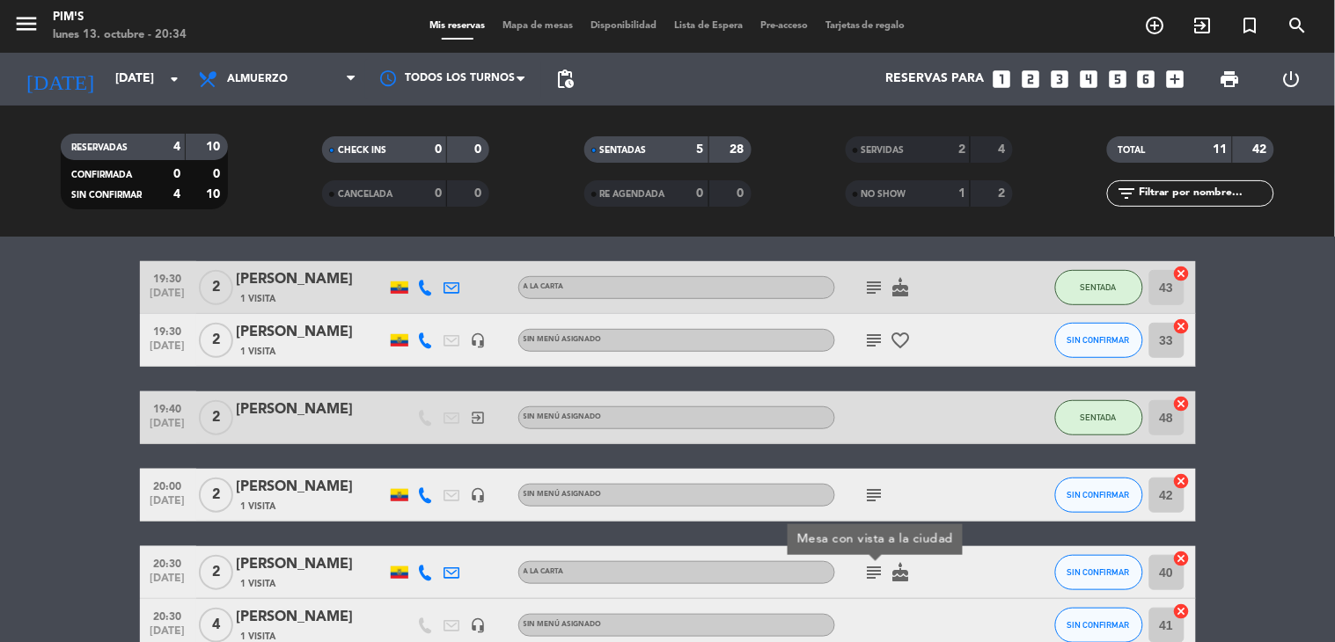
click at [872, 348] on icon "subject" at bounding box center [874, 340] width 21 height 21
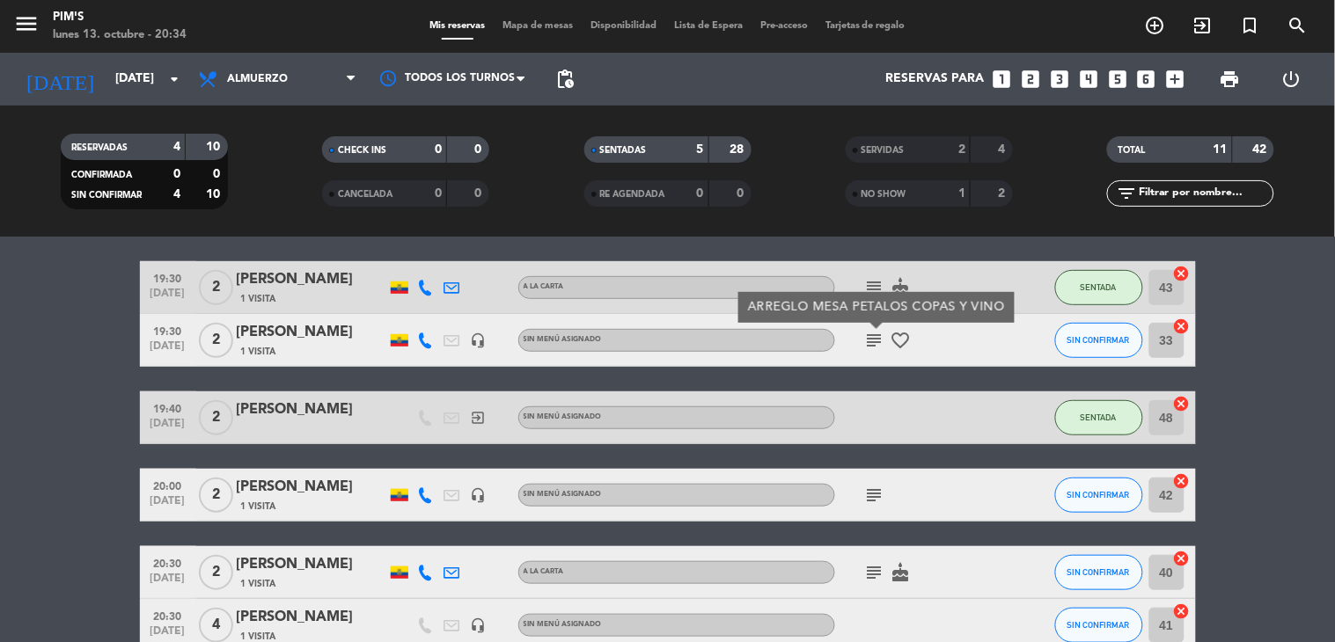
click at [890, 348] on icon "favorite_border" at bounding box center [900, 340] width 21 height 21
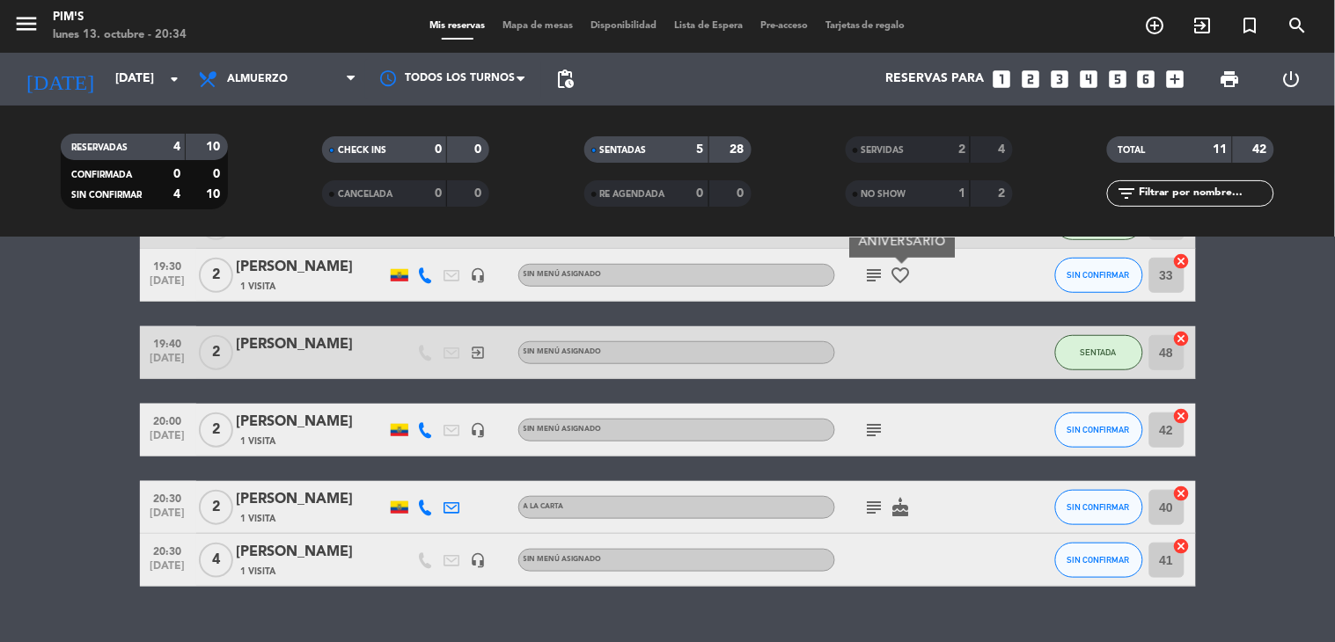
scroll to position [362, 0]
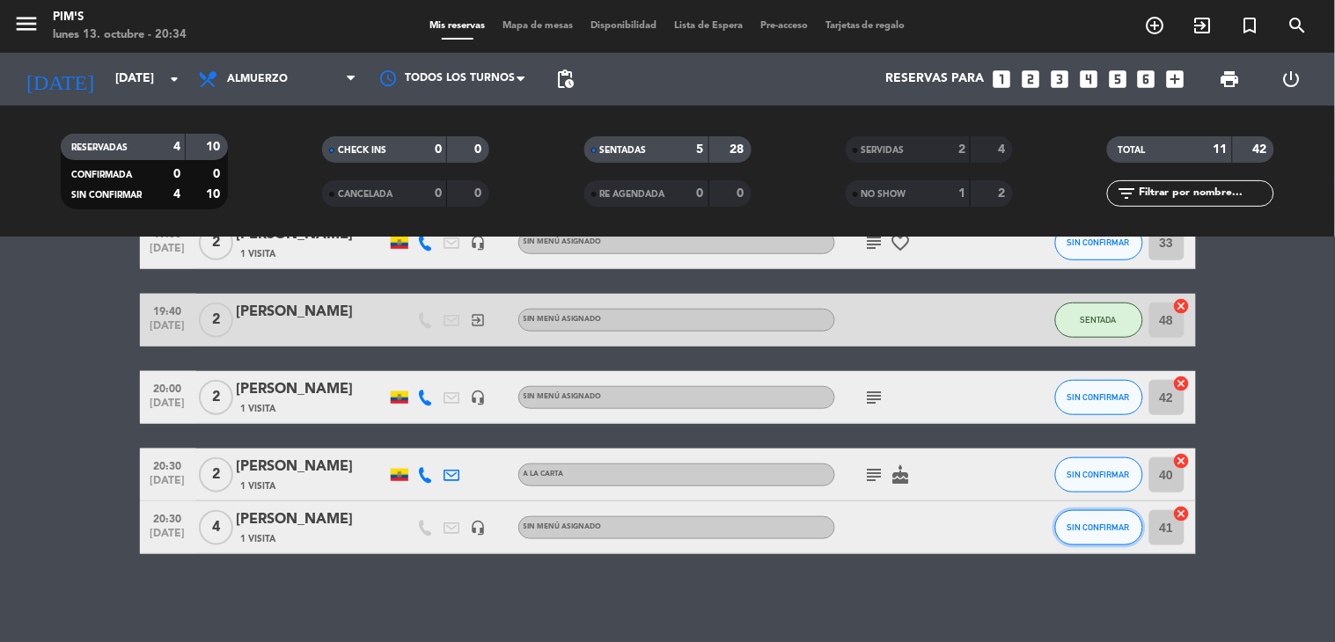
click at [1096, 528] on span "SIN CONFIRMAR" at bounding box center [1098, 528] width 62 height 10
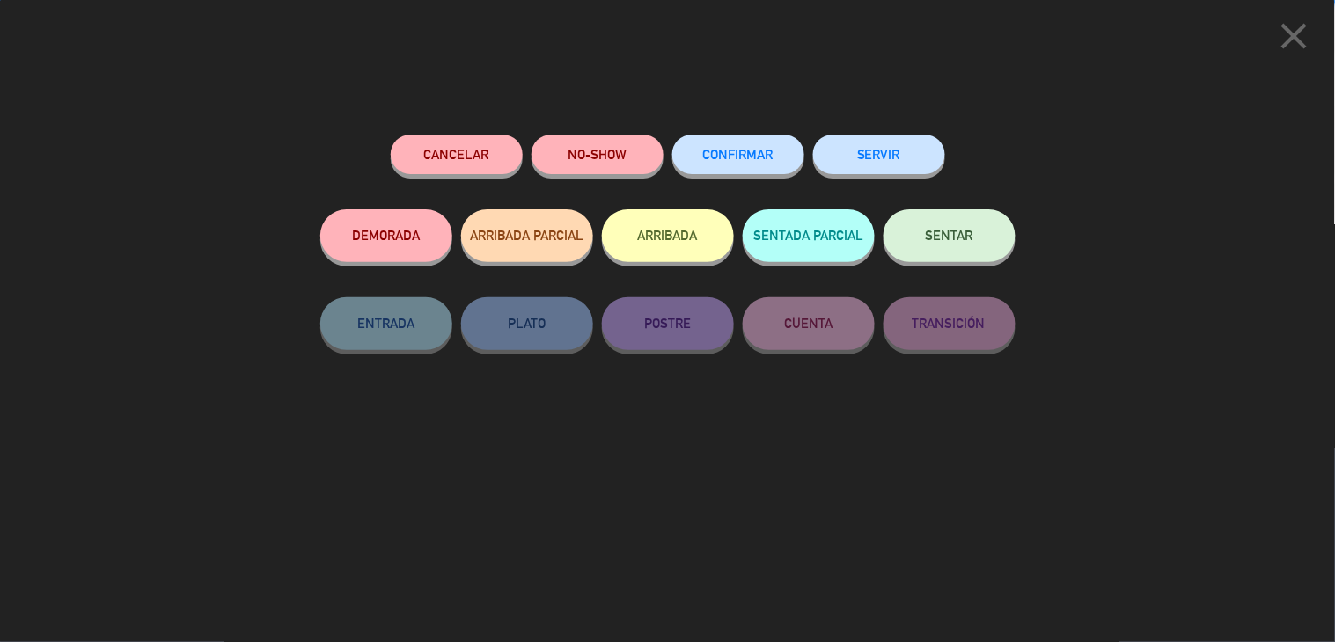
click at [962, 258] on button "SENTAR" at bounding box center [949, 235] width 132 height 53
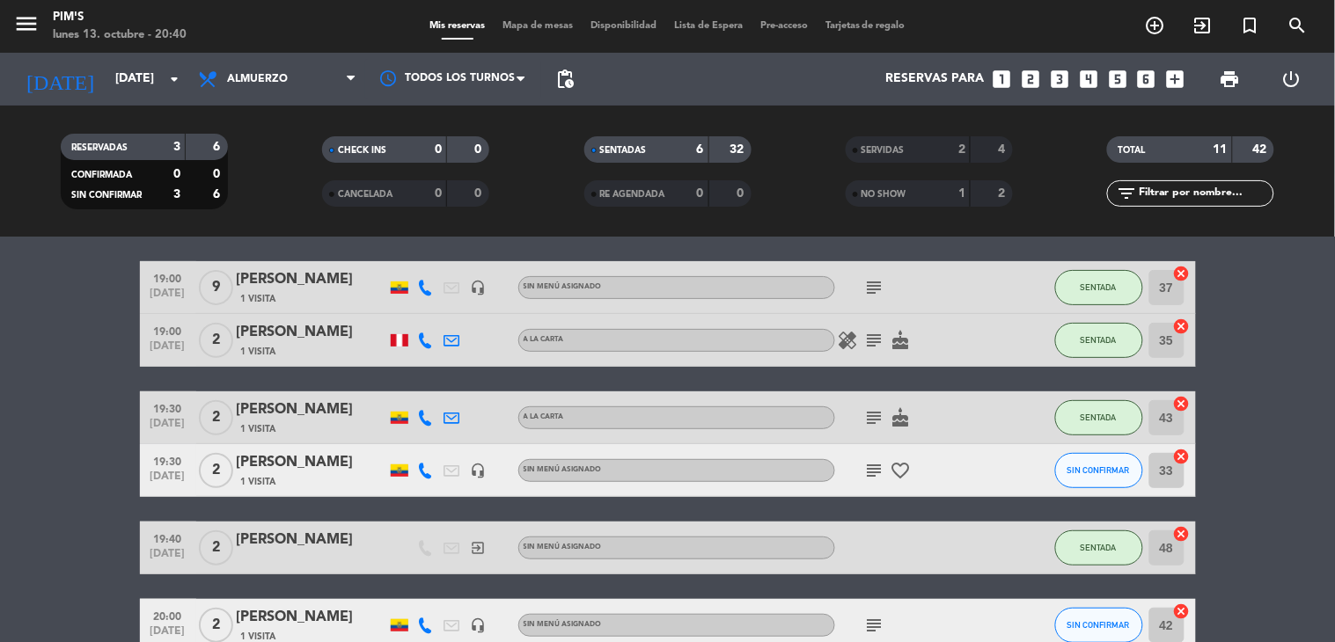
scroll to position [167, 0]
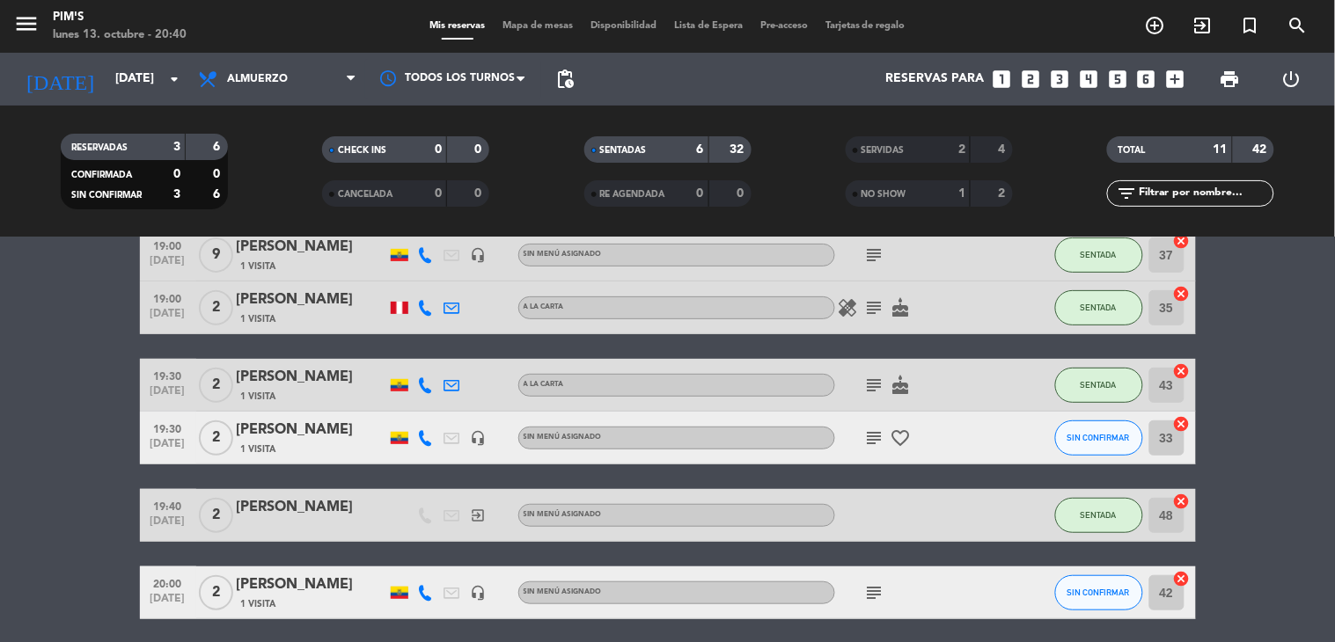
click at [117, 295] on bookings-row "18:30 [DATE] NO LIMITS REISEN/[PERSON_NAME] 1 Visita headset_mic Sin menú asign…" at bounding box center [667, 450] width 1335 height 598
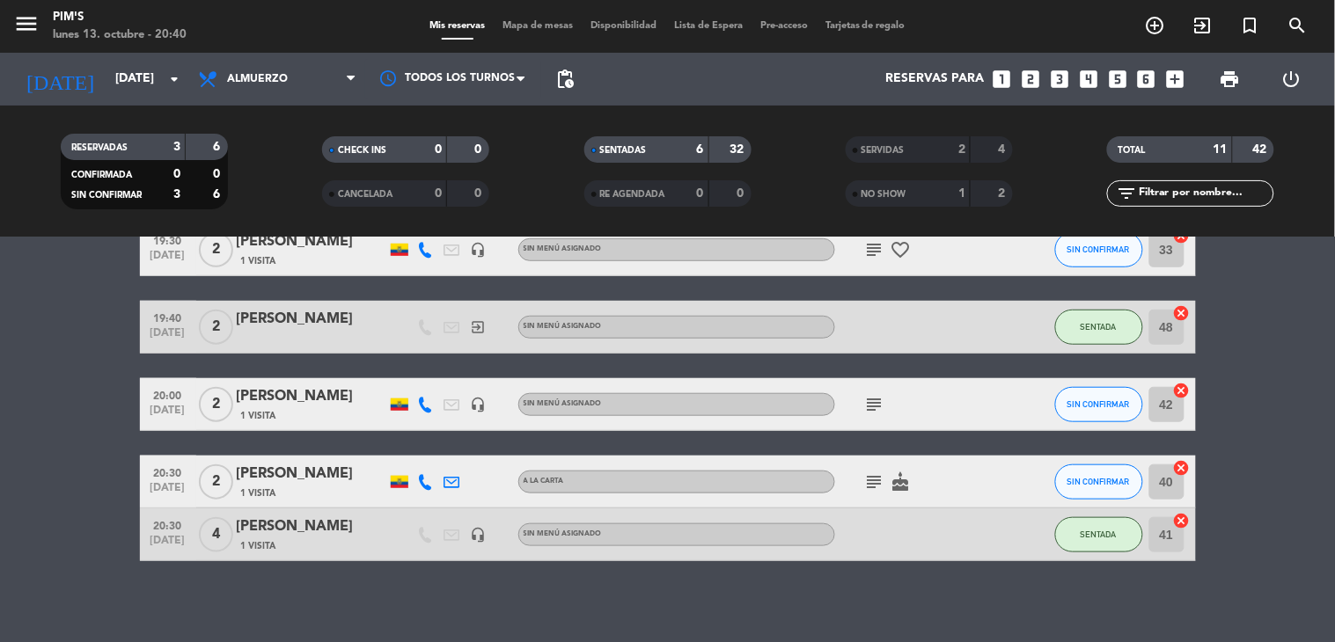
scroll to position [362, 0]
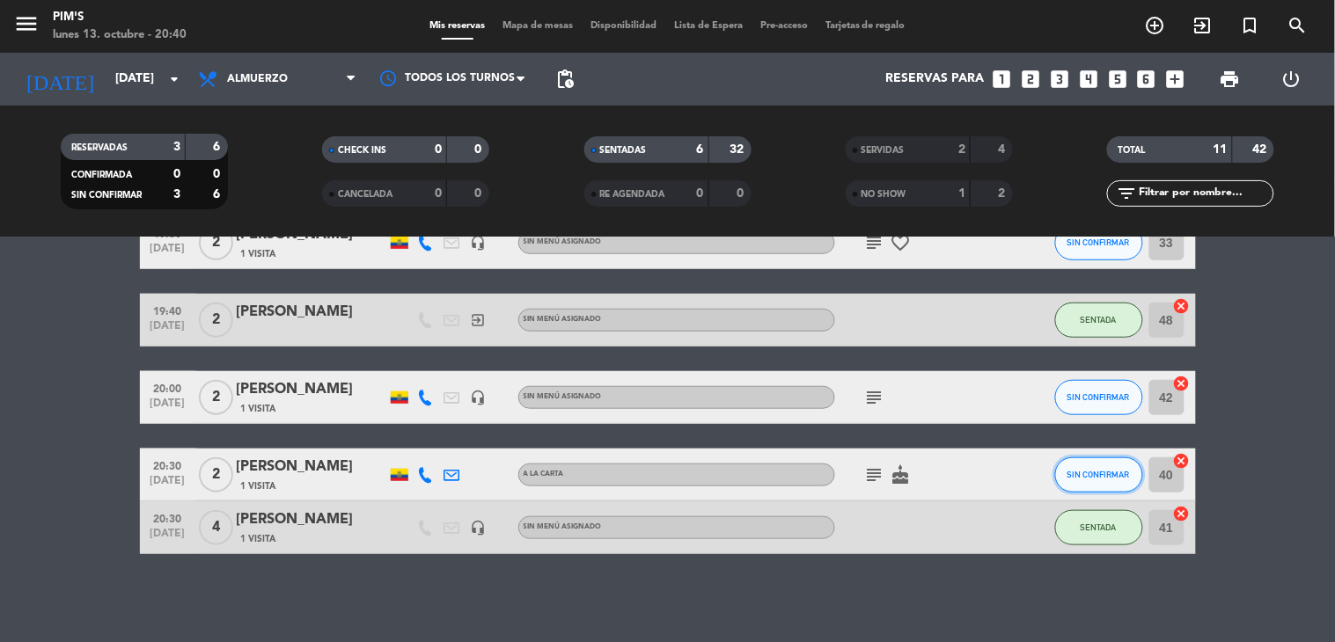
click at [1067, 466] on button "SIN CONFIRMAR" at bounding box center [1099, 475] width 88 height 35
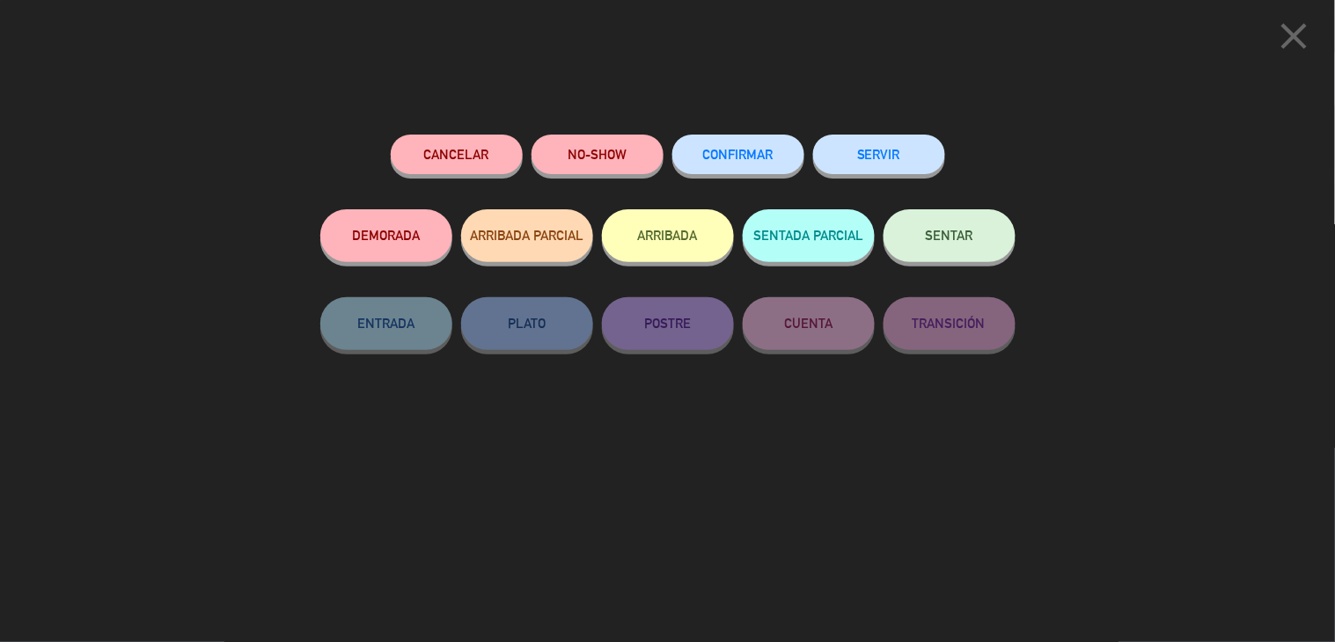
click at [889, 232] on button "SENTAR" at bounding box center [949, 235] width 132 height 53
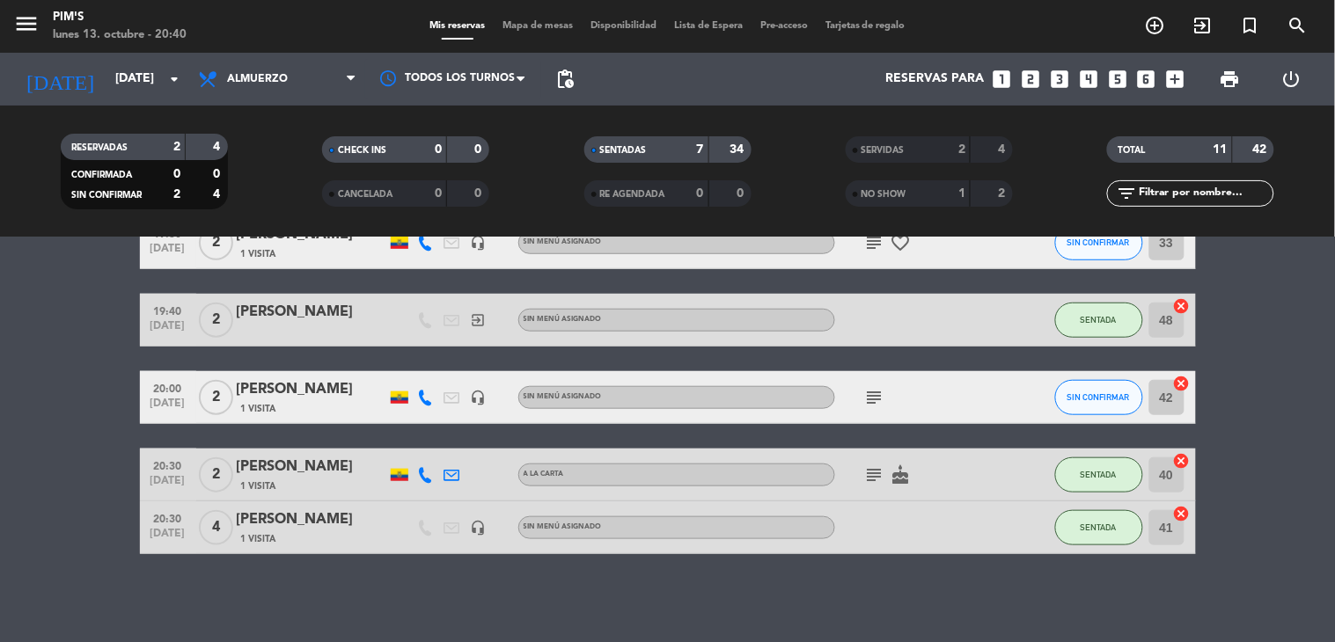
click at [866, 473] on icon "subject" at bounding box center [874, 475] width 21 height 21
click at [858, 576] on div "No hay notas para este servicio. Haz clic para agregar una 18:30 [DATE] NO LIMI…" at bounding box center [667, 440] width 1335 height 405
click at [953, 516] on div at bounding box center [914, 528] width 158 height 52
click at [906, 608] on div "No hay notas para este servicio. Haz clic para agregar una 18:30 [DATE] NO LIMI…" at bounding box center [667, 440] width 1335 height 405
click at [910, 608] on div "No hay notas para este servicio. Haz clic para agregar una 18:30 [DATE] NO LIMI…" at bounding box center [667, 440] width 1335 height 405
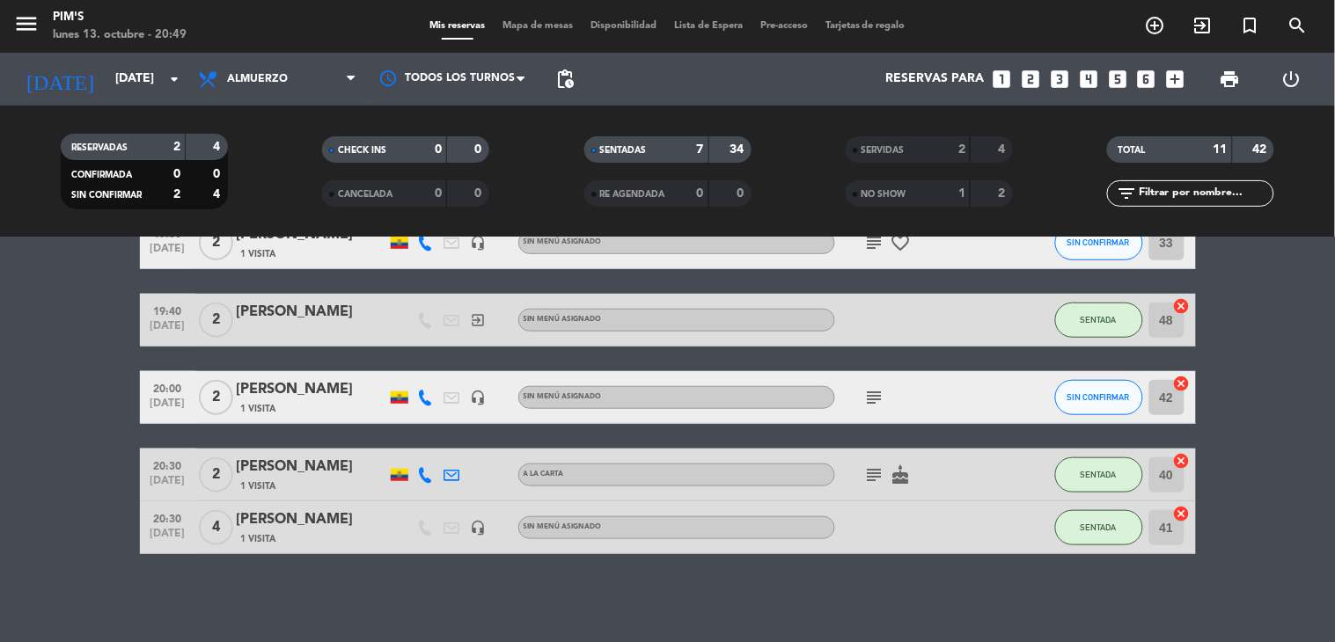
click at [920, 407] on div "subject" at bounding box center [914, 397] width 158 height 52
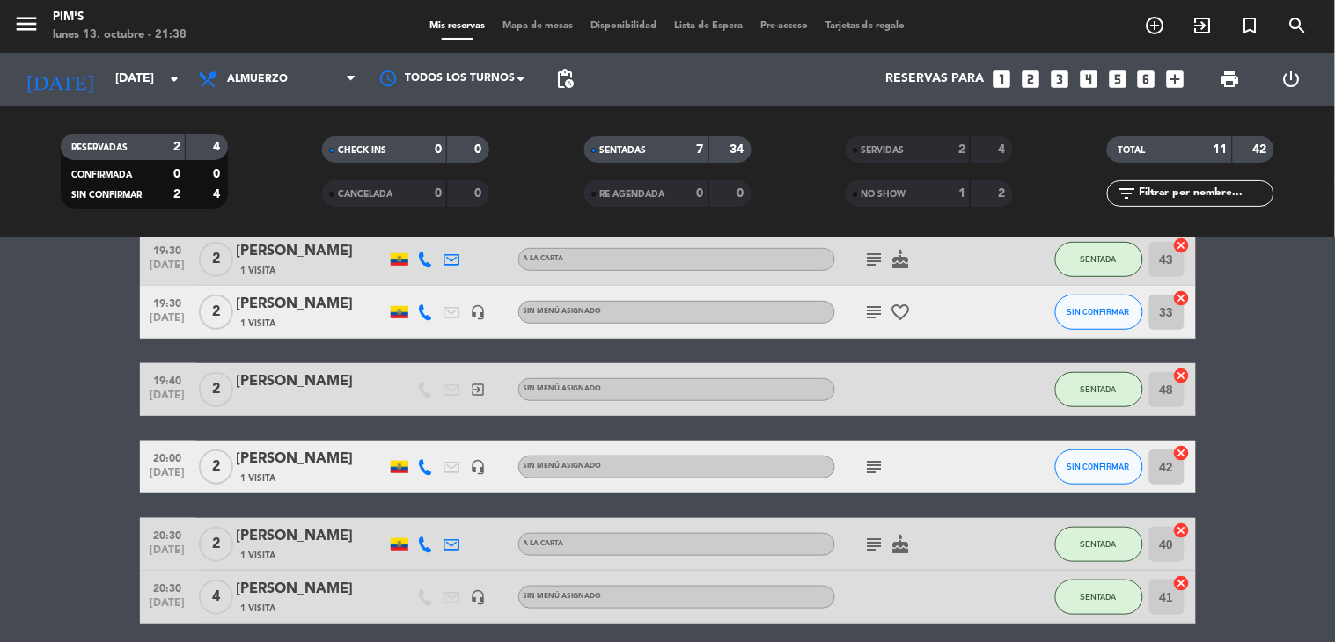
scroll to position [265, 0]
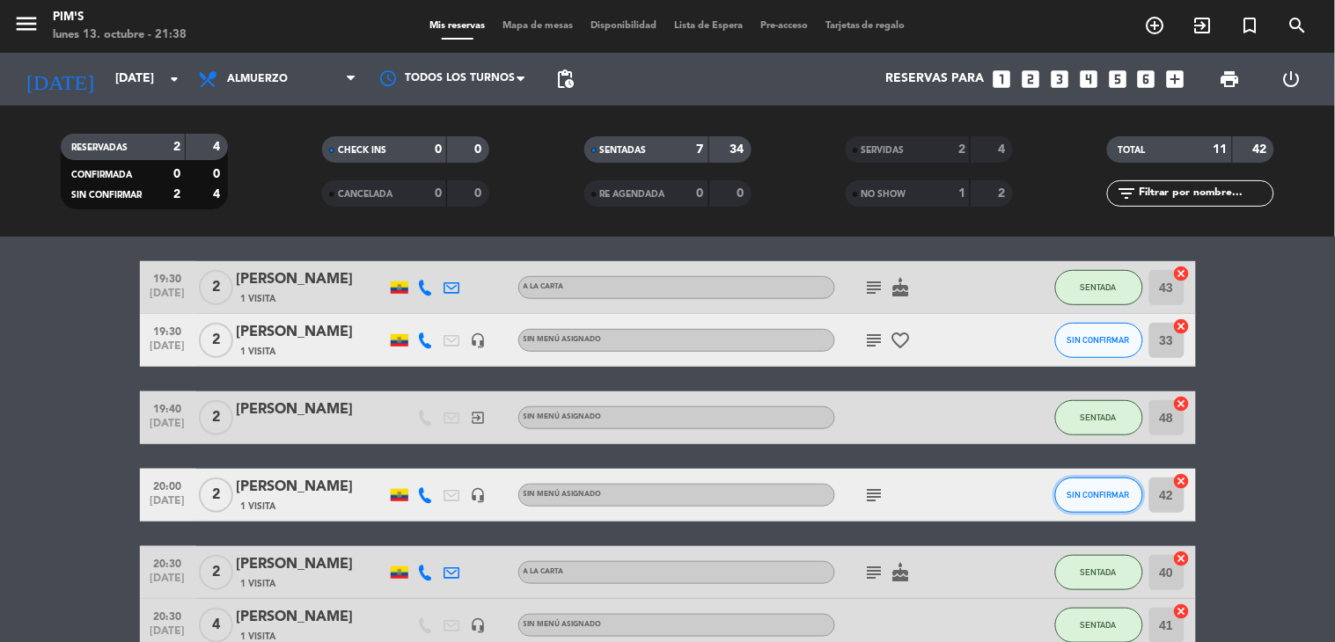
click at [1102, 498] on span "SIN CONFIRMAR" at bounding box center [1098, 495] width 62 height 10
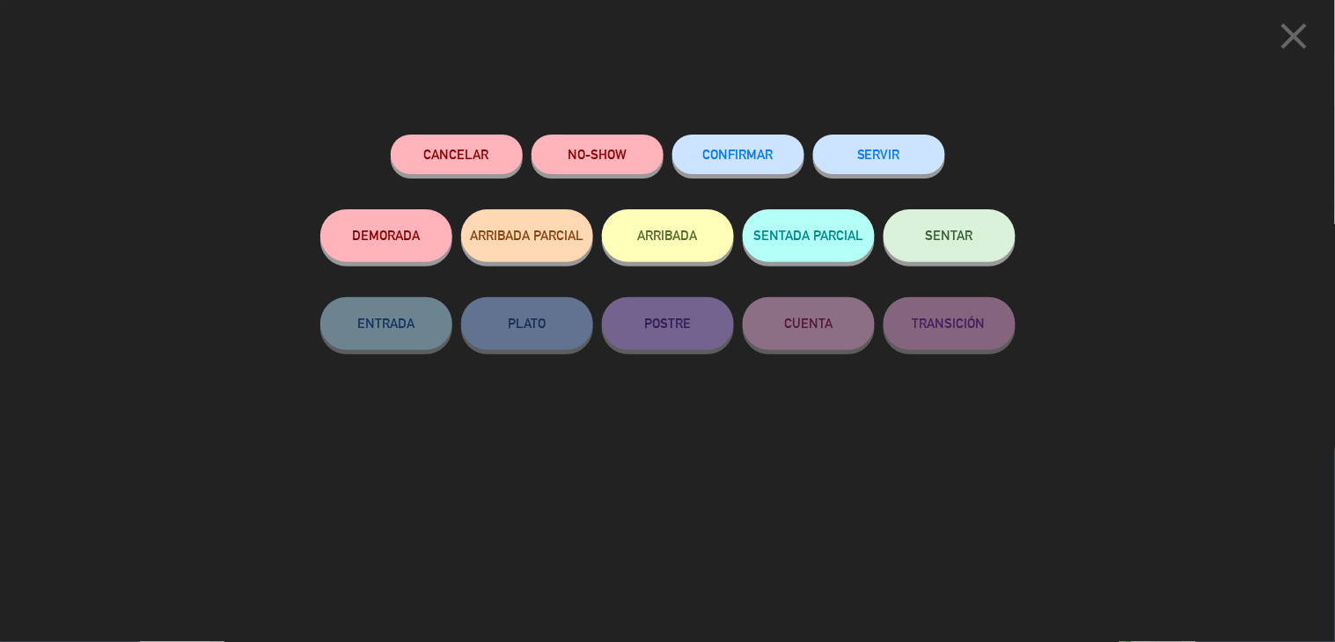
click at [612, 181] on div "NO-SHOW" at bounding box center [597, 172] width 132 height 75
click at [587, 167] on button "NO-SHOW" at bounding box center [597, 155] width 132 height 40
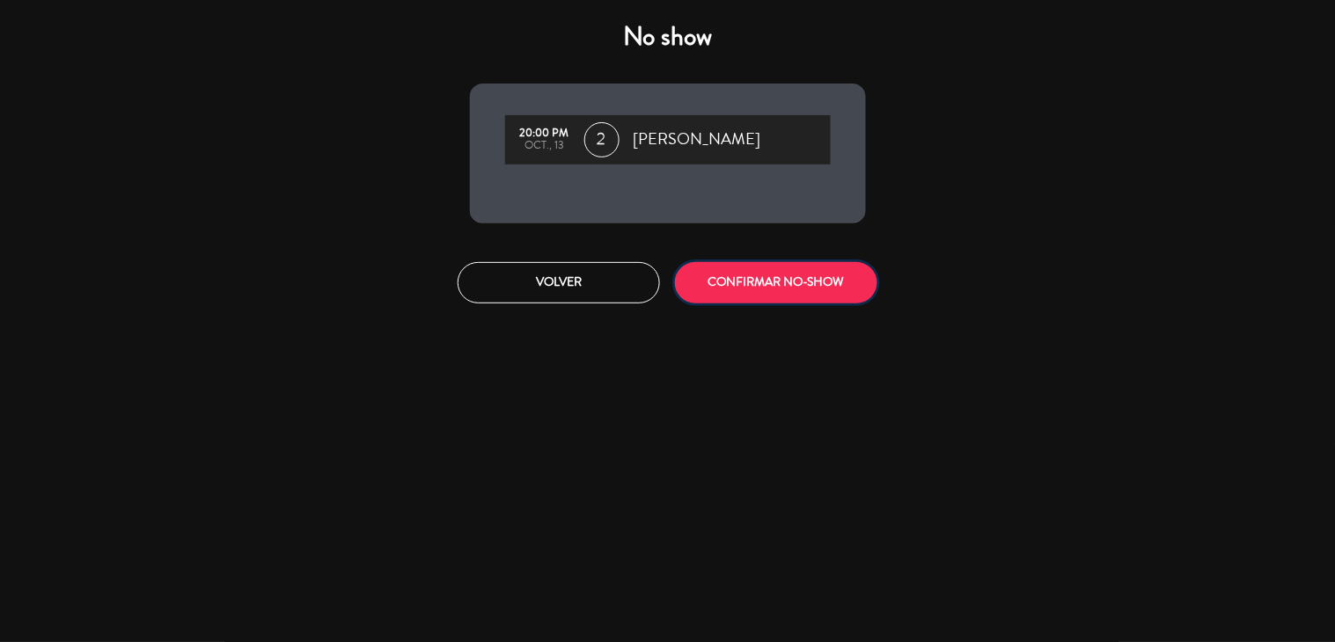
click at [717, 268] on button "CONFIRMAR NO-SHOW" at bounding box center [776, 282] width 202 height 41
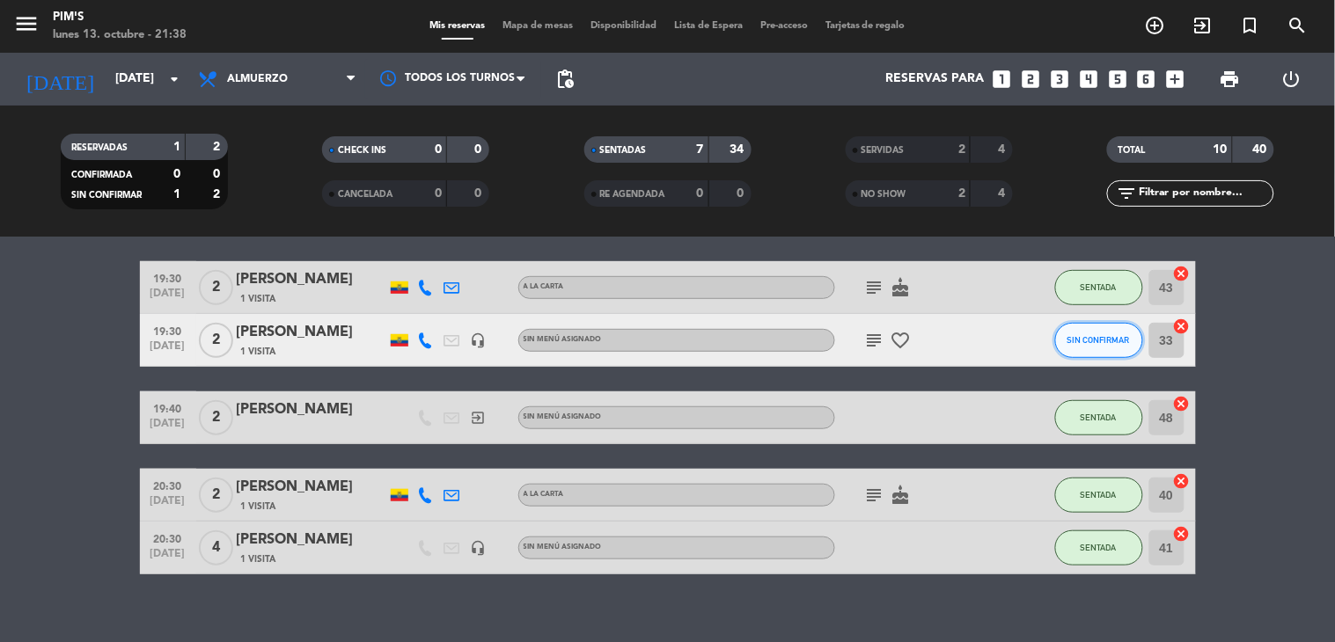
click at [1095, 332] on button "SIN CONFIRMAR" at bounding box center [1099, 340] width 88 height 35
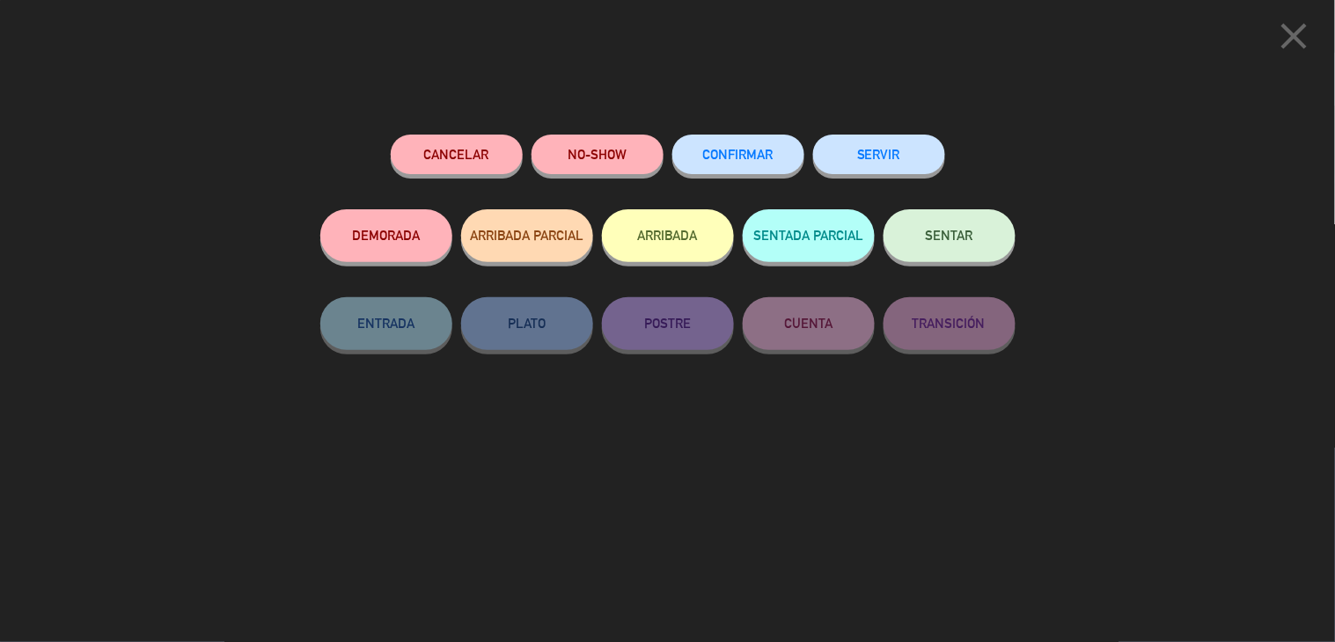
click at [595, 169] on button "NO-SHOW" at bounding box center [597, 155] width 132 height 40
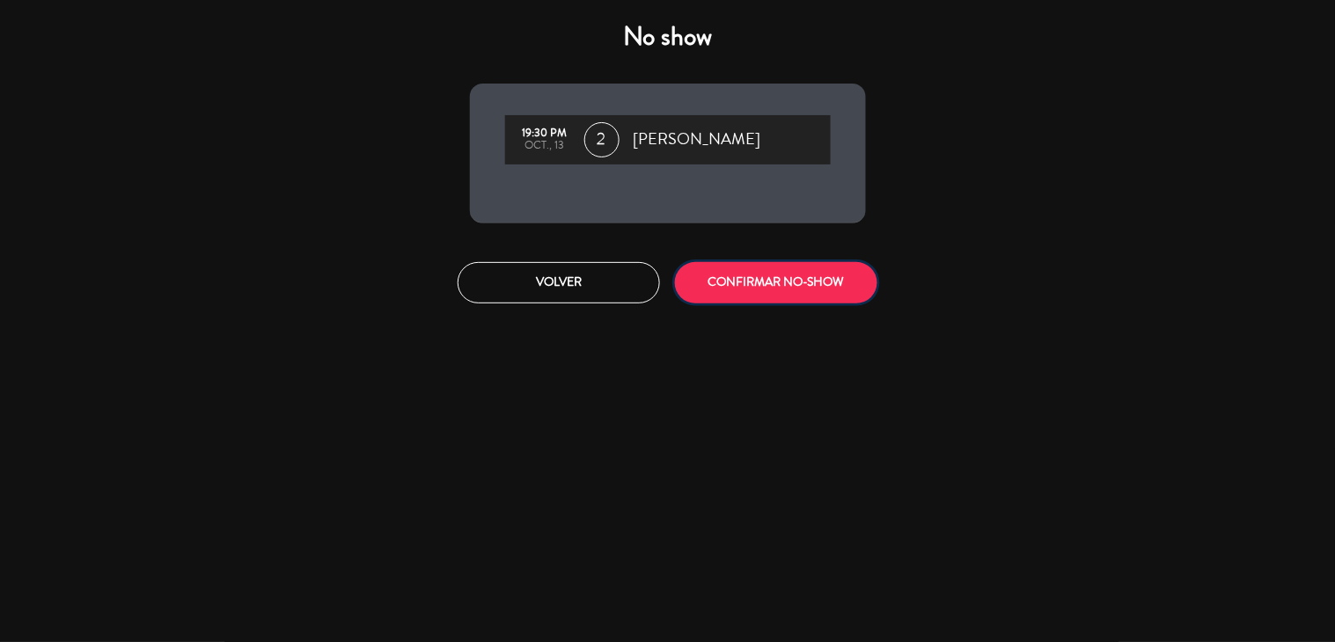
click at [824, 293] on button "CONFIRMAR NO-SHOW" at bounding box center [776, 282] width 202 height 41
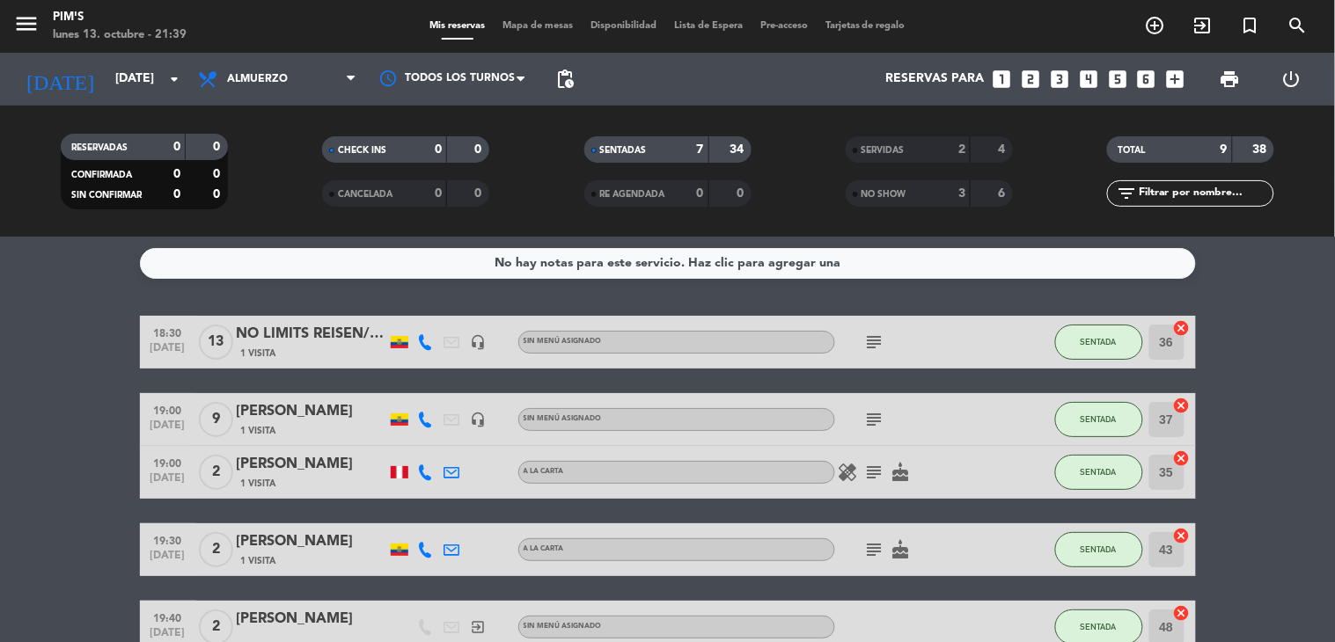
scroll to position [0, 0]
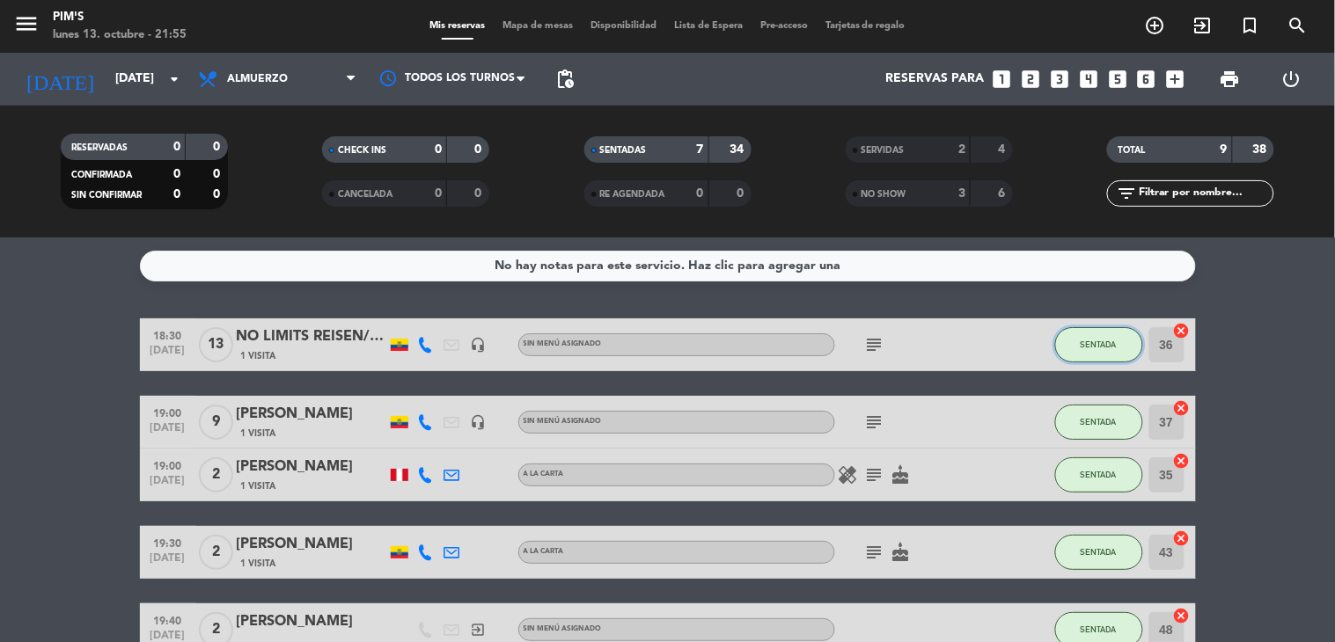
click at [1087, 348] on button "SENTADA" at bounding box center [1099, 344] width 88 height 35
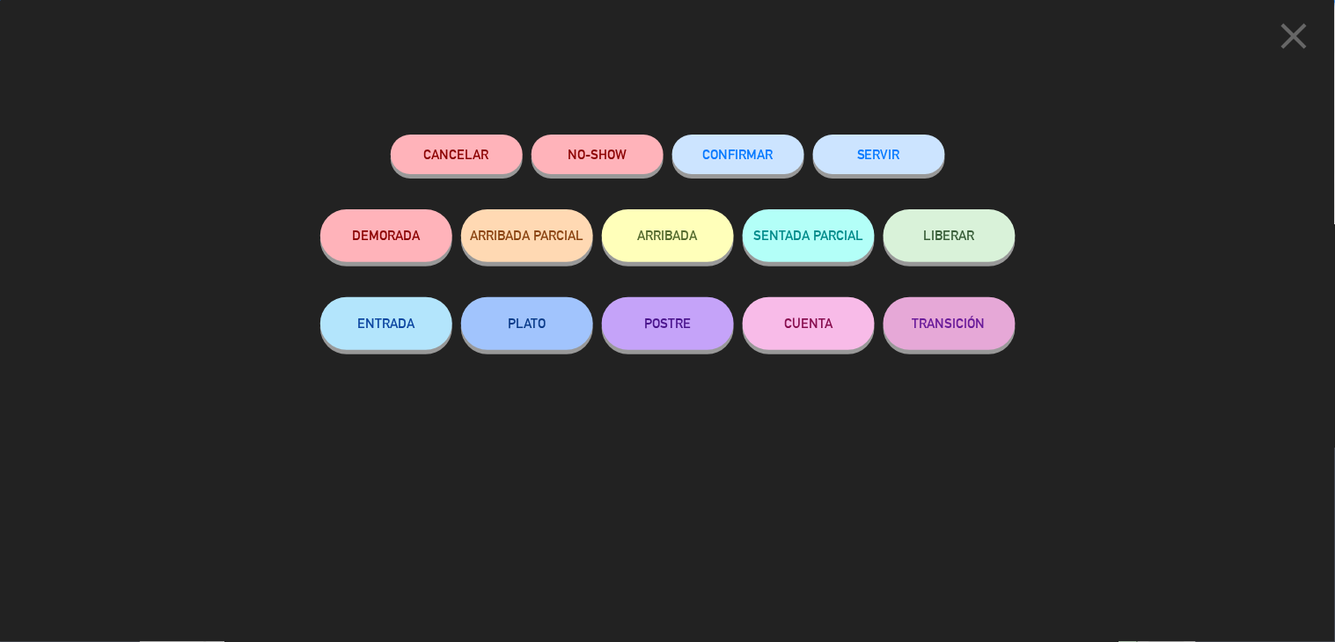
click at [901, 154] on button "SERVIR" at bounding box center [879, 155] width 132 height 40
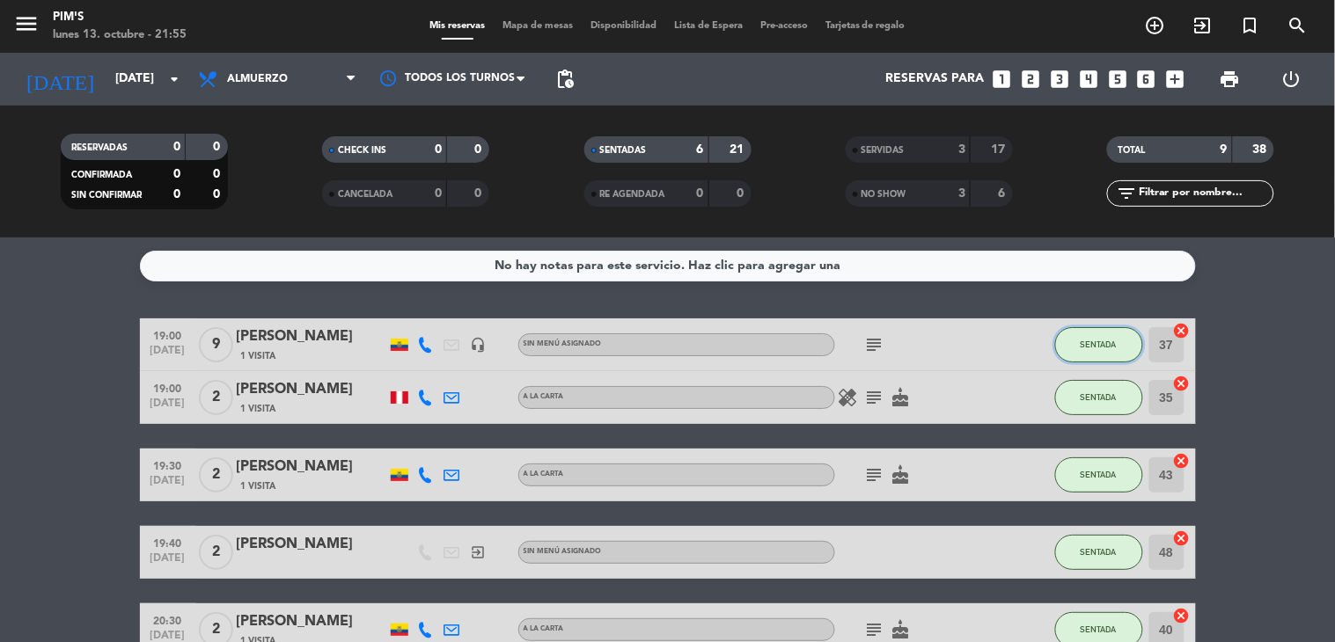
click at [1078, 337] on button "SENTADA" at bounding box center [1099, 344] width 88 height 35
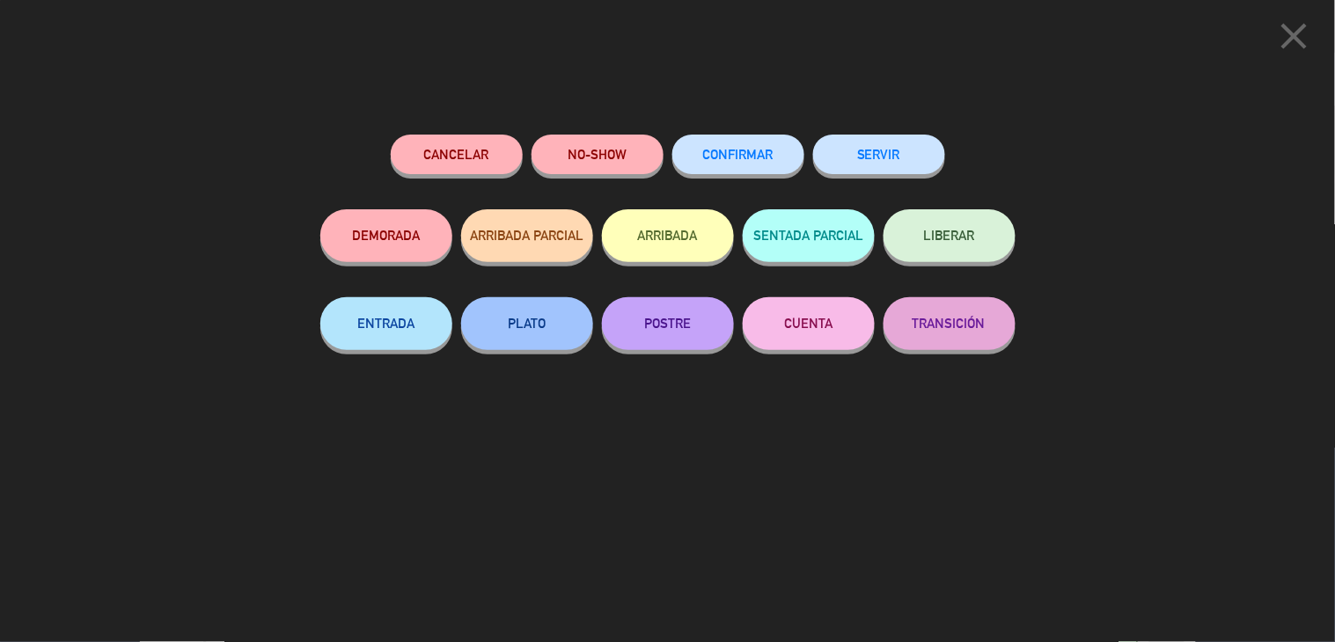
click at [904, 142] on button "SERVIR" at bounding box center [879, 155] width 132 height 40
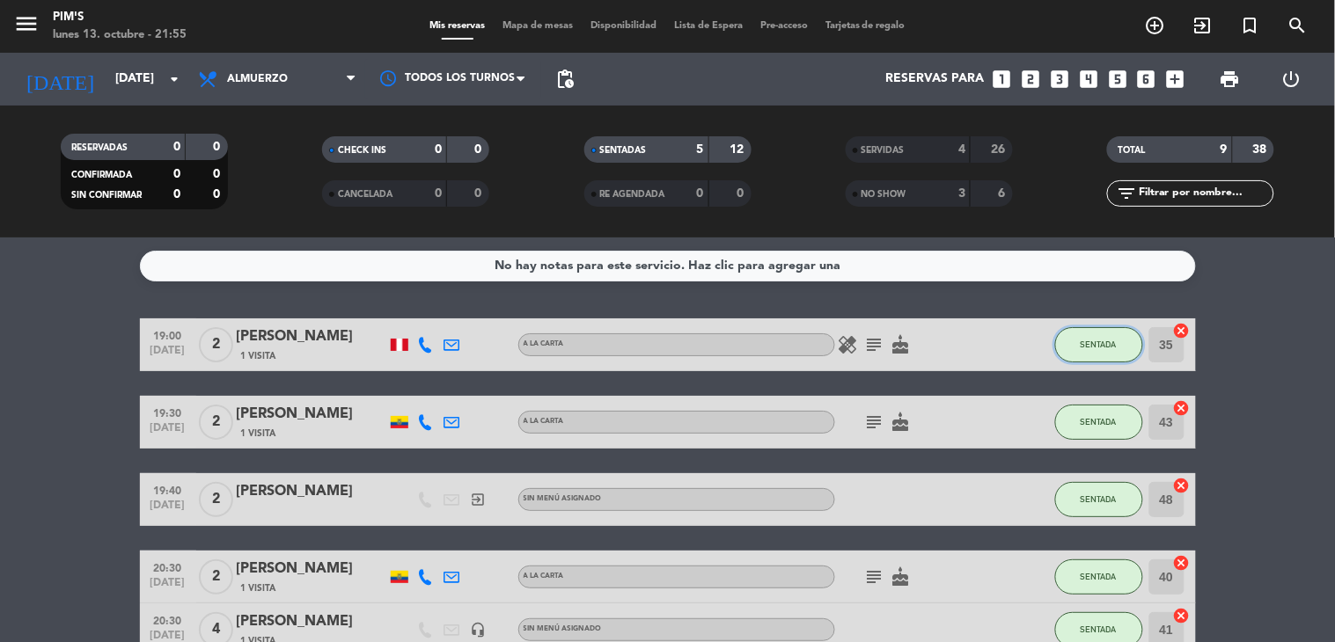
click at [1107, 331] on button "SENTADA" at bounding box center [1099, 344] width 88 height 35
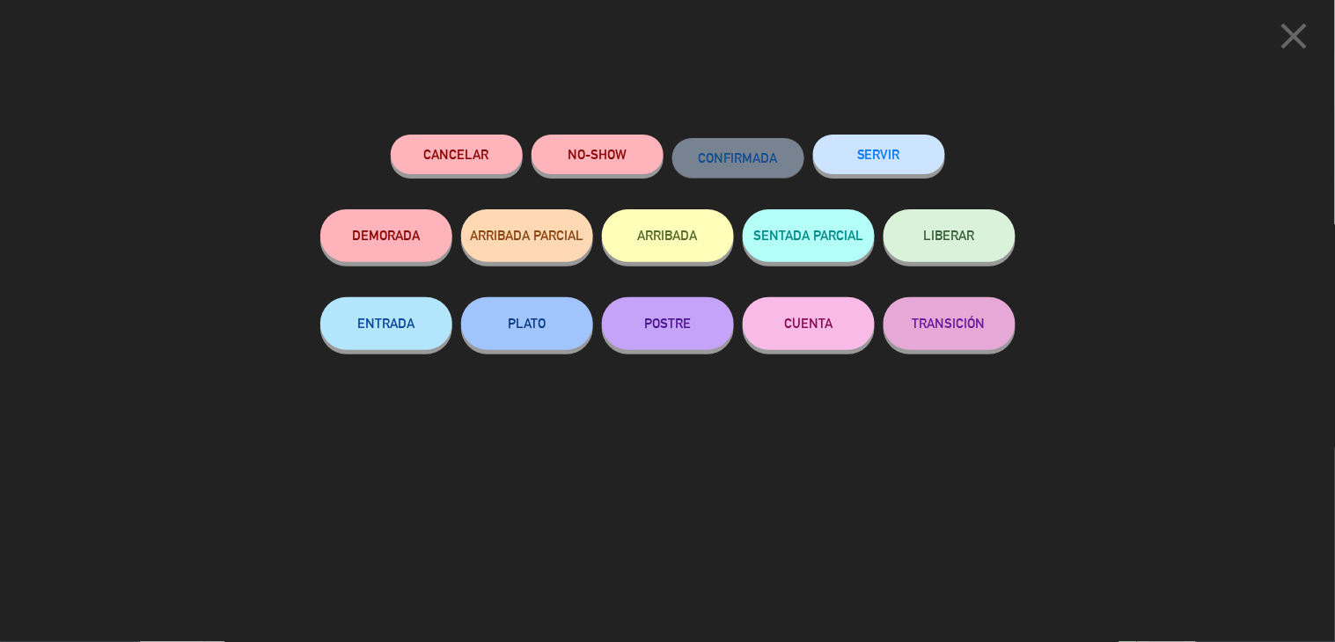
click at [925, 165] on button "SERVIR" at bounding box center [879, 155] width 132 height 40
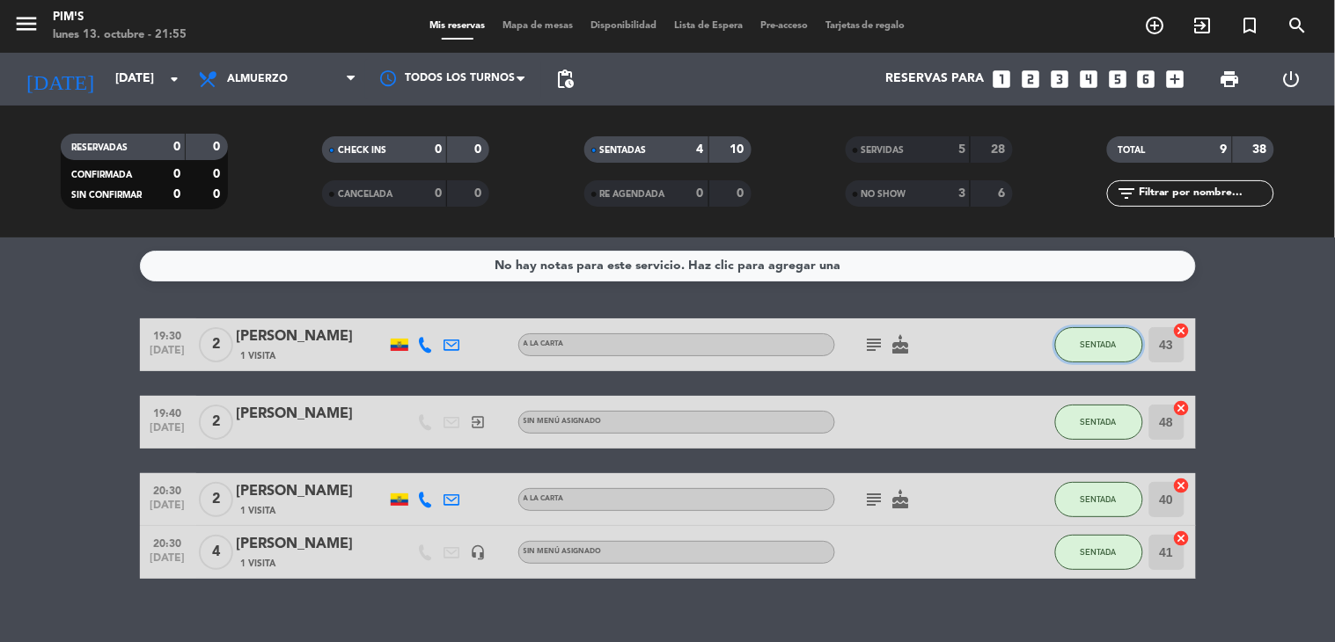
click at [1120, 339] on button "SENTADA" at bounding box center [1099, 344] width 88 height 35
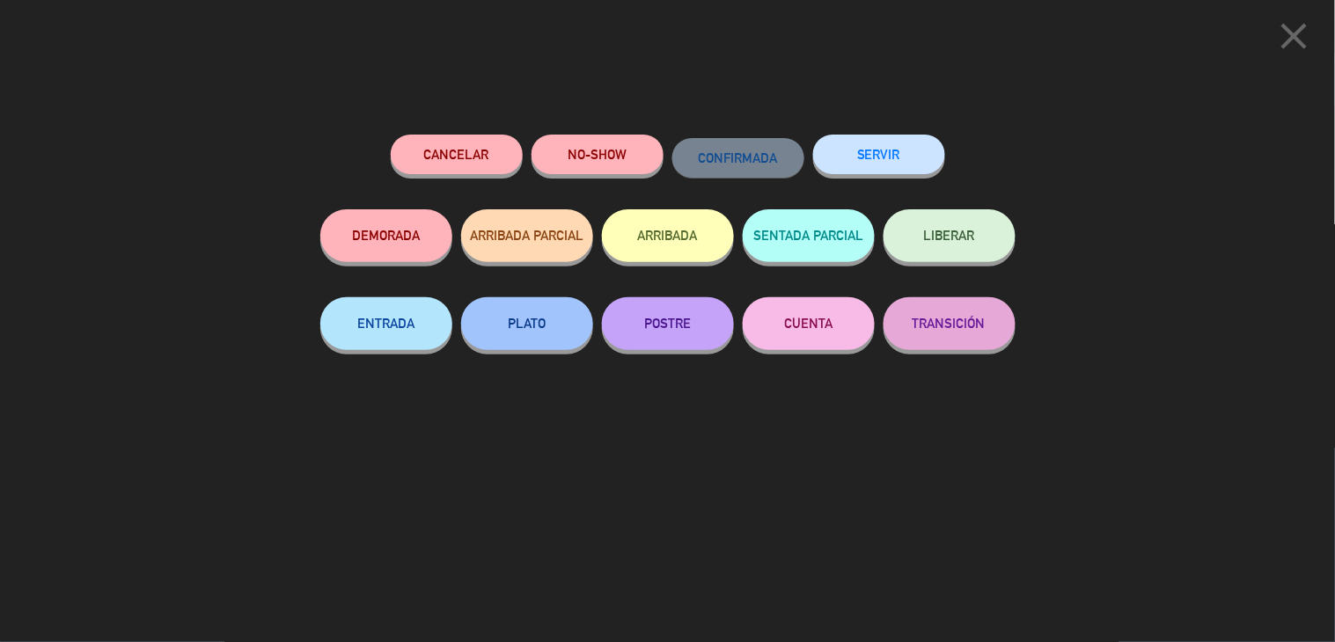
click at [856, 170] on button "SERVIR" at bounding box center [879, 155] width 132 height 40
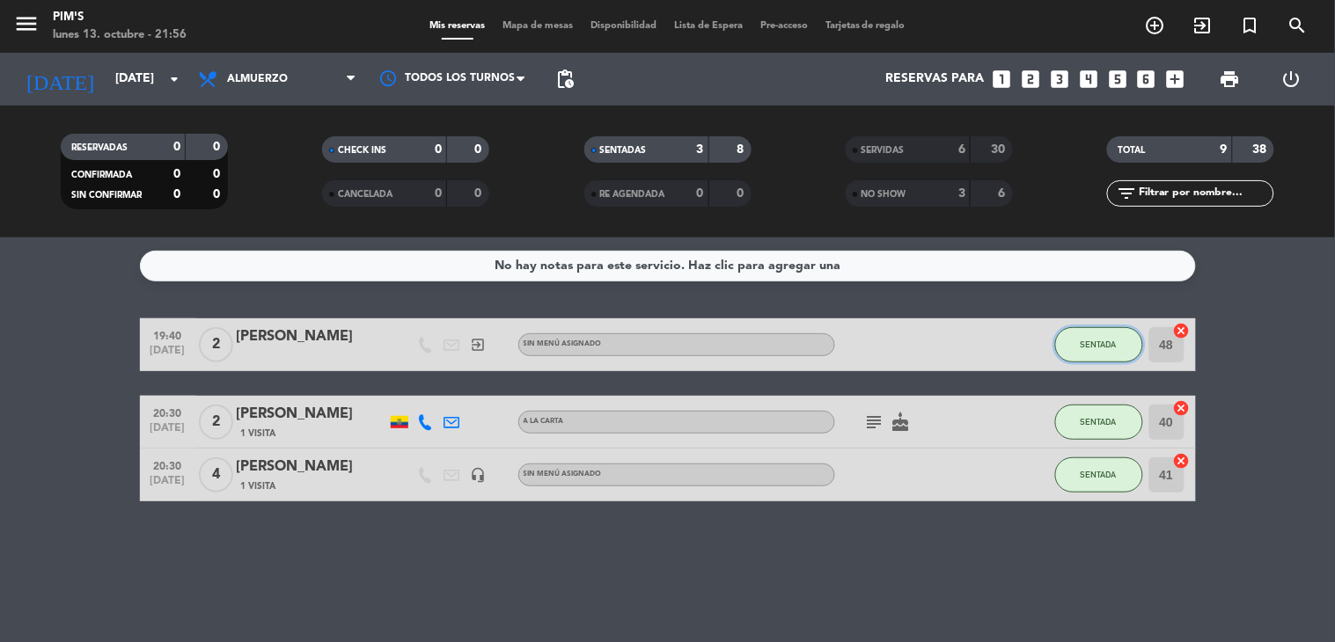
click at [1076, 357] on button "SENTADA" at bounding box center [1099, 344] width 88 height 35
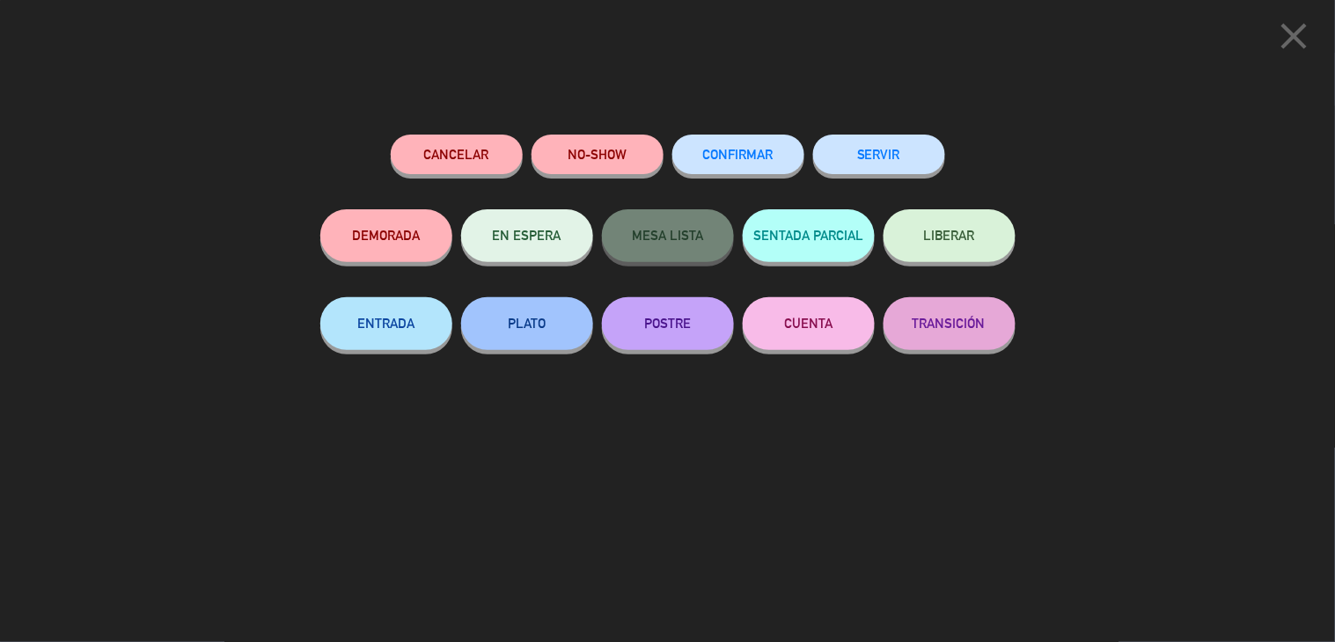
click at [852, 156] on button "SERVIR" at bounding box center [879, 155] width 132 height 40
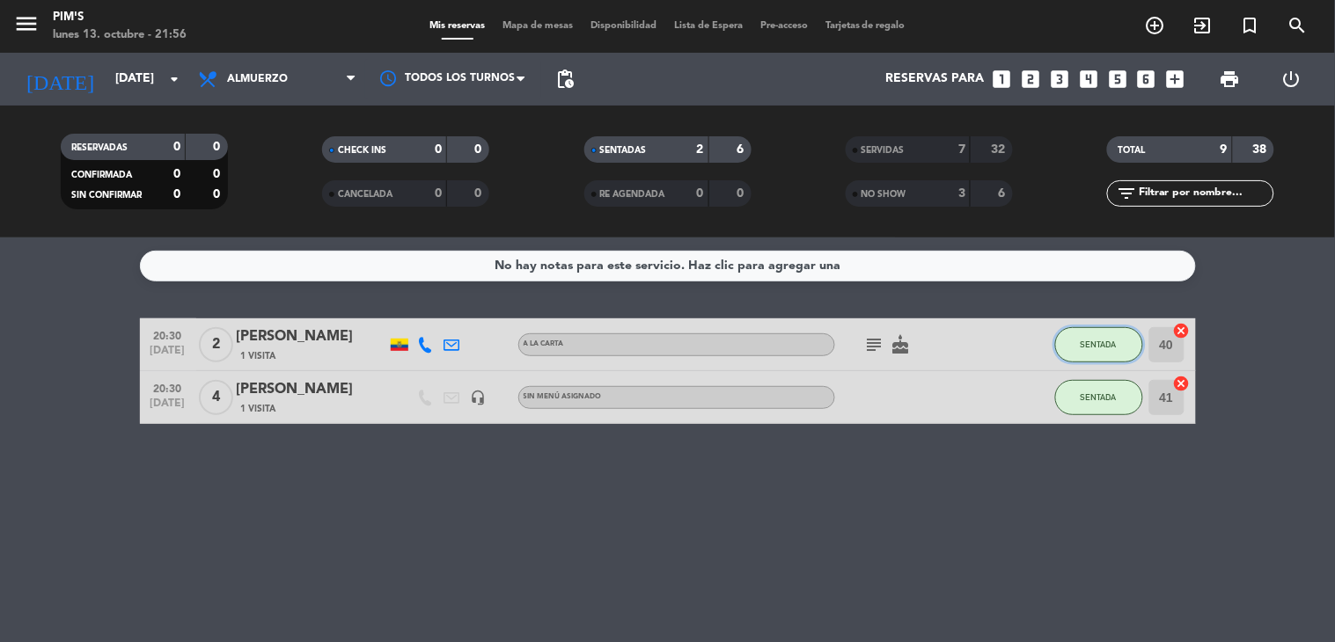
click at [1078, 348] on button "SENTADA" at bounding box center [1099, 344] width 88 height 35
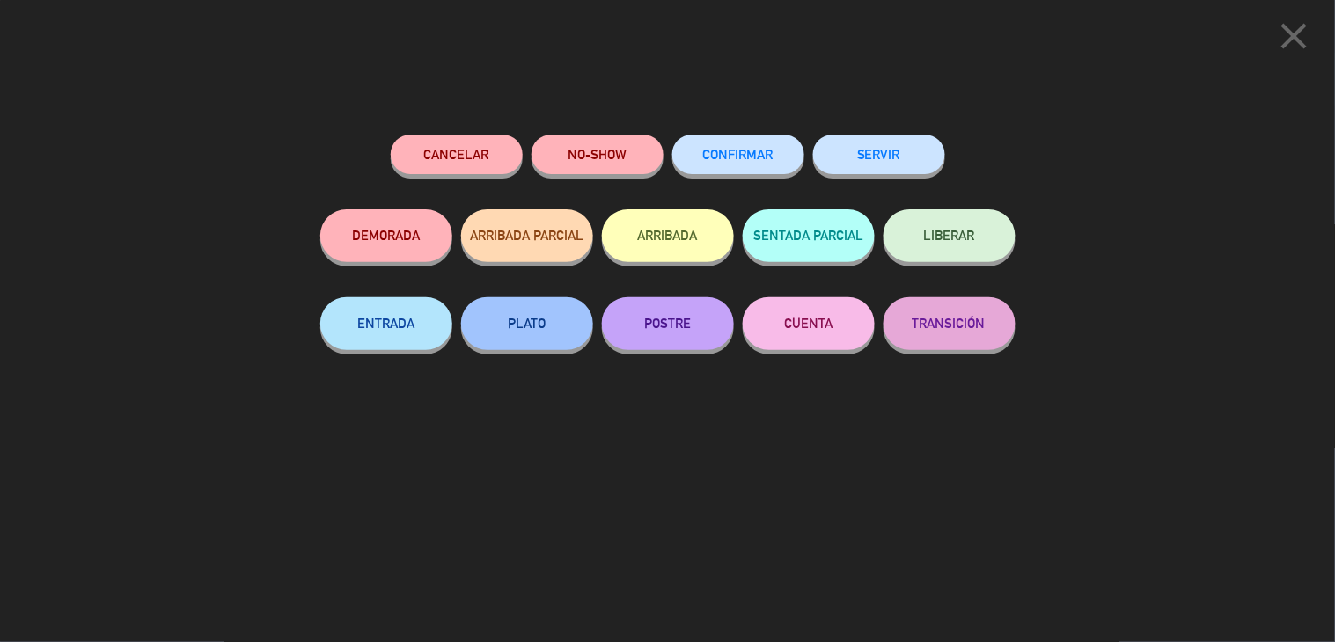
click at [876, 158] on button "SERVIR" at bounding box center [879, 155] width 132 height 40
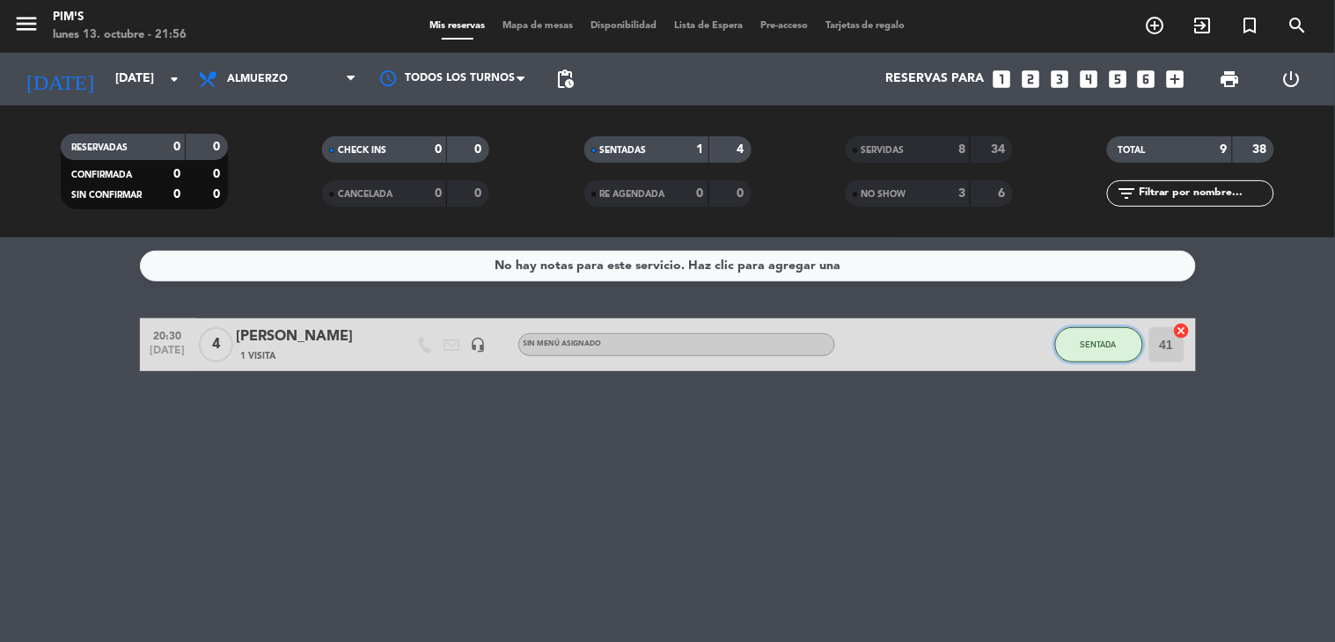
click at [1085, 349] on button "SENTADA" at bounding box center [1099, 344] width 88 height 35
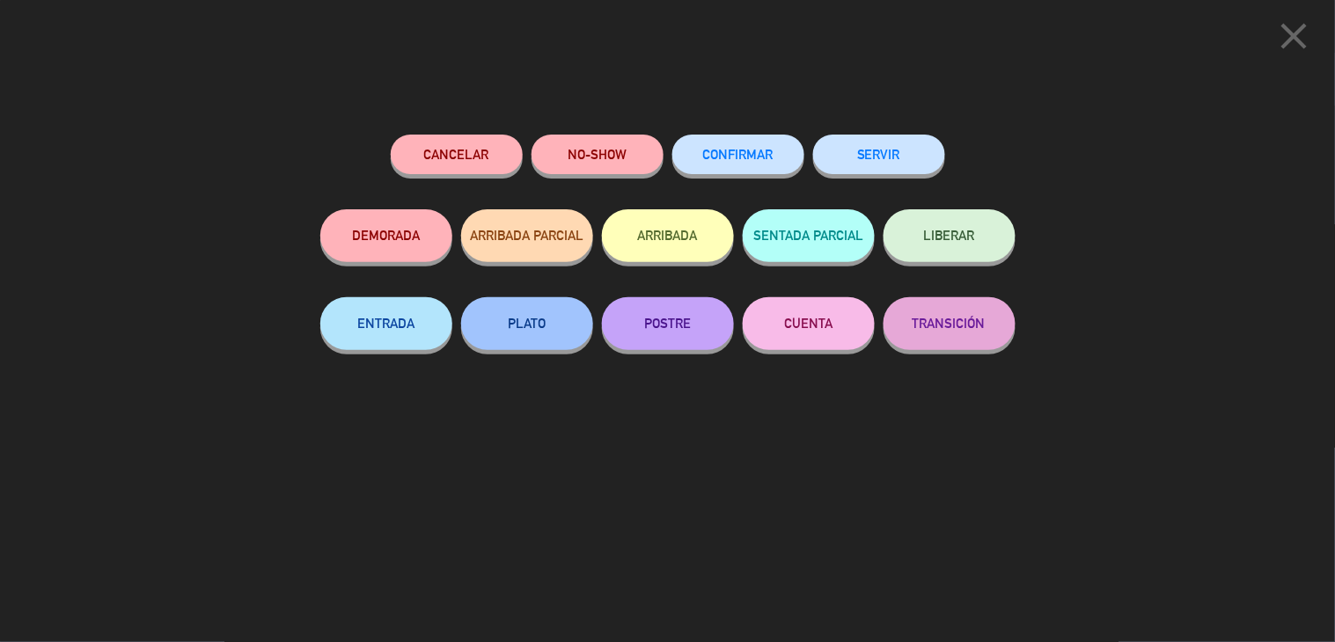
click at [886, 158] on button "SERVIR" at bounding box center [879, 155] width 132 height 40
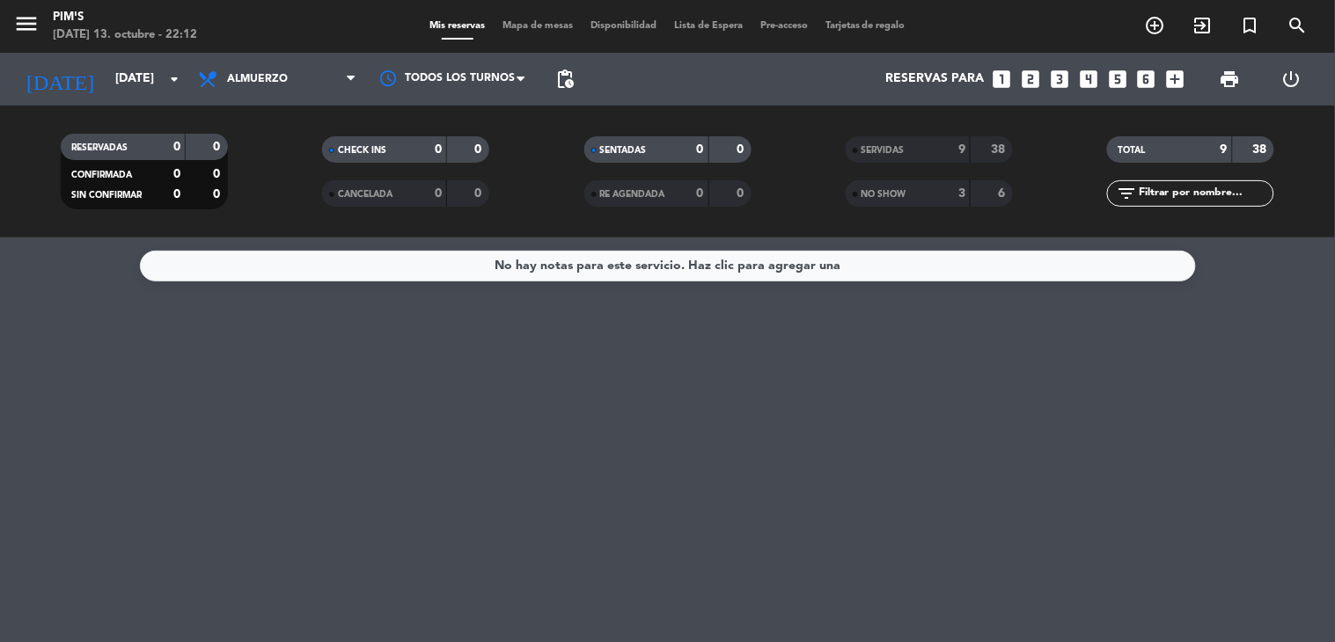
click at [873, 153] on div "SERVIDAS" at bounding box center [890, 150] width 81 height 20
